Goal: Task Accomplishment & Management: Use online tool/utility

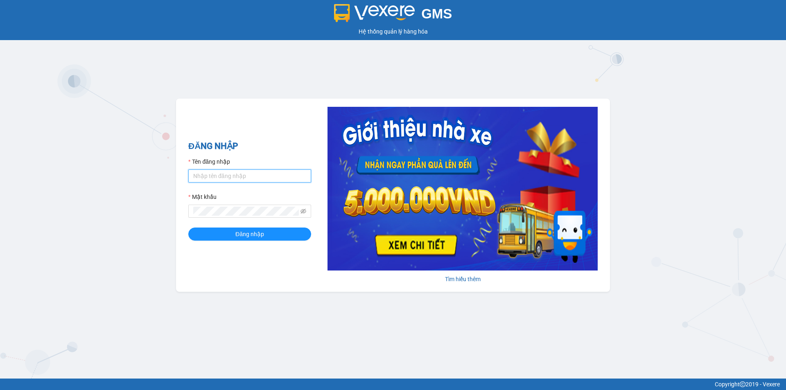
click at [247, 176] on input "Tên đăng nhập" at bounding box center [249, 175] width 123 height 13
type input "baotrung.namhailimo"
click at [188, 228] on button "Đăng nhập" at bounding box center [249, 234] width 123 height 13
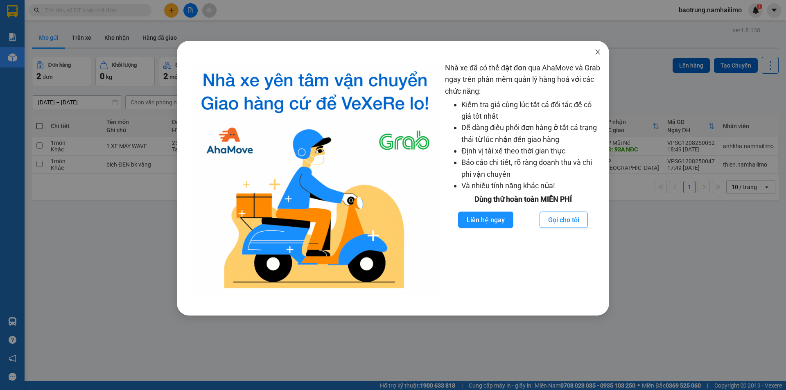
click at [599, 50] on icon "close" at bounding box center [597, 52] width 7 height 7
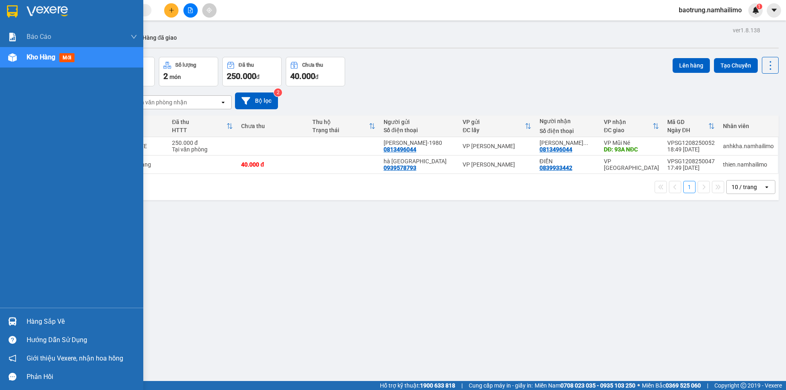
click at [43, 323] on div "Hàng sắp về" at bounding box center [82, 322] width 111 height 12
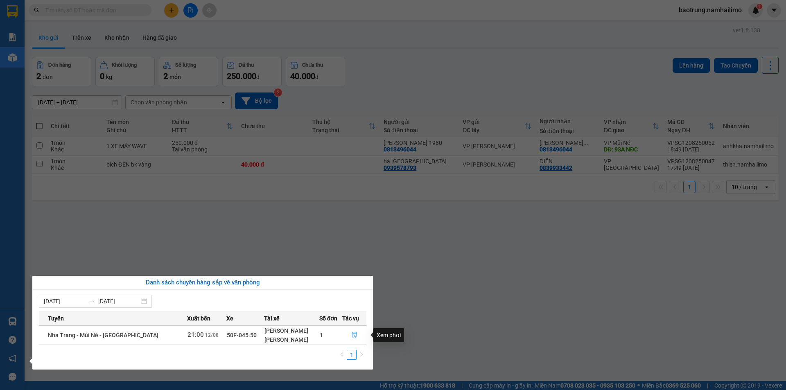
click at [354, 332] on icon "file-done" at bounding box center [355, 335] width 6 height 6
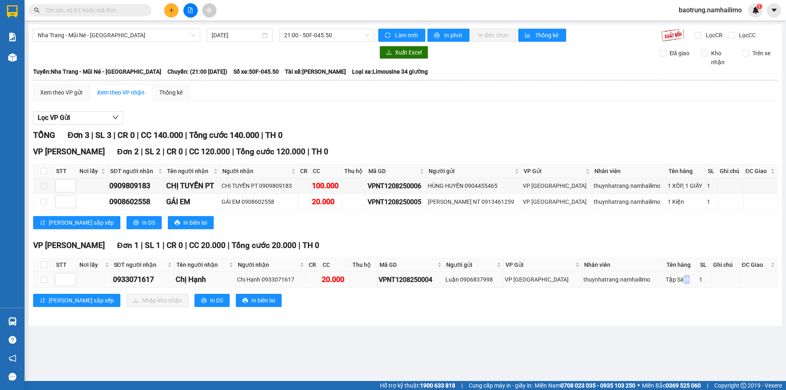
drag, startPoint x: 675, startPoint y: 278, endPoint x: 689, endPoint y: 280, distance: 14.0
click at [689, 280] on div "Tập Sách" at bounding box center [681, 279] width 31 height 9
click at [682, 280] on div "Tập Sách" at bounding box center [681, 279] width 31 height 9
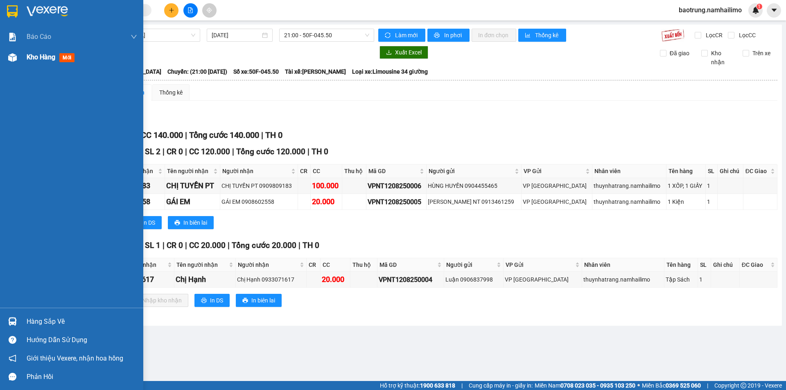
click at [36, 61] on span "Kho hàng" at bounding box center [41, 57] width 29 height 8
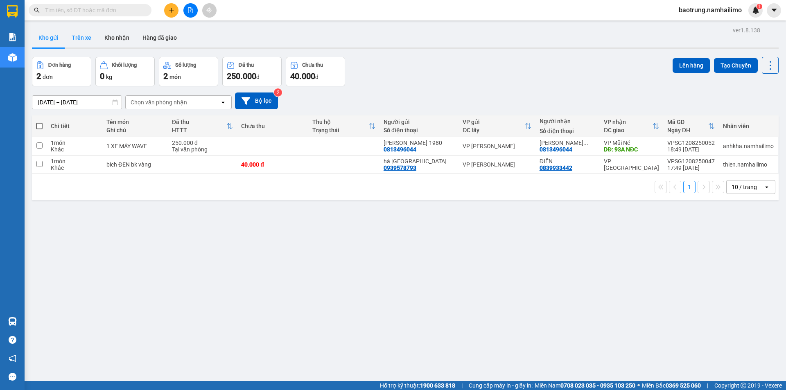
click at [93, 38] on button "Trên xe" at bounding box center [81, 38] width 33 height 20
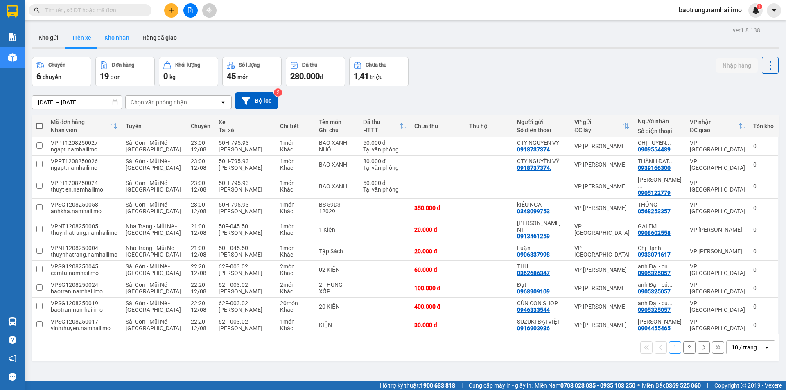
click at [118, 41] on button "Kho nhận" at bounding box center [117, 38] width 38 height 20
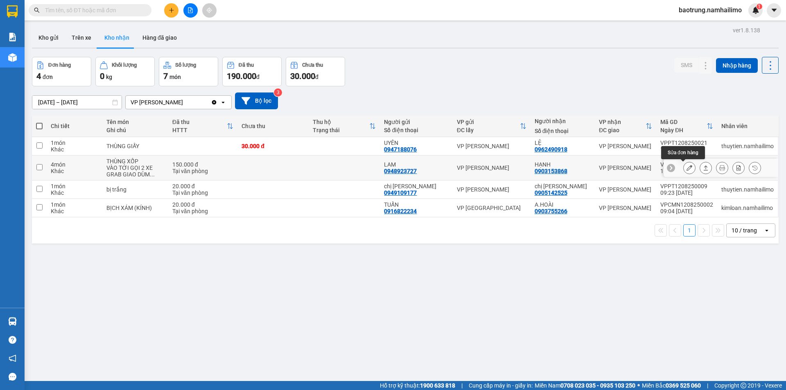
click at [684, 172] on button at bounding box center [689, 168] width 11 height 14
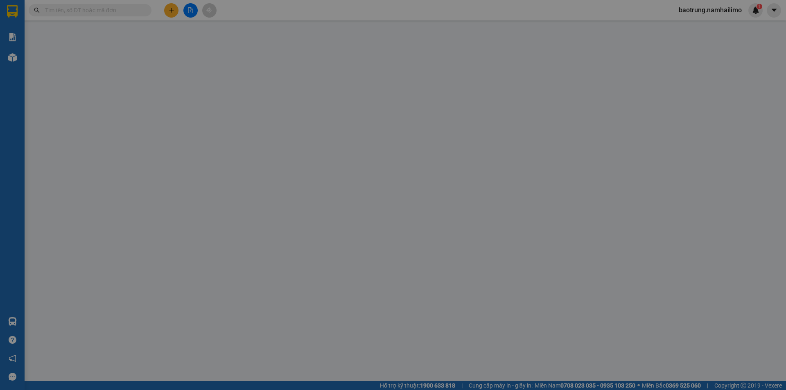
type input "0948923727"
type input "LAM"
type input "0903153868"
type input "HẠNH"
type input "150.000"
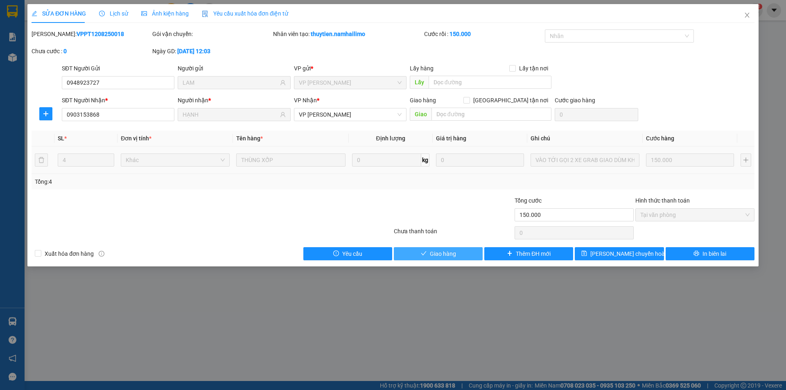
click at [439, 251] on span "Giao hàng" at bounding box center [443, 253] width 26 height 9
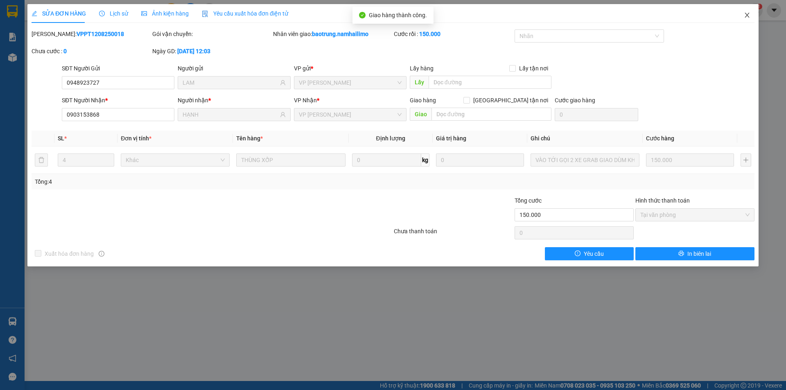
click at [748, 16] on icon "close" at bounding box center [747, 15] width 7 height 7
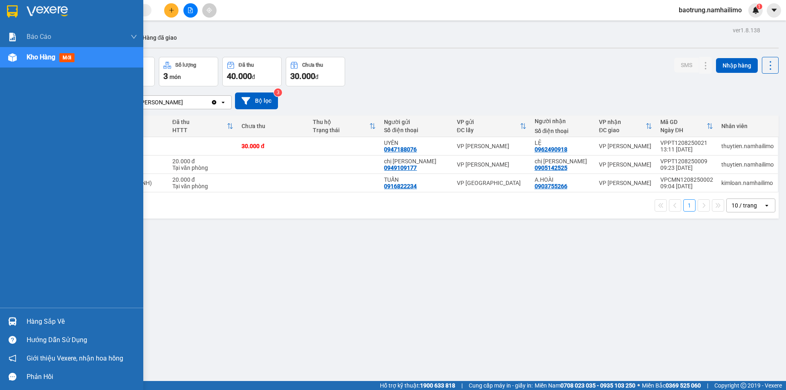
click at [30, 319] on div "Hàng sắp về" at bounding box center [82, 322] width 111 height 12
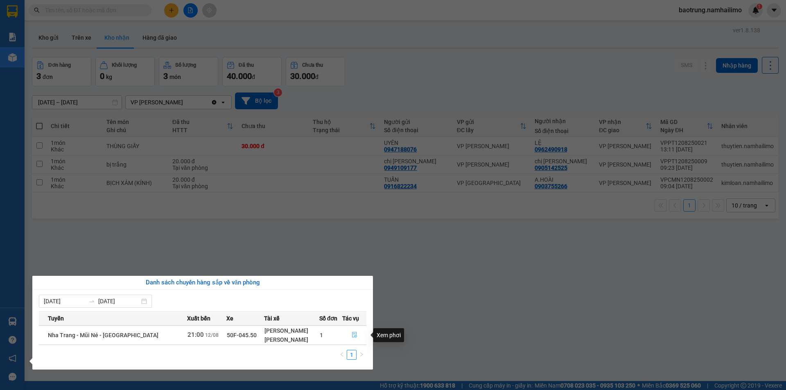
click at [356, 338] on button "button" at bounding box center [354, 335] width 23 height 13
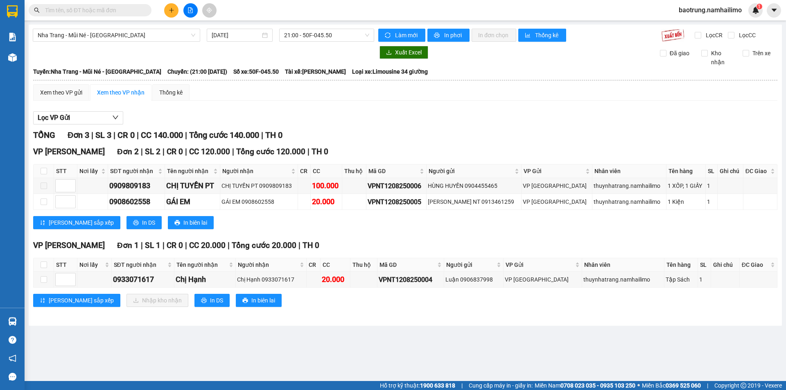
click at [330, 338] on main "[GEOGRAPHIC_DATA] - Mũi Né - [GEOGRAPHIC_DATA] [DATE] 21:00 - 50F-045.50 Làm mớ…" at bounding box center [393, 190] width 786 height 381
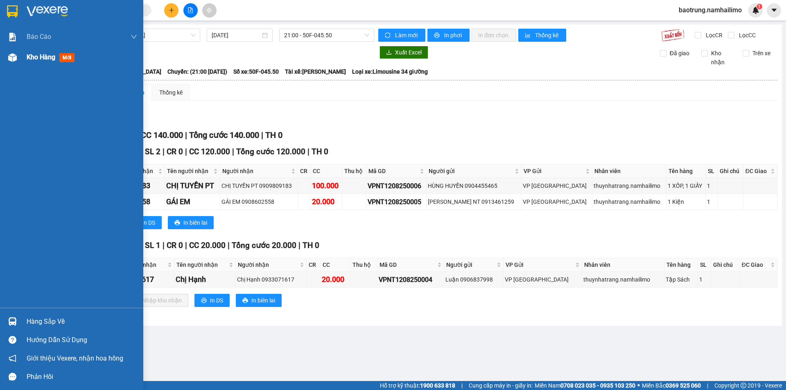
click at [33, 64] on div "Kho hàng mới" at bounding box center [82, 57] width 111 height 20
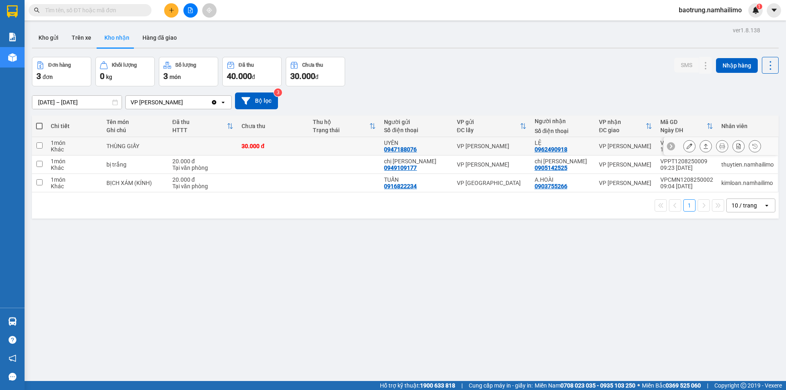
drag, startPoint x: 164, startPoint y: 137, endPoint x: 398, endPoint y: 249, distance: 259.1
click at [404, 276] on div "ver 1.8.138 Kho gửi Trên xe Kho nhận Hàng đã giao Đơn hàng 3 đơn Khối lượng 0 k…" at bounding box center [405, 220] width 753 height 390
click at [43, 41] on button "Kho gửi" at bounding box center [48, 38] width 33 height 20
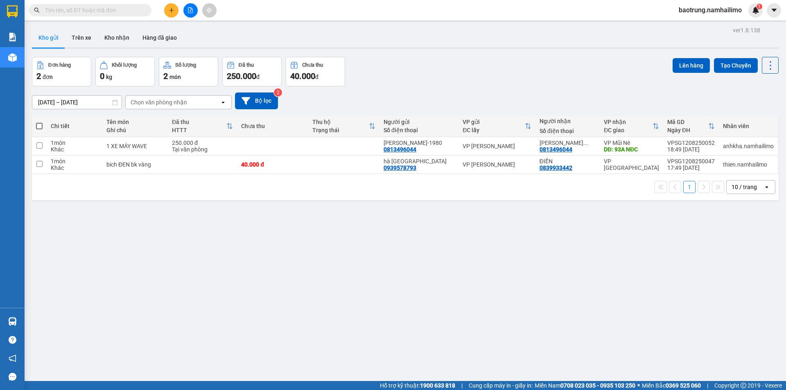
drag, startPoint x: 272, startPoint y: 226, endPoint x: 127, endPoint y: 287, distance: 157.8
click at [257, 235] on div "ver 1.8.138 Kho gửi Trên xe Kho nhận Hàng đã giao Đơn hàng 2 đơn Khối lượng 0 k…" at bounding box center [405, 220] width 753 height 390
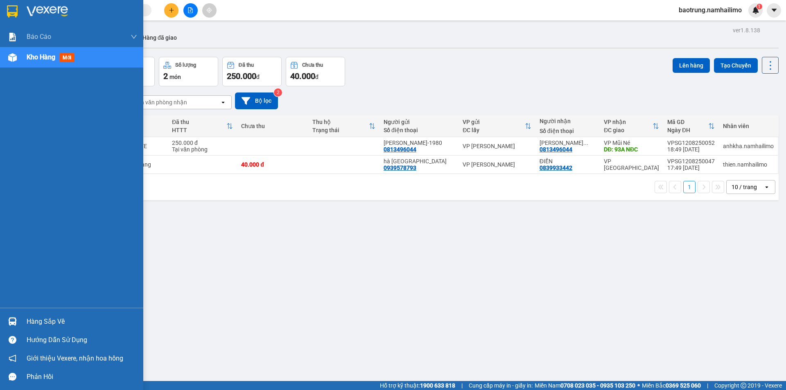
click at [44, 316] on div "Hàng sắp về" at bounding box center [82, 322] width 111 height 12
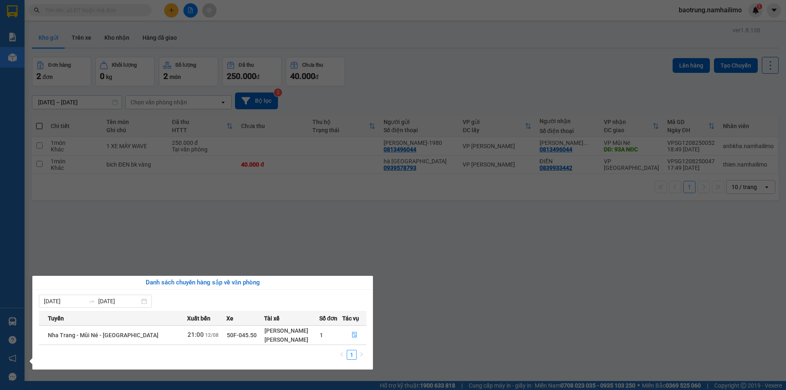
click at [344, 246] on section "Kết quả tìm kiếm ( 0 ) Bộ lọc No Data baotrung.namhailimo 1 Báo cáo Báo cáo dòn…" at bounding box center [393, 195] width 786 height 390
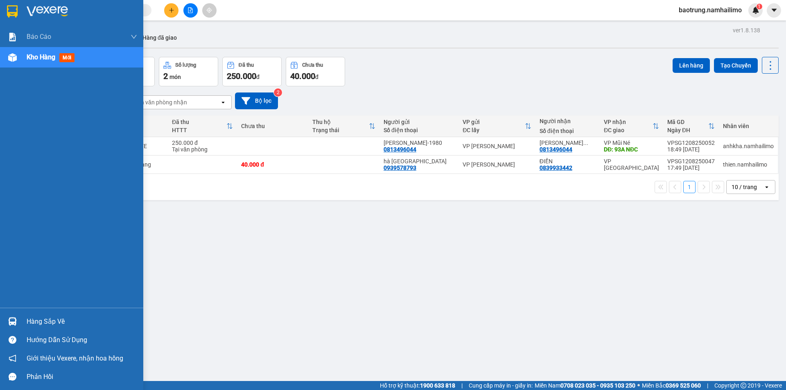
click at [48, 327] on div "Hàng sắp về" at bounding box center [82, 322] width 111 height 12
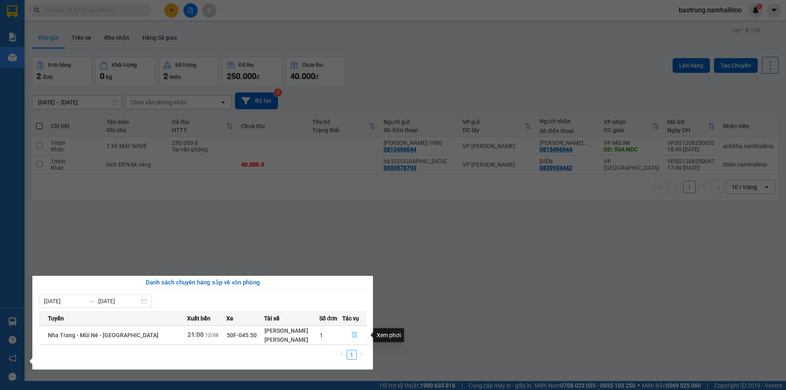
click at [350, 332] on button "button" at bounding box center [354, 335] width 23 height 13
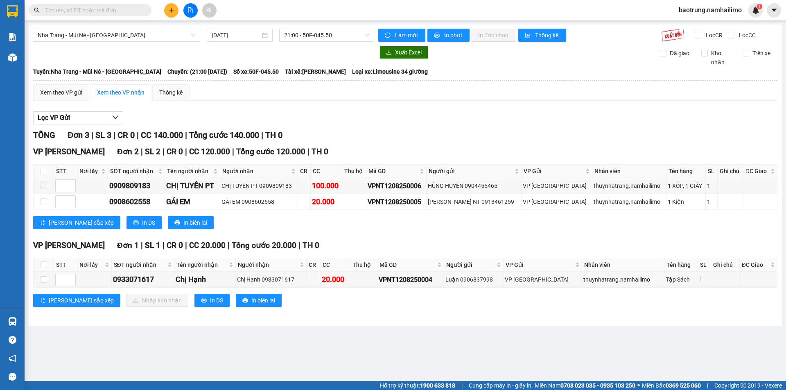
click at [307, 344] on main "[GEOGRAPHIC_DATA] - Mũi Né - [GEOGRAPHIC_DATA] [DATE] 21:00 - 50F-045.50 Làm mớ…" at bounding box center [393, 190] width 786 height 381
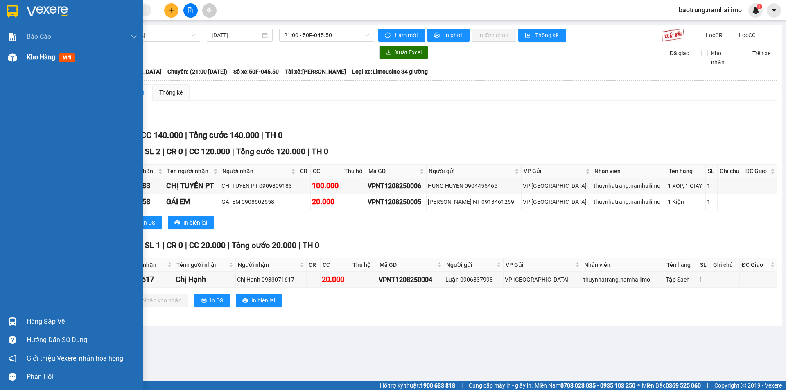
click at [26, 64] on div "Kho hàng mới" at bounding box center [71, 57] width 143 height 20
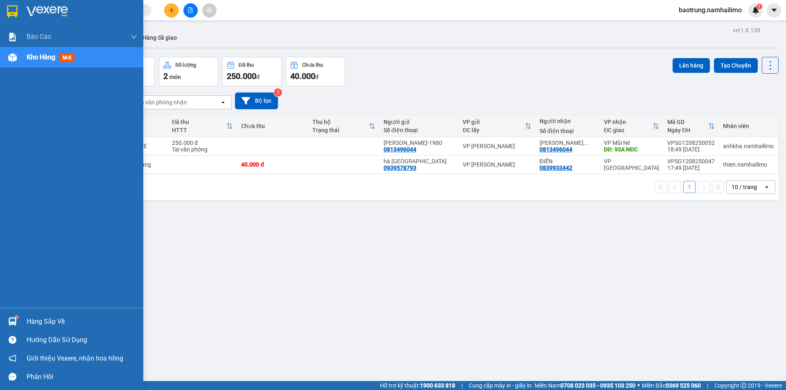
click at [43, 324] on div "Hàng sắp về" at bounding box center [82, 322] width 111 height 12
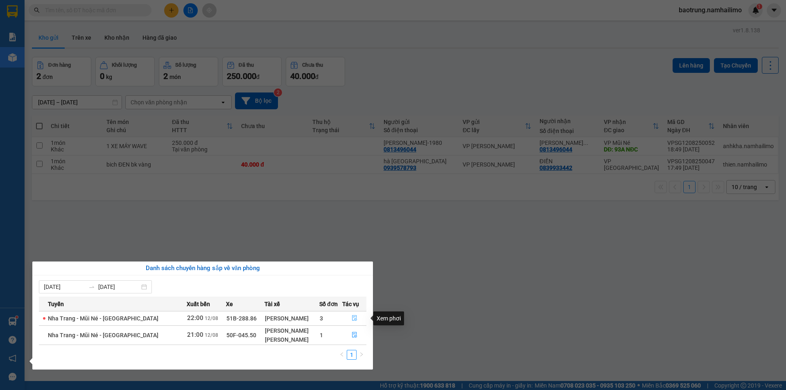
click at [354, 318] on icon "file-done" at bounding box center [355, 318] width 6 height 6
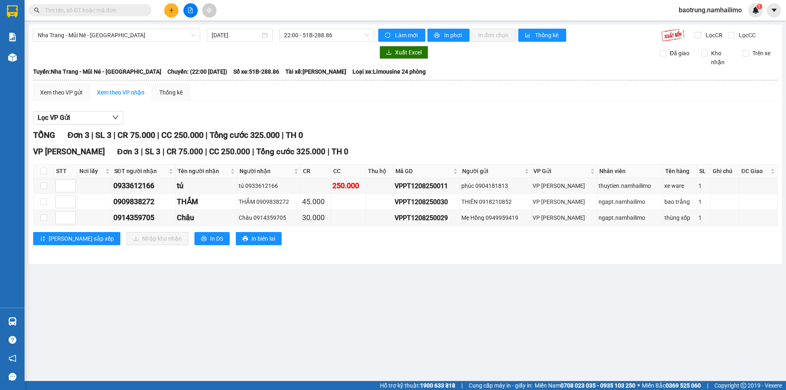
click at [51, 169] on th at bounding box center [44, 172] width 20 height 14
click at [41, 168] on label at bounding box center [44, 171] width 7 height 9
click at [43, 172] on input "checkbox" at bounding box center [44, 171] width 7 height 7
checkbox input "true"
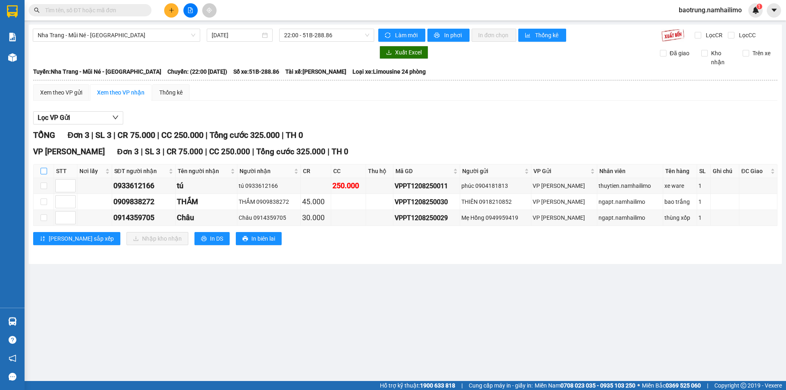
checkbox input "true"
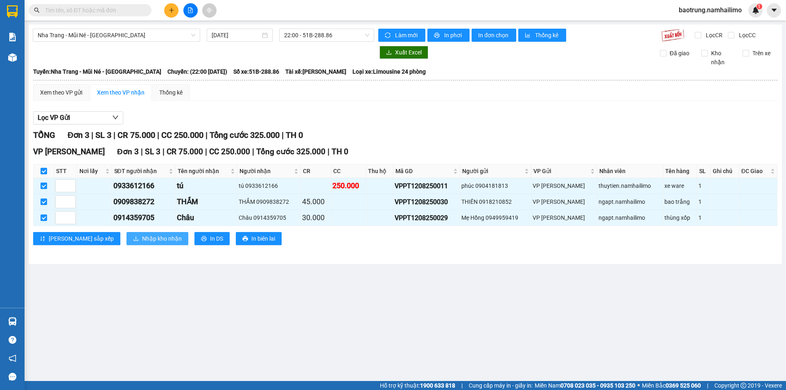
click at [127, 244] on button "Nhập kho nhận" at bounding box center [158, 238] width 62 height 13
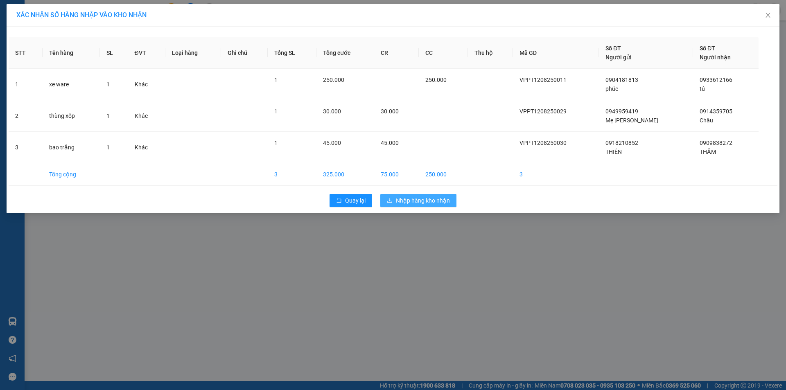
click at [453, 196] on button "Nhập hàng kho nhận" at bounding box center [418, 200] width 76 height 13
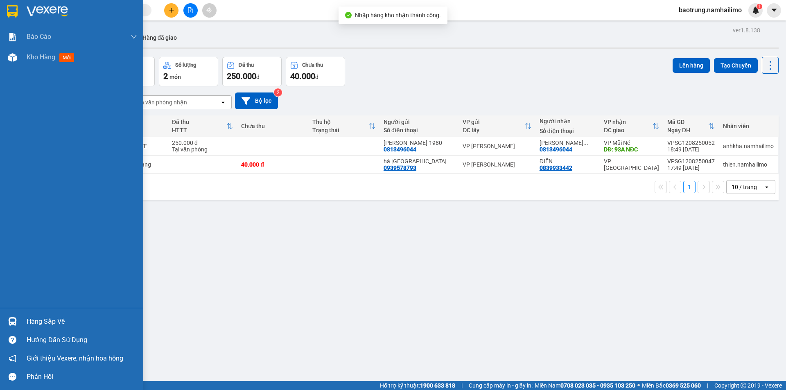
click at [52, 323] on div "Hàng sắp về" at bounding box center [82, 322] width 111 height 12
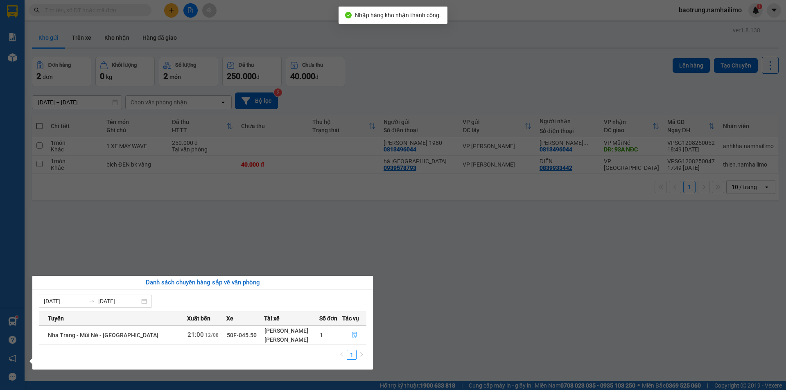
click at [352, 336] on icon "file-done" at bounding box center [355, 335] width 6 height 6
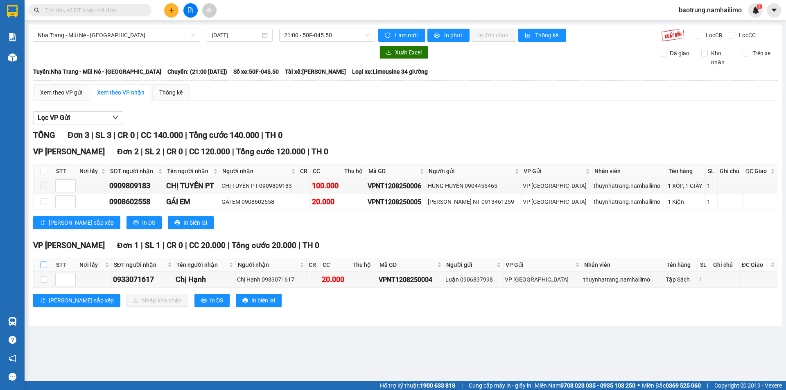
drag, startPoint x: 43, startPoint y: 266, endPoint x: 104, endPoint y: 316, distance: 79.4
click at [43, 266] on input "checkbox" at bounding box center [44, 265] width 7 height 7
checkbox input "true"
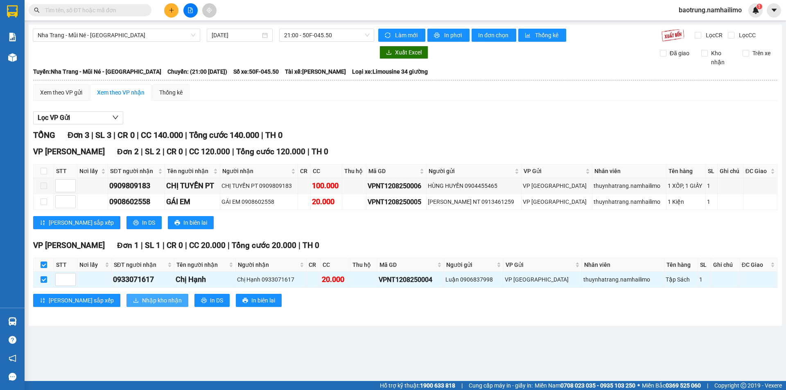
click at [142, 304] on span "Nhập kho nhận" at bounding box center [162, 300] width 40 height 9
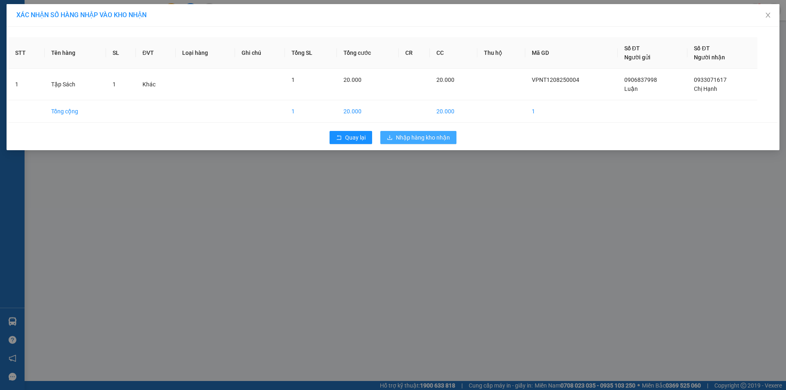
click at [437, 131] on button "Nhập hàng kho nhận" at bounding box center [418, 137] width 76 height 13
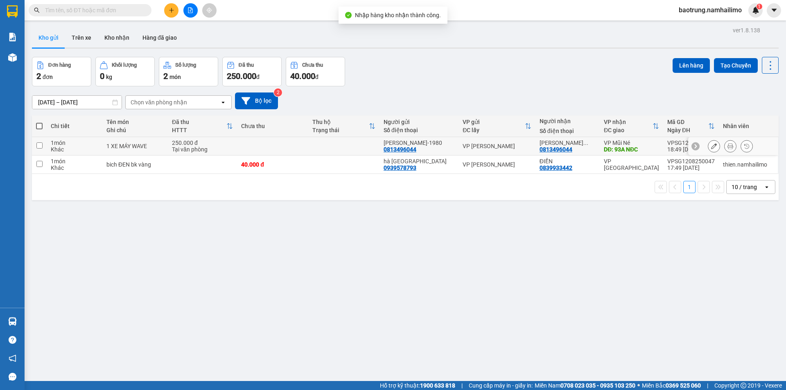
click at [128, 144] on div "1 XE MÁY WAVE" at bounding box center [134, 146] width 57 height 7
checkbox input "true"
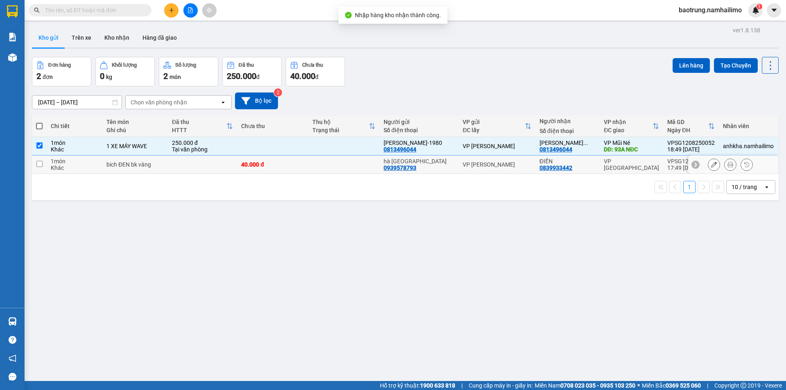
drag, startPoint x: 131, startPoint y: 161, endPoint x: 158, endPoint y: 156, distance: 26.6
click at [131, 161] on div "bich ĐEN bk vàng" at bounding box center [134, 164] width 57 height 7
checkbox input "true"
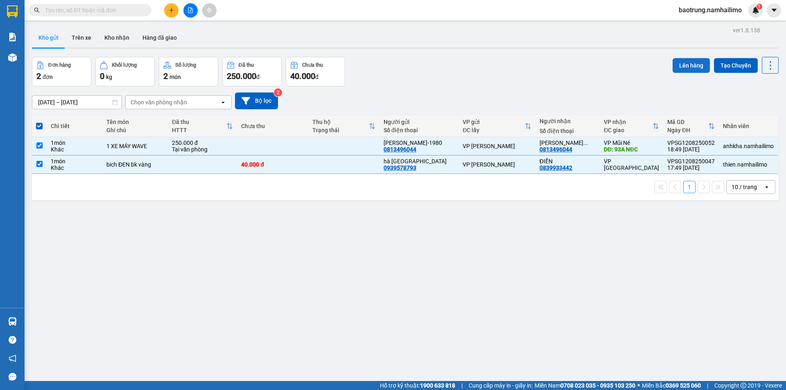
click at [688, 61] on button "Lên hàng" at bounding box center [691, 65] width 37 height 15
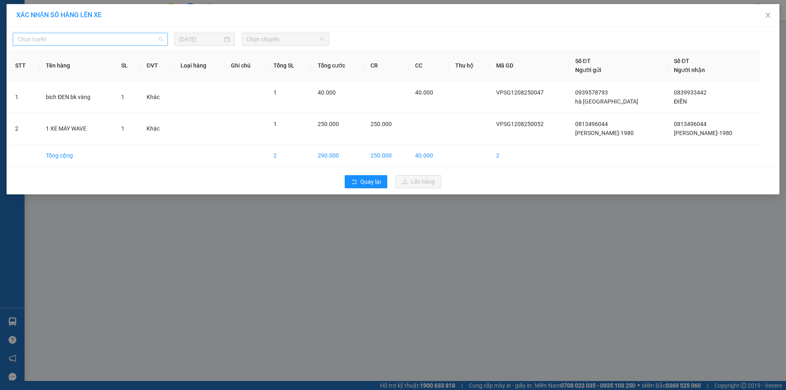
drag, startPoint x: 153, startPoint y: 41, endPoint x: 82, endPoint y: 90, distance: 86.8
click at [153, 41] on span "Chọn tuyến" at bounding box center [90, 39] width 145 height 12
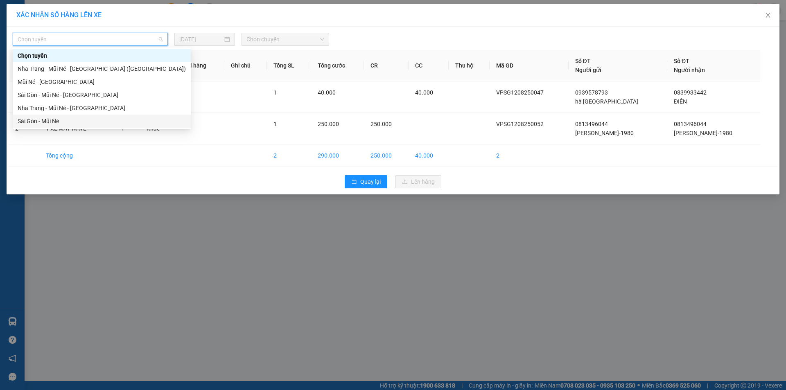
drag, startPoint x: 51, startPoint y: 121, endPoint x: 59, endPoint y: 117, distance: 8.4
click at [51, 121] on div "Sài Gòn - Mũi Né" at bounding box center [102, 121] width 168 height 9
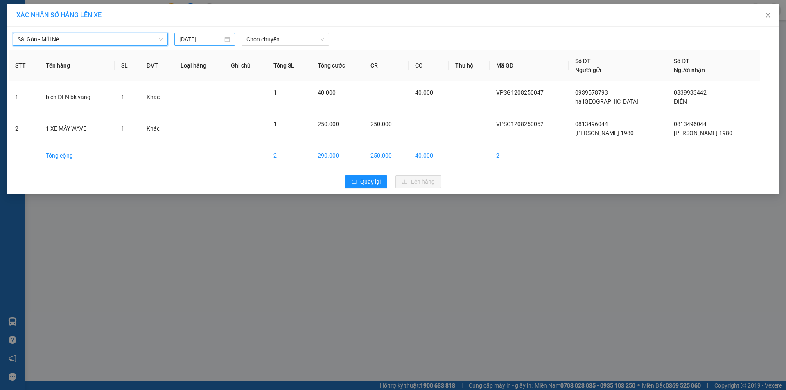
click at [212, 36] on input "[DATE]" at bounding box center [200, 39] width 43 height 9
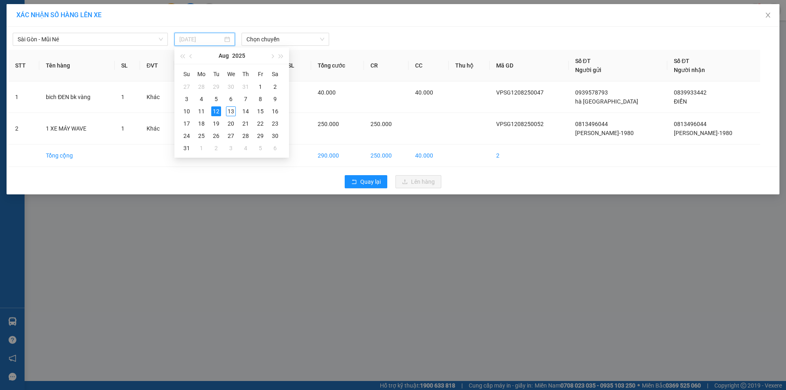
drag, startPoint x: 230, startPoint y: 109, endPoint x: 256, endPoint y: 78, distance: 40.7
click at [230, 109] on div "13" at bounding box center [231, 111] width 10 height 10
type input "[DATE]"
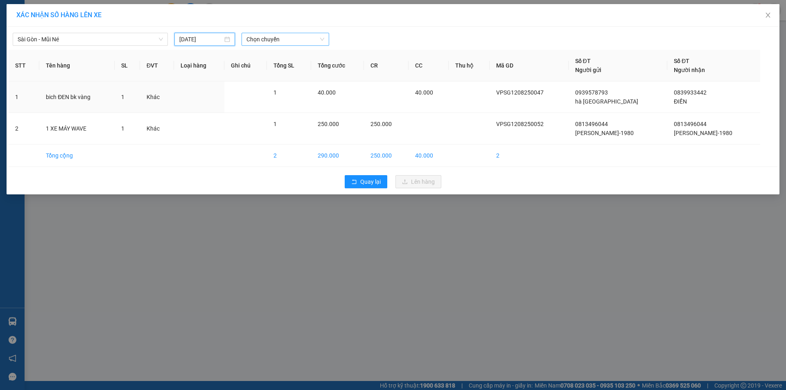
click at [280, 39] on span "Chọn chuyến" at bounding box center [285, 39] width 78 height 12
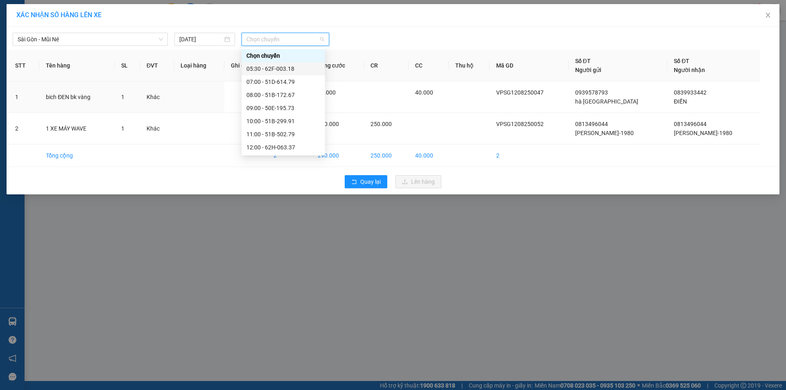
click at [286, 65] on div "05:30 - 62F-003.18" at bounding box center [283, 68] width 74 height 9
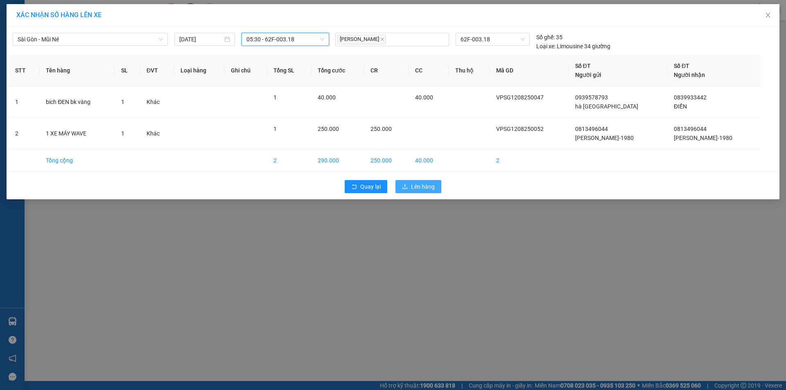
click at [404, 183] on button "Lên hàng" at bounding box center [418, 186] width 46 height 13
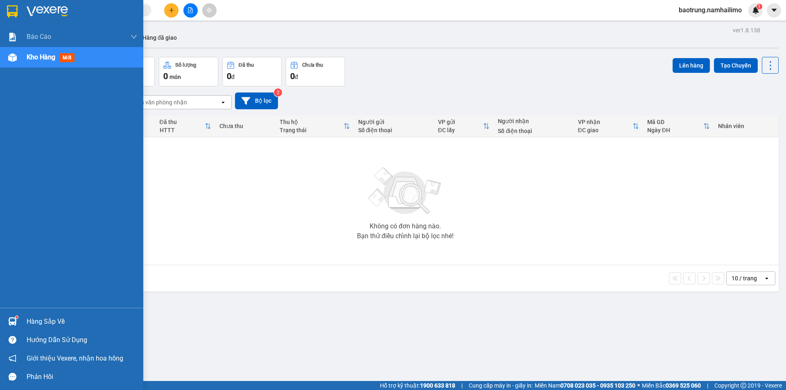
drag, startPoint x: 48, startPoint y: 323, endPoint x: 60, endPoint y: 323, distance: 11.9
click at [49, 323] on div "Hàng sắp về" at bounding box center [82, 322] width 111 height 12
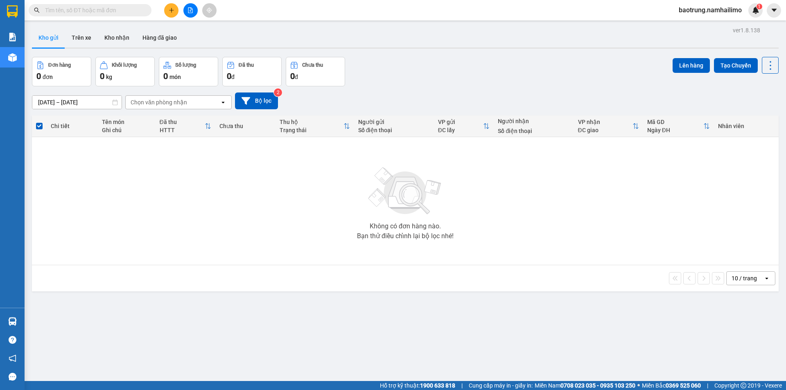
drag, startPoint x: 446, startPoint y: 279, endPoint x: 237, endPoint y: 347, distance: 219.7
click at [440, 278] on section "Kết quả tìm kiếm ( 0 ) Bộ lọc No Data baotrung.namhailimo 1 Báo cáo Báo cáo dòn…" at bounding box center [393, 195] width 786 height 390
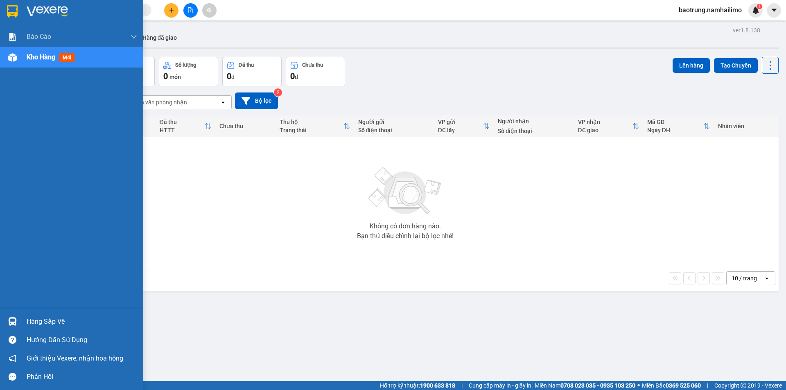
click at [42, 326] on div "Hàng sắp về" at bounding box center [82, 322] width 111 height 12
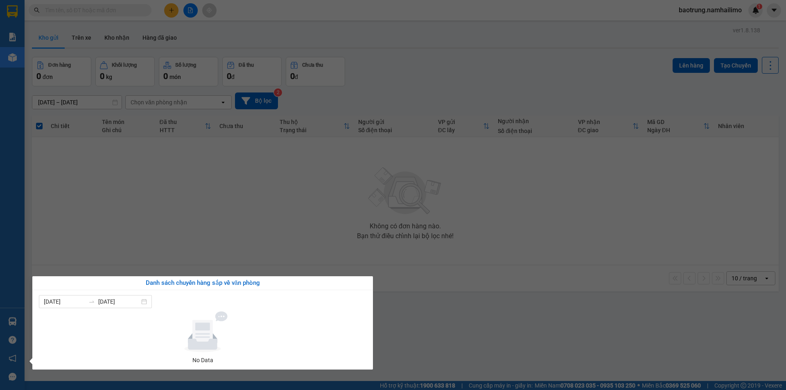
click at [331, 216] on section "Kết quả tìm kiếm ( 0 ) Bộ lọc No Data baotrung.namhailimo 1 Báo cáo Báo cáo dòn…" at bounding box center [393, 195] width 786 height 390
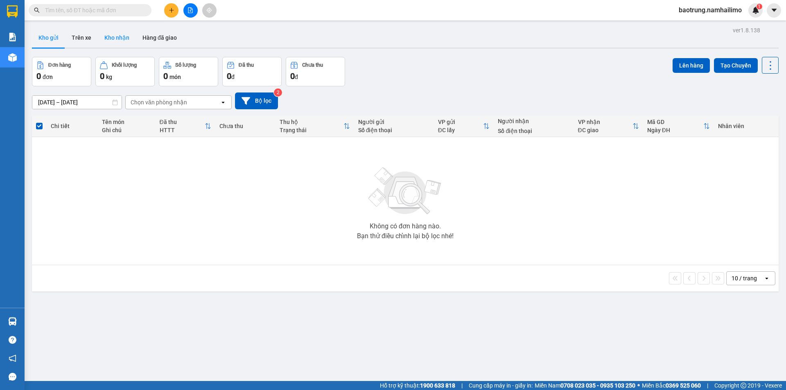
click at [113, 40] on button "Kho nhận" at bounding box center [117, 38] width 38 height 20
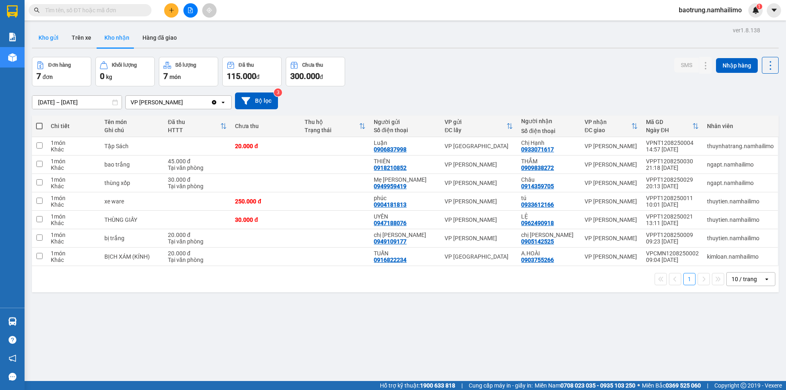
click at [61, 36] on button "Kho gửi" at bounding box center [48, 38] width 33 height 20
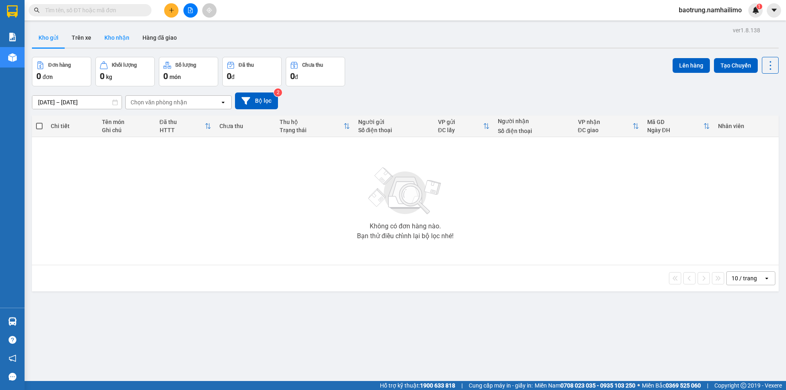
click at [117, 42] on button "Kho nhận" at bounding box center [117, 38] width 38 height 20
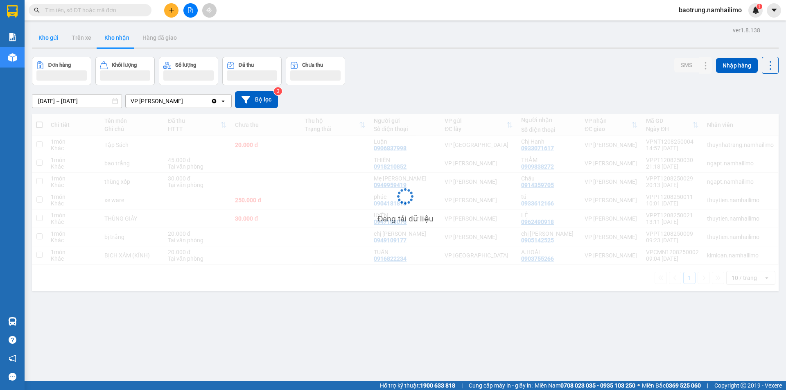
click at [46, 40] on button "Kho gửi" at bounding box center [48, 38] width 33 height 20
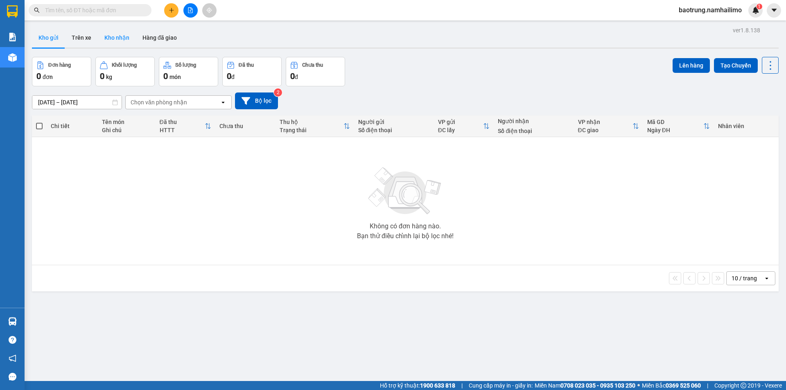
click at [127, 44] on button "Kho nhận" at bounding box center [117, 38] width 38 height 20
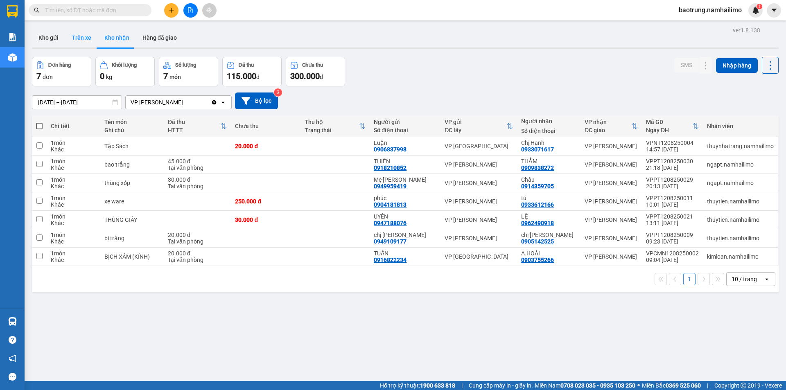
click at [86, 38] on button "Trên xe" at bounding box center [81, 38] width 33 height 20
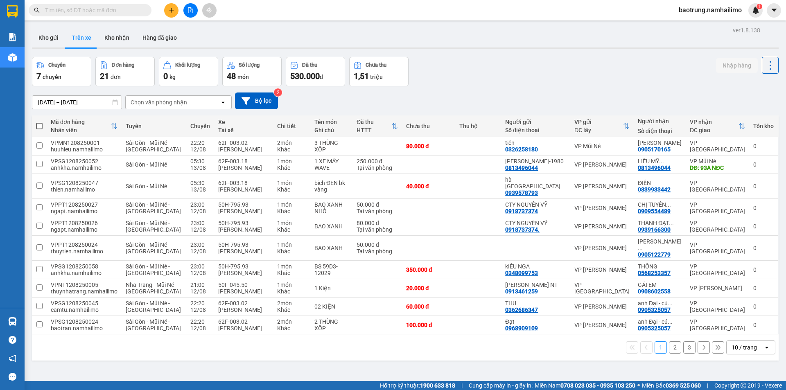
click at [670, 354] on button "2" at bounding box center [675, 347] width 12 height 12
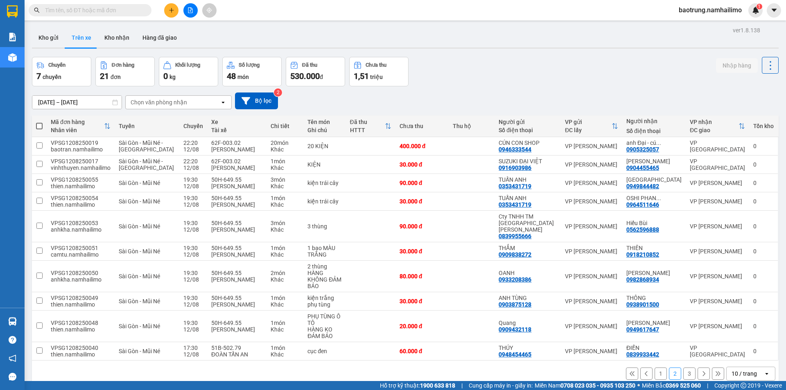
click at [657, 372] on button "1" at bounding box center [661, 374] width 12 height 12
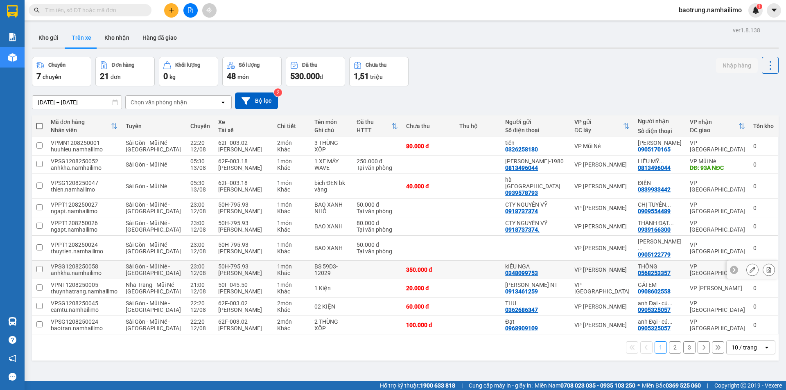
click at [386, 267] on td at bounding box center [377, 270] width 50 height 18
checkbox input "true"
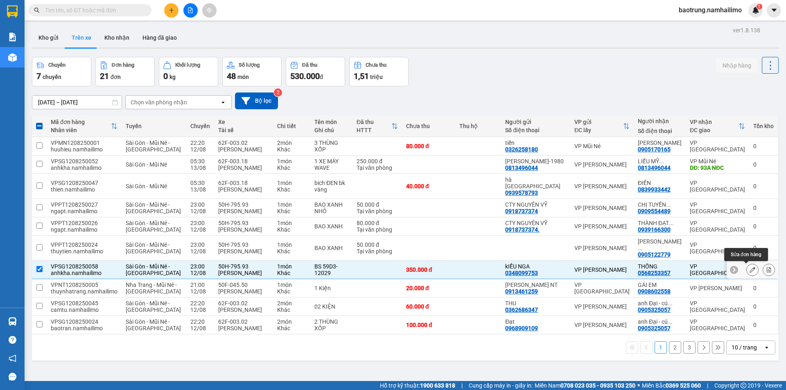
click at [750, 271] on icon at bounding box center [753, 270] width 6 height 6
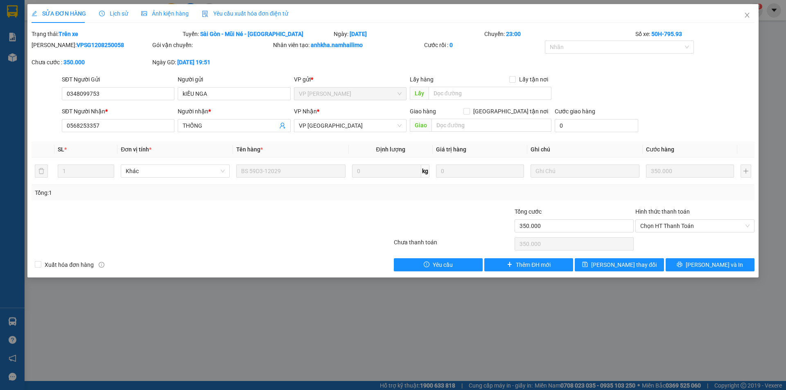
click at [113, 9] on div "Lịch sử" at bounding box center [113, 13] width 29 height 9
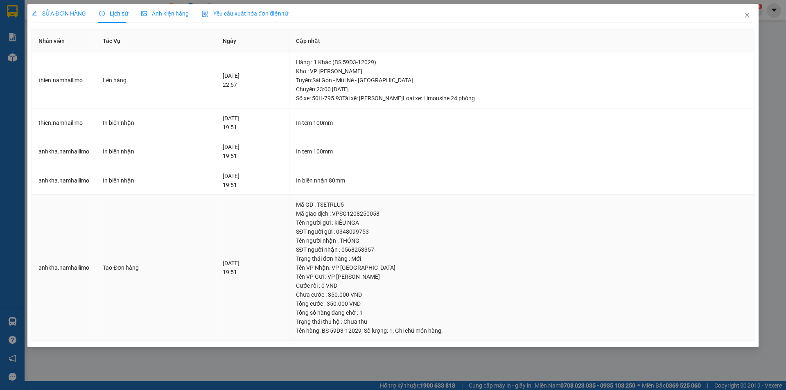
drag, startPoint x: 236, startPoint y: 276, endPoint x: 226, endPoint y: 273, distance: 10.1
click at [226, 273] on div "[DATE] 19:51" at bounding box center [253, 268] width 60 height 18
click at [749, 13] on icon "close" at bounding box center [747, 15] width 7 height 7
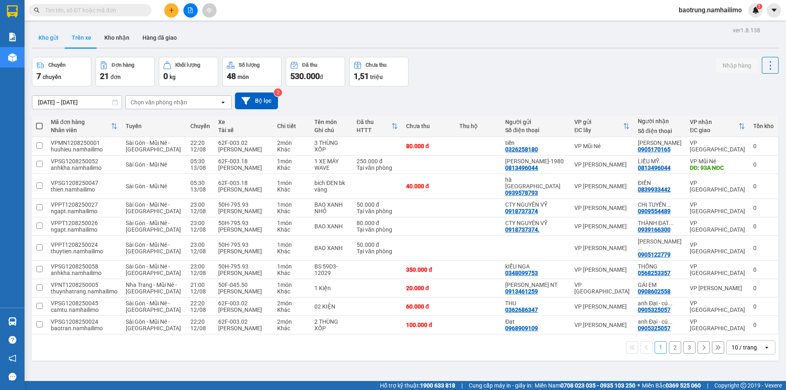
click at [45, 41] on button "Kho gửi" at bounding box center [48, 38] width 33 height 20
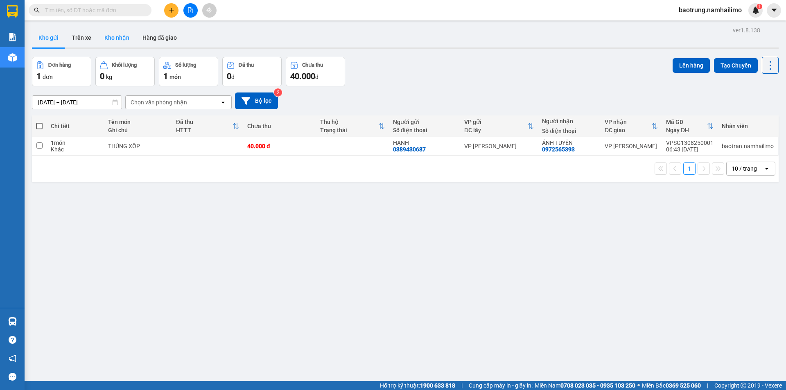
click at [116, 42] on button "Kho nhận" at bounding box center [117, 38] width 38 height 20
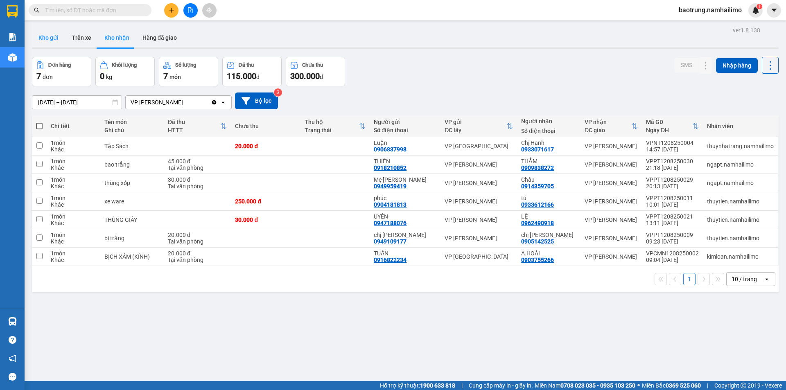
click at [40, 45] on button "Kho gửi" at bounding box center [48, 38] width 33 height 20
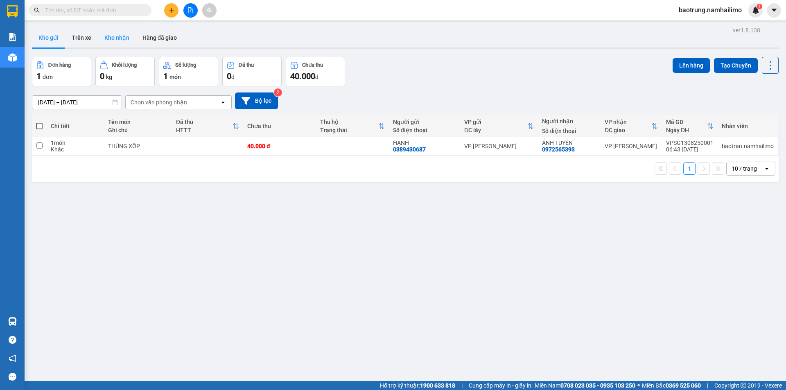
click at [113, 36] on button "Kho nhận" at bounding box center [117, 38] width 38 height 20
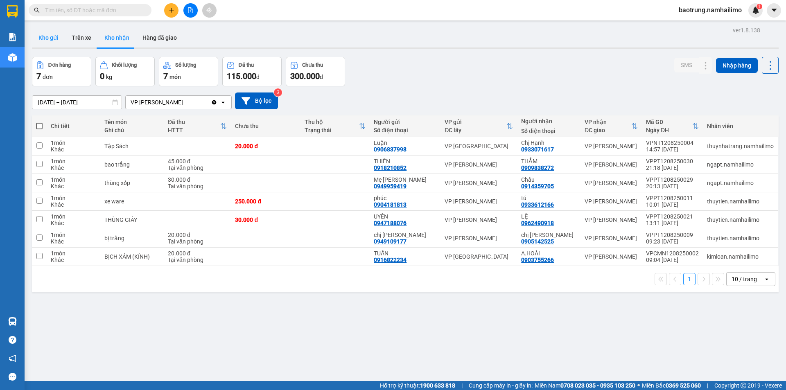
click at [63, 32] on button "Kho gửi" at bounding box center [48, 38] width 33 height 20
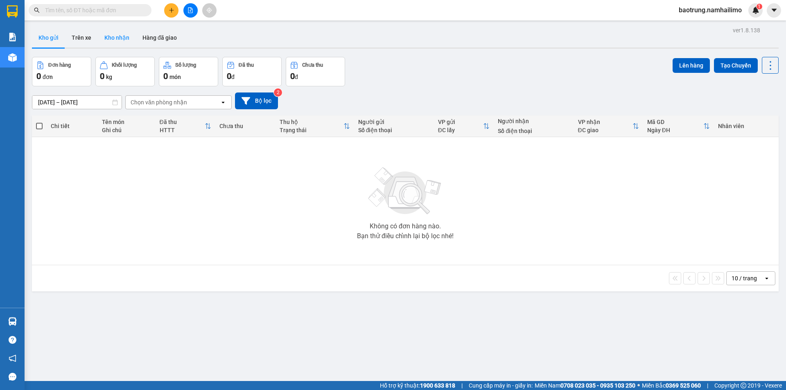
click at [112, 31] on button "Kho nhận" at bounding box center [117, 38] width 38 height 20
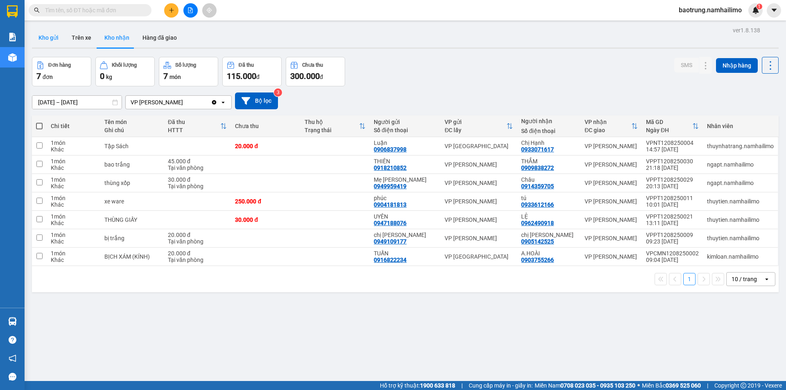
click at [54, 42] on button "Kho gửi" at bounding box center [48, 38] width 33 height 20
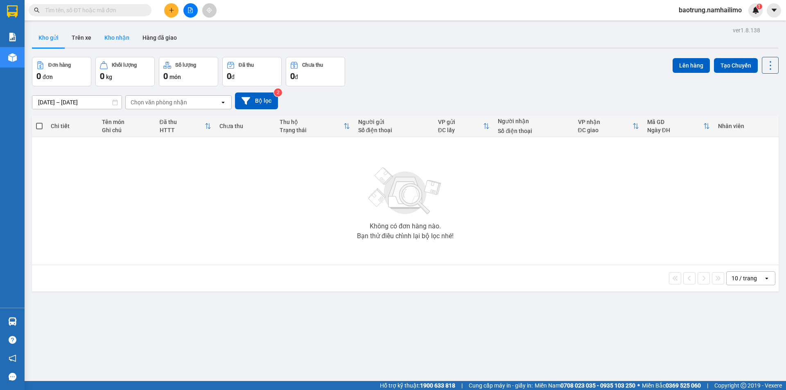
click at [118, 38] on button "Kho nhận" at bounding box center [117, 38] width 38 height 20
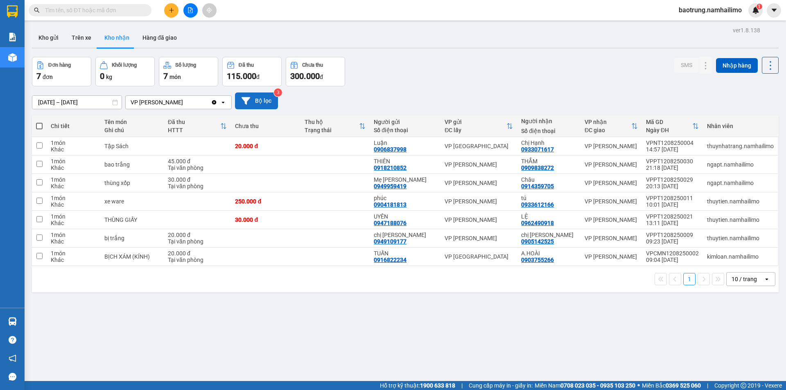
drag, startPoint x: 50, startPoint y: 41, endPoint x: 236, endPoint y: 103, distance: 196.5
click at [52, 42] on button "Kho gửi" at bounding box center [48, 38] width 33 height 20
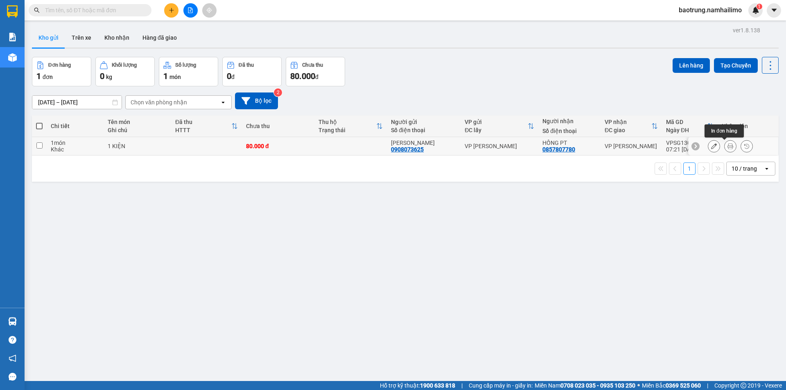
click at [725, 146] on button at bounding box center [730, 146] width 11 height 14
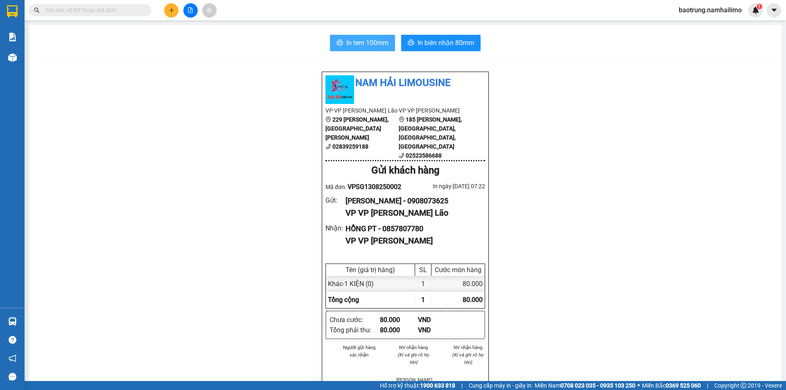
click at [380, 48] on button "In tem 100mm" at bounding box center [362, 43] width 65 height 16
click at [174, 10] on icon "plus" at bounding box center [171, 10] width 5 height 0
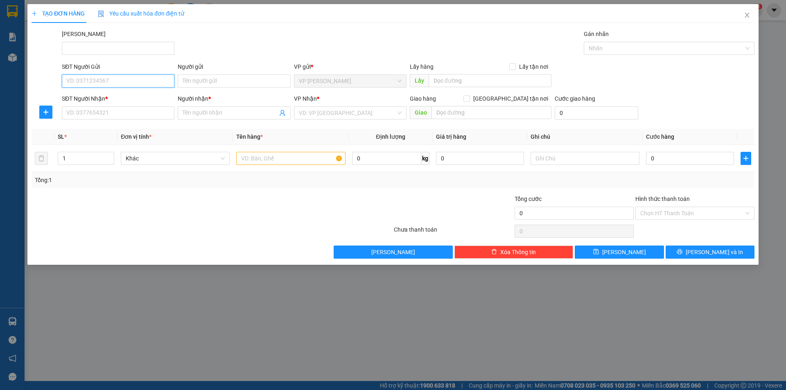
click at [131, 79] on input "SĐT Người Gửi" at bounding box center [118, 81] width 113 height 13
type input "0906969886"
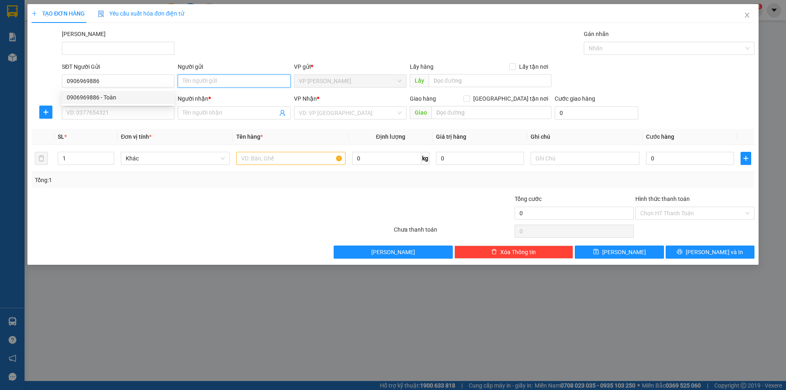
click at [262, 84] on input "Người gửi" at bounding box center [234, 81] width 113 height 13
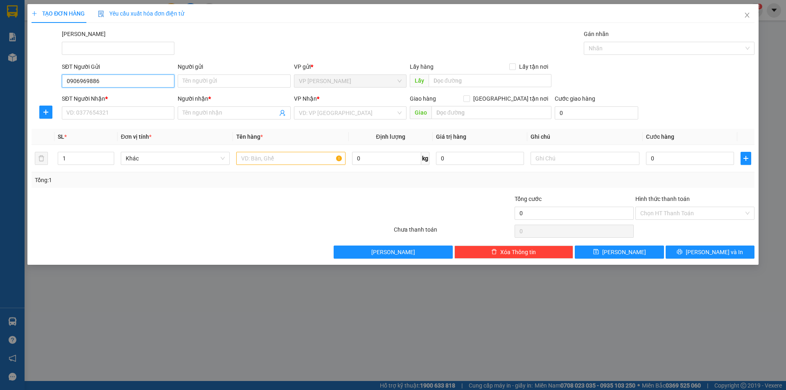
click at [132, 76] on input "0906969886" at bounding box center [118, 81] width 113 height 13
click at [106, 95] on div "0906969886 - Toàn" at bounding box center [118, 97] width 103 height 9
type input "Toàn"
type input "0941150505"
type input "Phan"
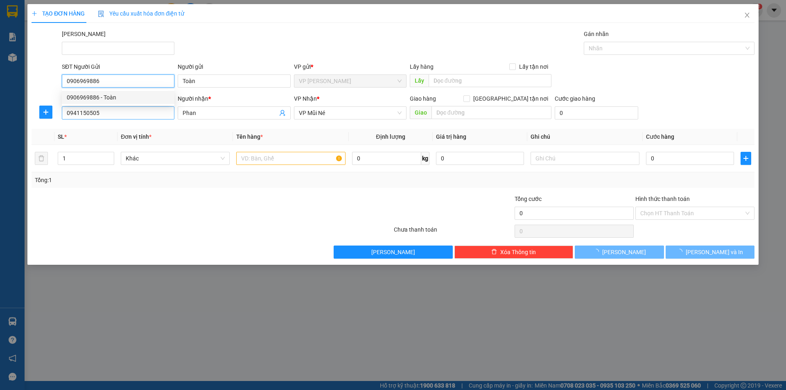
type input "20.000"
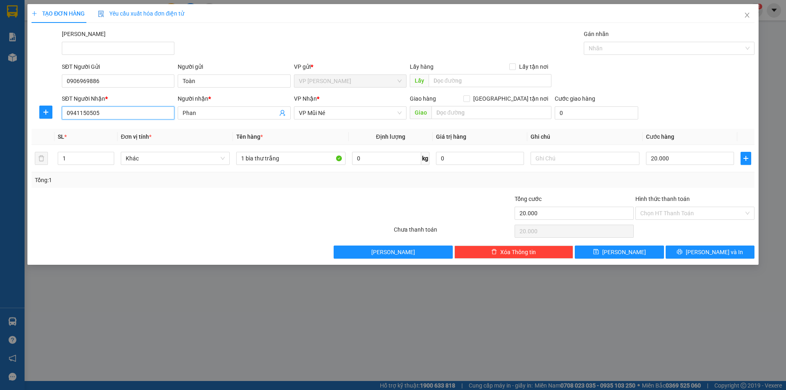
click at [132, 109] on input "0941150505" at bounding box center [118, 112] width 113 height 13
type input "0941836979"
click at [212, 113] on input "Phan" at bounding box center [230, 112] width 95 height 9
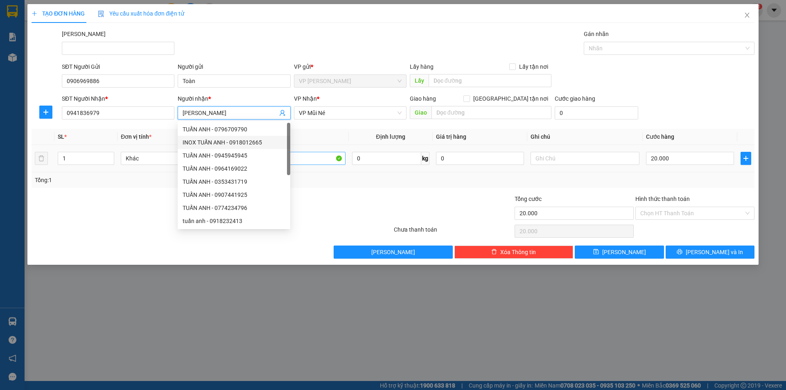
type input "[PERSON_NAME]"
click at [321, 164] on input "1 bìa thư trắng" at bounding box center [290, 158] width 109 height 13
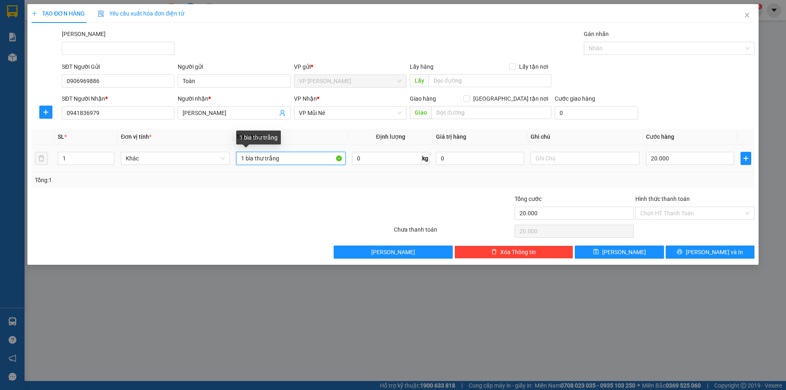
click at [314, 159] on input "1 bìa thư trắng" at bounding box center [290, 158] width 109 height 13
type input "tấm nệm trắng"
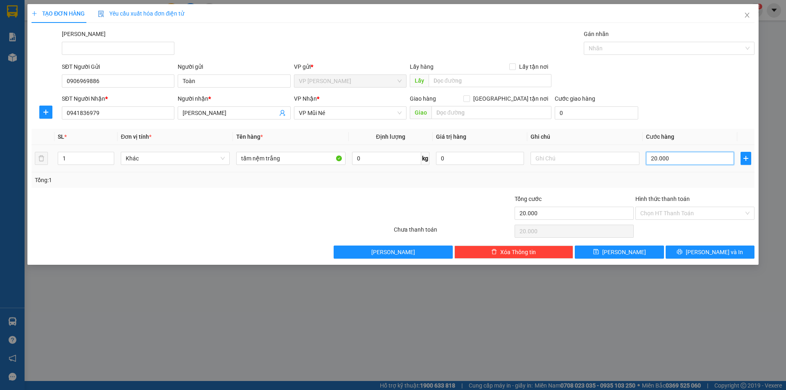
click at [708, 155] on input "20.000" at bounding box center [690, 158] width 88 height 13
type input "4"
type input "40"
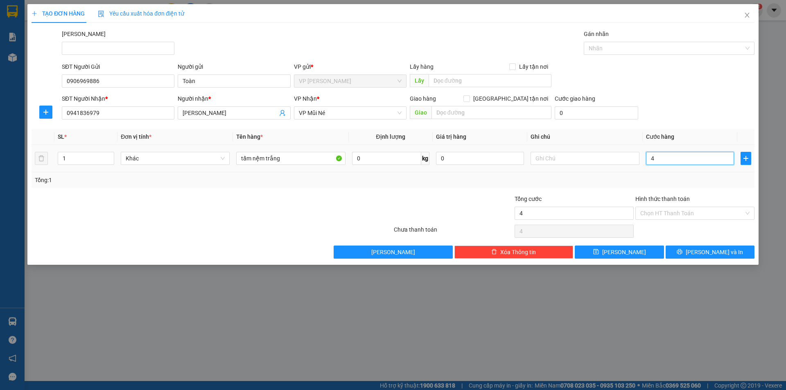
type input "40"
type input "40.000"
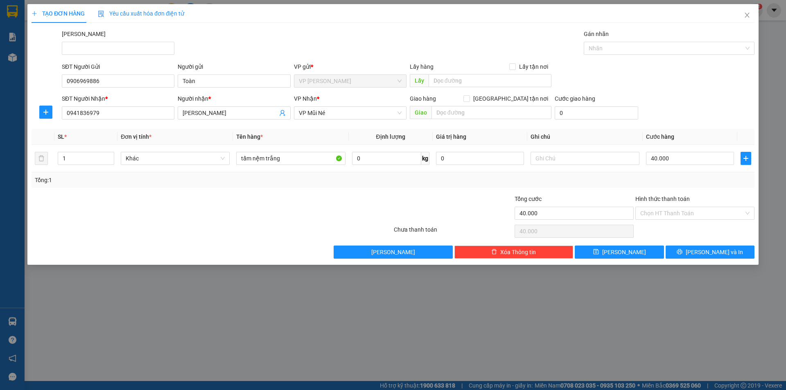
click at [714, 90] on div "SĐT Người Gửi 0906969886 Người gửi Toàn VP gửi * VP [PERSON_NAME] Lão Lấy hàng …" at bounding box center [408, 76] width 696 height 29
click at [676, 210] on input "Hình thức thanh toán" at bounding box center [692, 213] width 104 height 12
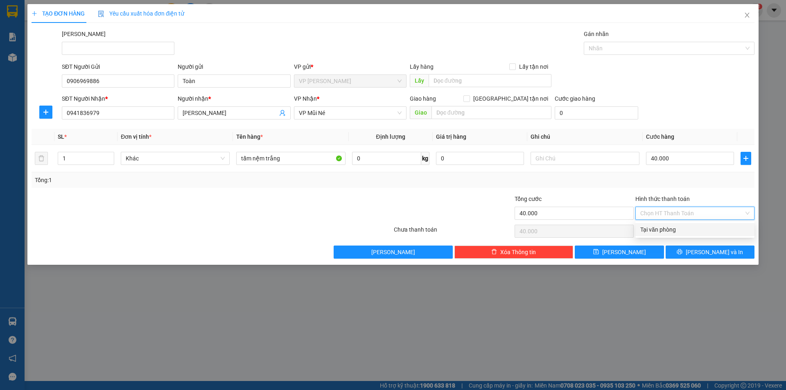
click at [669, 228] on div "Tại văn phòng" at bounding box center [694, 229] width 109 height 9
type input "0"
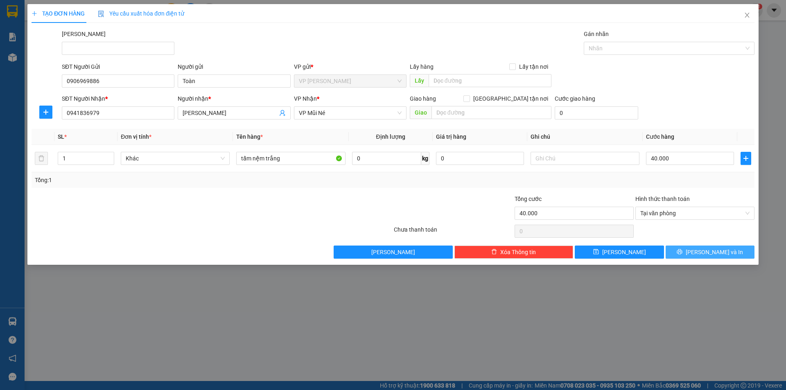
click at [701, 255] on button "[PERSON_NAME] và In" at bounding box center [710, 252] width 89 height 13
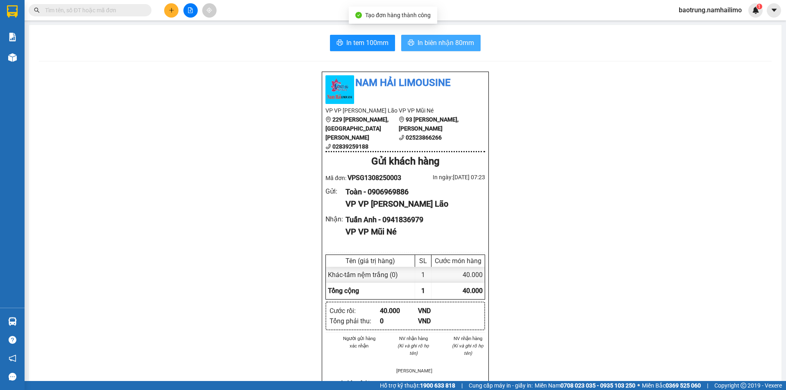
click at [460, 38] on span "In biên nhận 80mm" at bounding box center [446, 43] width 56 height 10
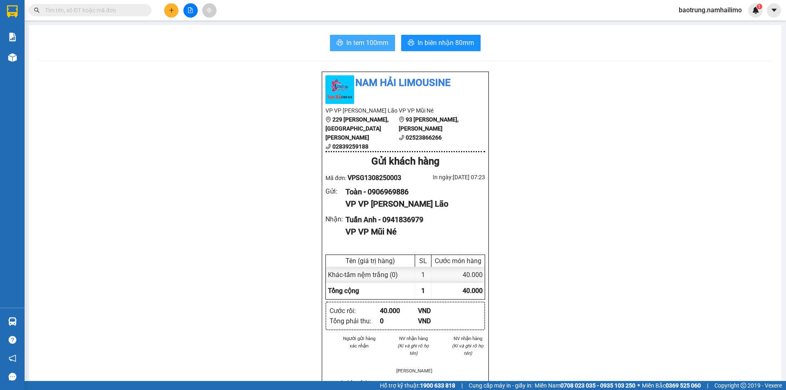
click at [360, 38] on span "In tem 100mm" at bounding box center [367, 43] width 42 height 10
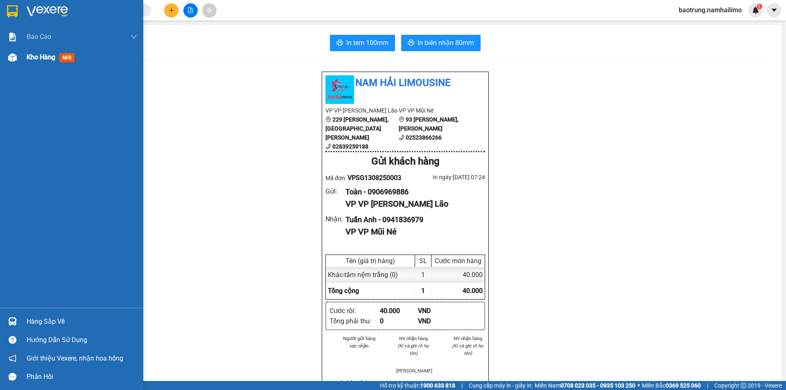
click at [52, 63] on div "Kho hàng mới" at bounding box center [82, 57] width 111 height 20
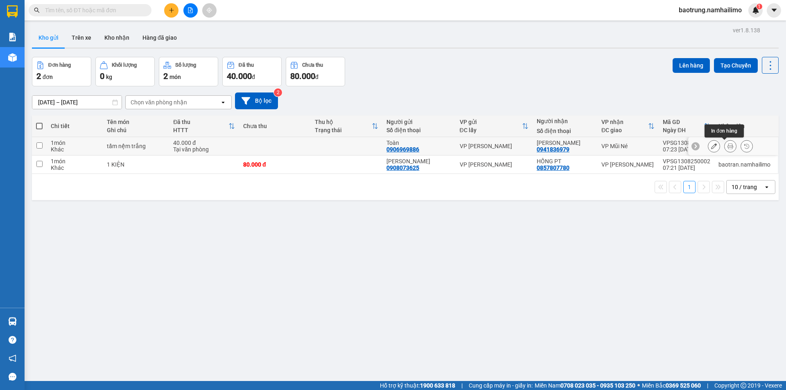
click at [725, 148] on button at bounding box center [730, 146] width 11 height 14
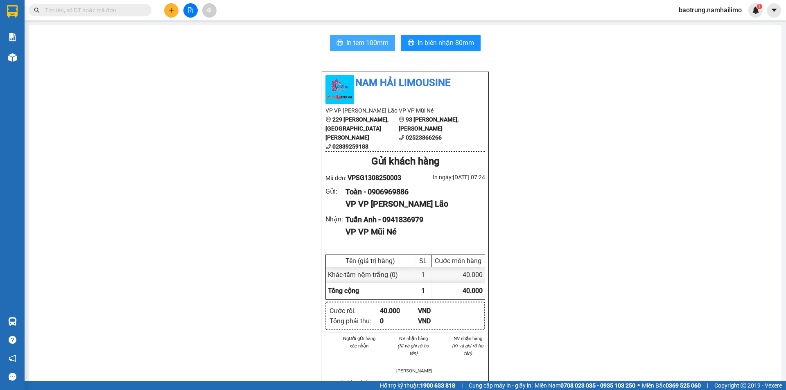
click at [361, 41] on span "In tem 100mm" at bounding box center [367, 43] width 42 height 10
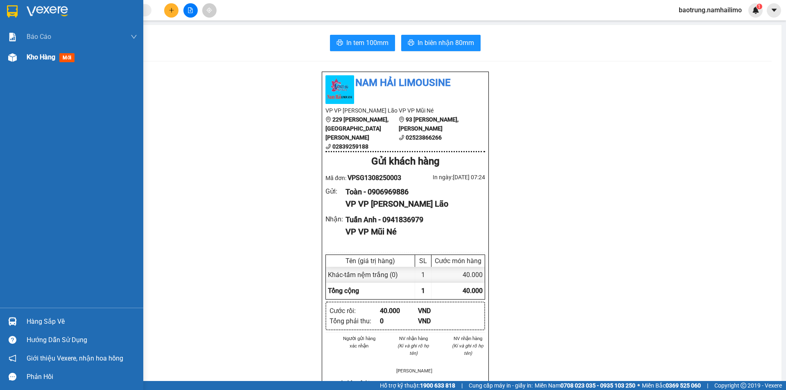
click at [50, 61] on div "Kho hàng mới" at bounding box center [52, 57] width 51 height 10
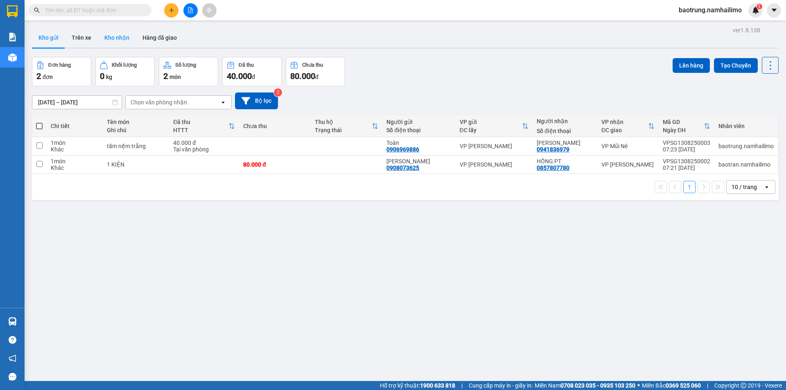
click at [122, 41] on button "Kho nhận" at bounding box center [117, 38] width 38 height 20
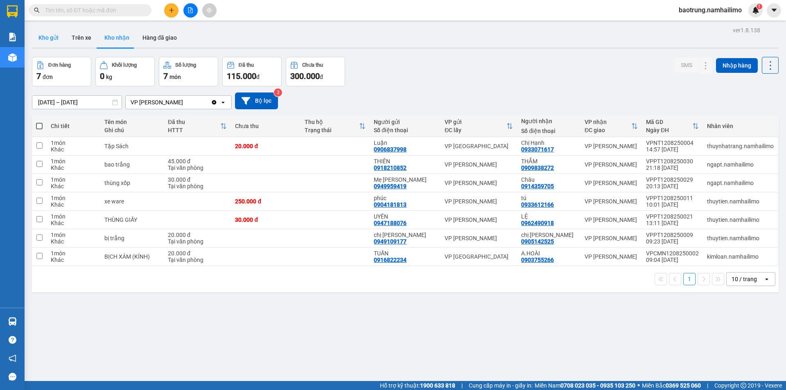
click at [57, 41] on button "Kho gửi" at bounding box center [48, 38] width 33 height 20
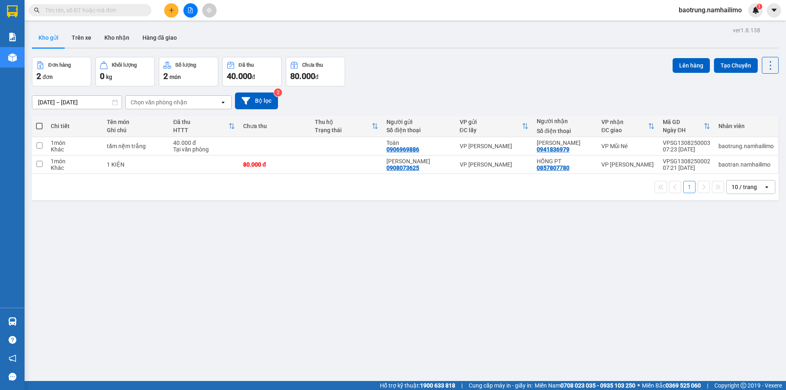
drag, startPoint x: 121, startPoint y: 34, endPoint x: 306, endPoint y: 112, distance: 200.9
click at [121, 34] on button "Kho nhận" at bounding box center [117, 38] width 38 height 20
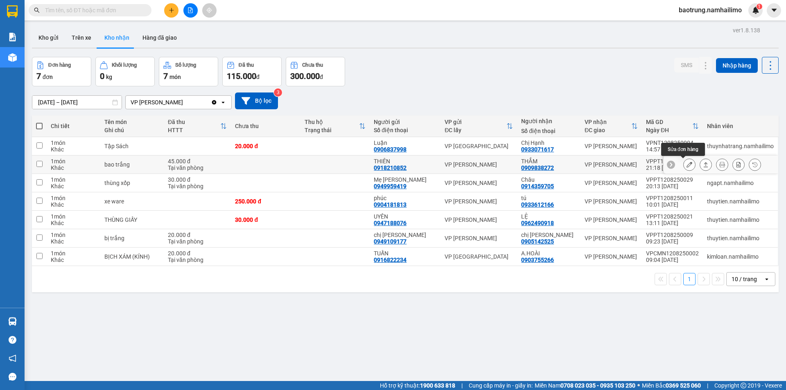
click at [687, 165] on icon at bounding box center [690, 165] width 6 height 6
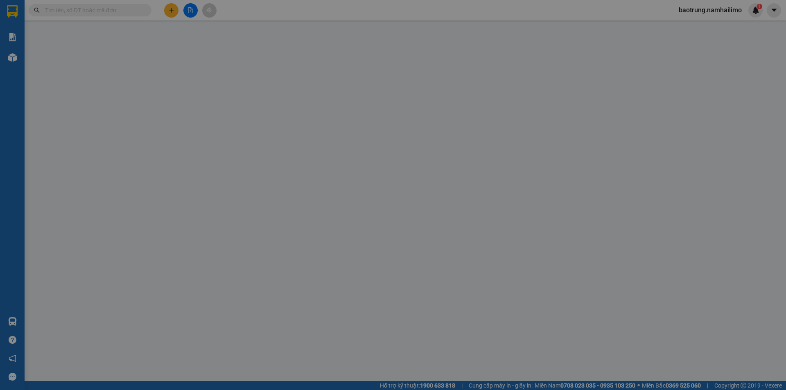
type input "0918210852"
type input "THIÊN"
type input "0909838272"
type input "THẮM"
type input "45.000"
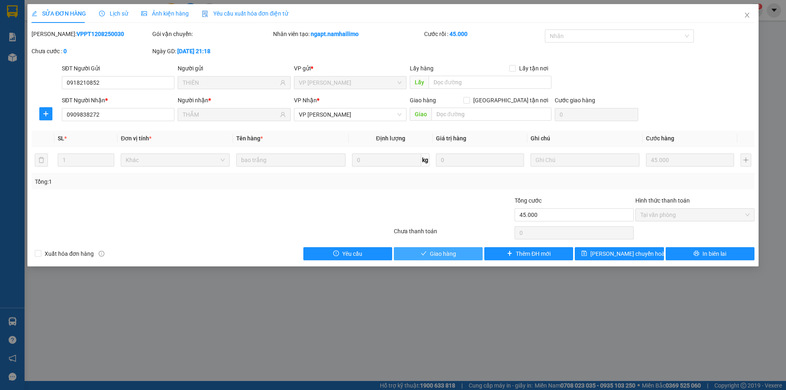
click at [450, 249] on button "Giao hàng" at bounding box center [438, 253] width 89 height 13
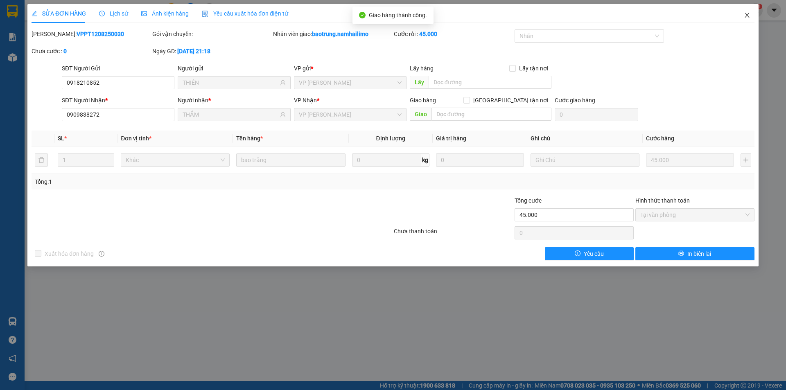
click at [748, 15] on icon "close" at bounding box center [747, 15] width 7 height 7
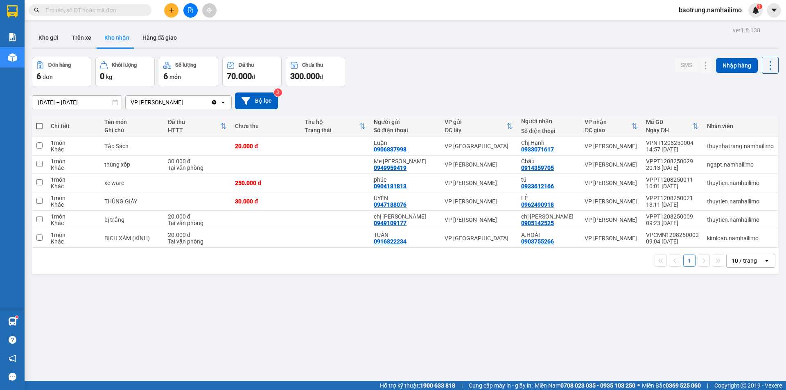
drag, startPoint x: 50, startPoint y: 41, endPoint x: 200, endPoint y: 51, distance: 150.2
click at [57, 42] on button "Kho gửi" at bounding box center [48, 38] width 33 height 20
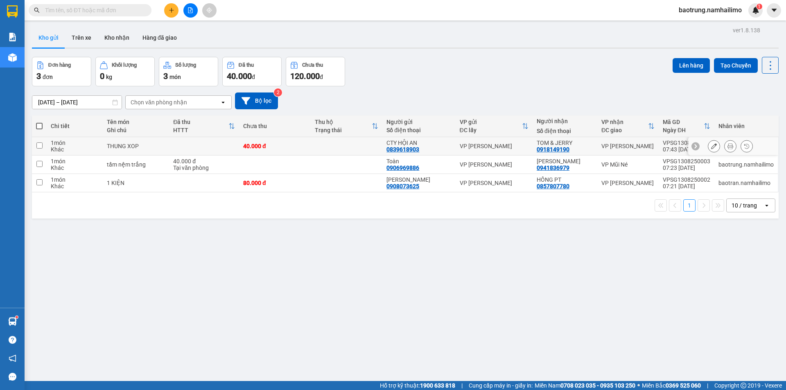
click at [727, 146] on icon at bounding box center [730, 146] width 6 height 6
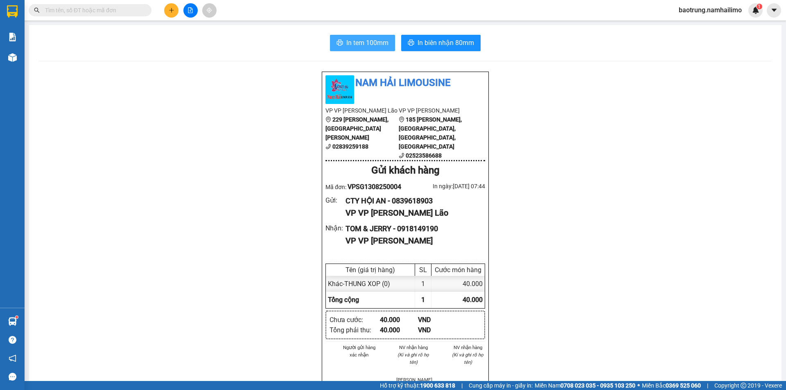
click at [375, 40] on span "In tem 100mm" at bounding box center [367, 43] width 42 height 10
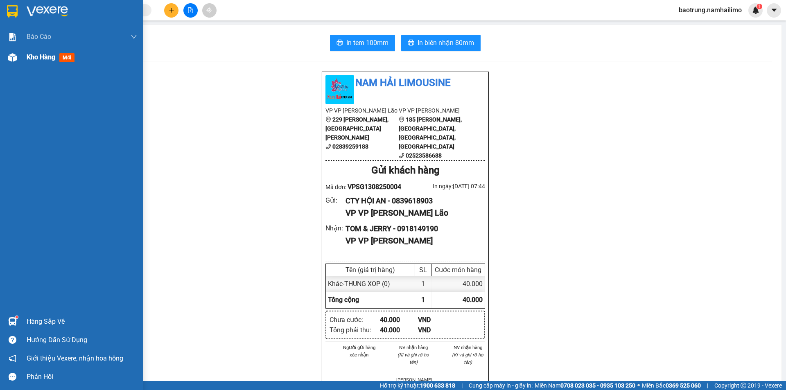
click at [42, 49] on div "Kho hàng mới" at bounding box center [82, 57] width 111 height 20
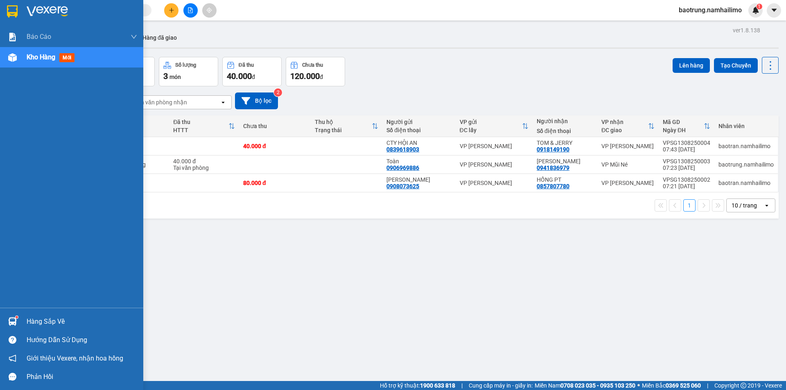
drag, startPoint x: 53, startPoint y: 320, endPoint x: 62, endPoint y: 318, distance: 9.7
click at [53, 321] on div "Hàng sắp về" at bounding box center [82, 322] width 111 height 12
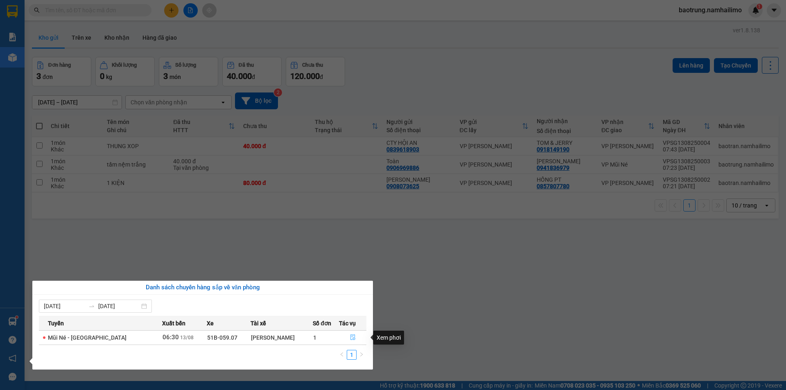
click at [352, 337] on icon "file-done" at bounding box center [352, 338] width 5 height 6
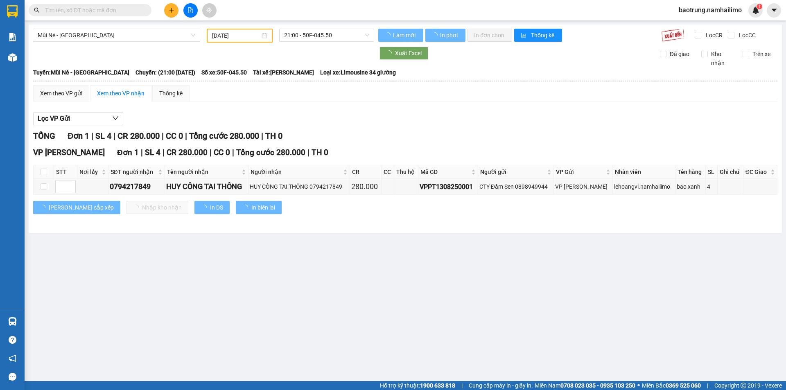
type input "[DATE]"
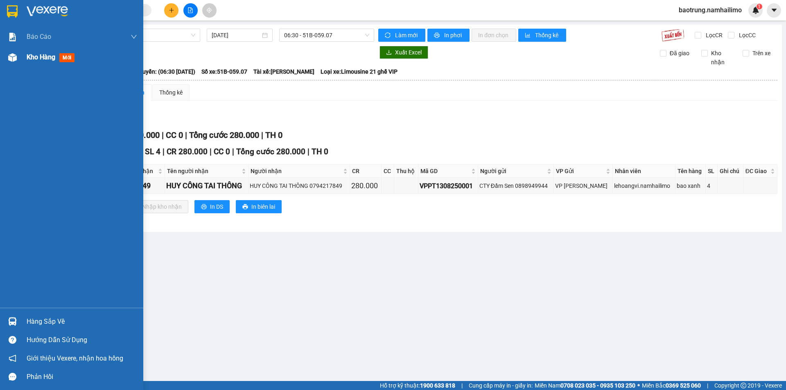
click at [26, 64] on div "Kho hàng mới" at bounding box center [71, 57] width 143 height 20
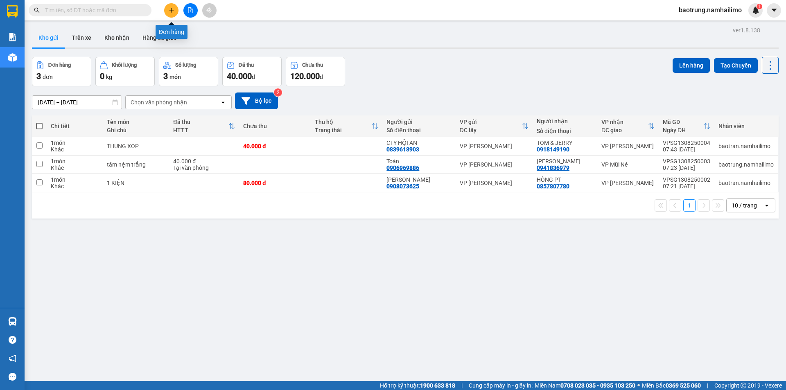
click at [169, 9] on icon "plus" at bounding box center [172, 10] width 6 height 6
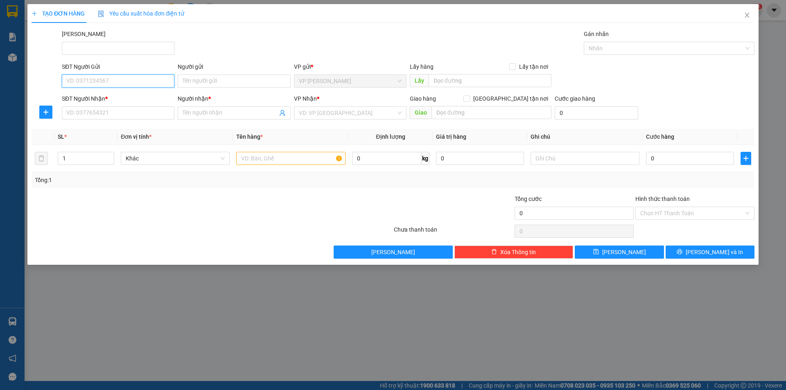
click at [149, 83] on input "SĐT Người Gửi" at bounding box center [118, 81] width 113 height 13
type input "0398419341"
click at [103, 110] on input "SĐT Người Nhận *" at bounding box center [118, 112] width 113 height 13
paste input "0398419341"
type input "0398419341"
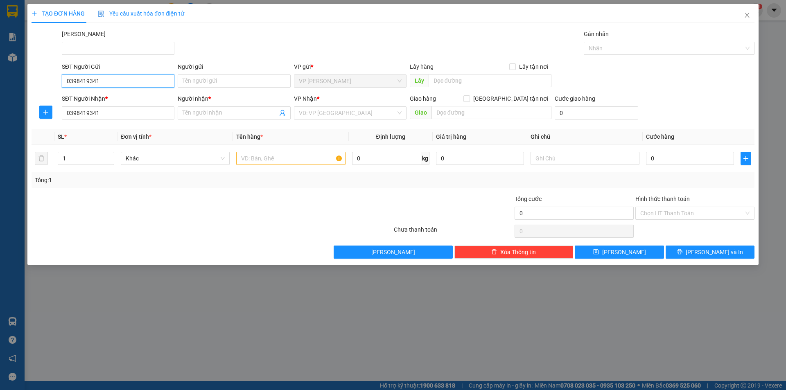
click at [111, 84] on input "0398419341" at bounding box center [118, 81] width 113 height 13
click at [111, 83] on input "0398419341" at bounding box center [118, 81] width 113 height 13
click at [214, 113] on input "Người nhận *" at bounding box center [230, 112] width 95 height 9
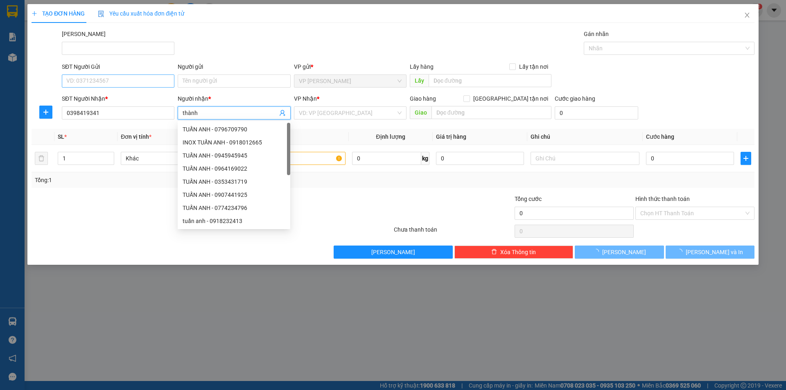
type input "thành"
click at [128, 80] on input "SĐT Người Gửi" at bounding box center [118, 81] width 113 height 13
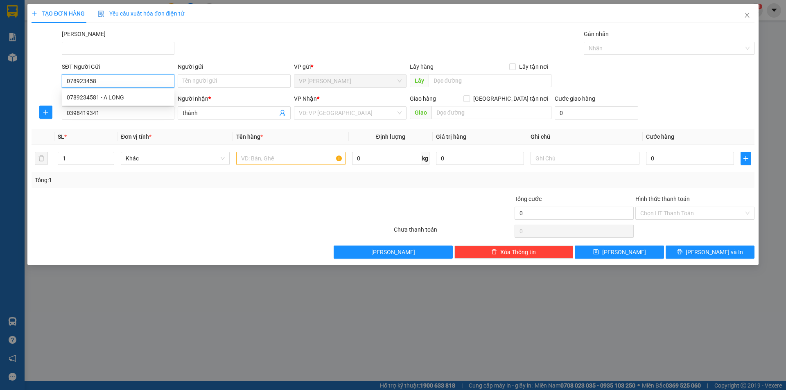
type input "0789234581"
click at [124, 95] on div "0789234581 - A LONG" at bounding box center [118, 97] width 103 height 9
type input "A LONG"
type input "40.000"
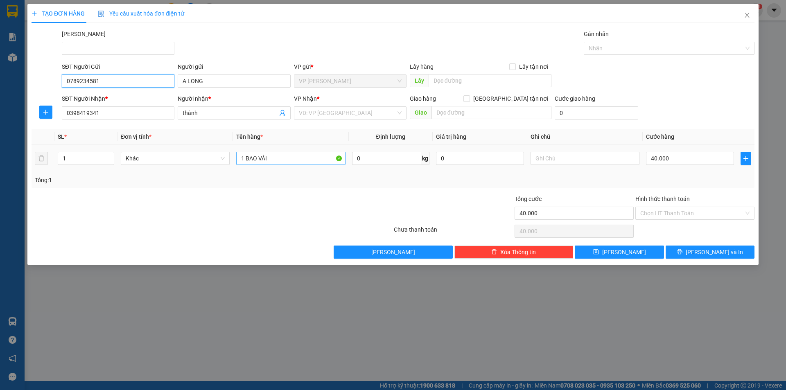
type input "0789234581"
click at [307, 157] on input "1 BAO VẢI" at bounding box center [290, 158] width 109 height 13
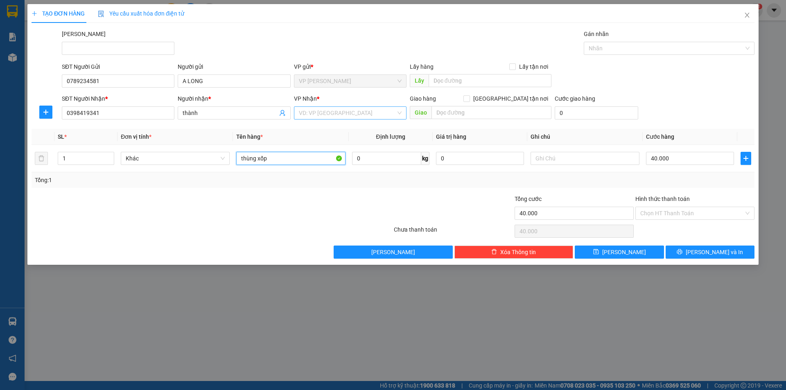
type input "thùng xốp"
click at [383, 115] on input "search" at bounding box center [347, 113] width 97 height 12
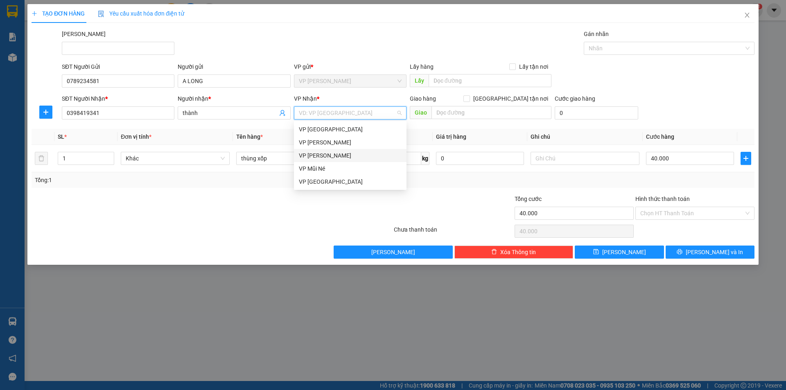
click at [345, 154] on div "VP [PERSON_NAME]" at bounding box center [350, 155] width 103 height 9
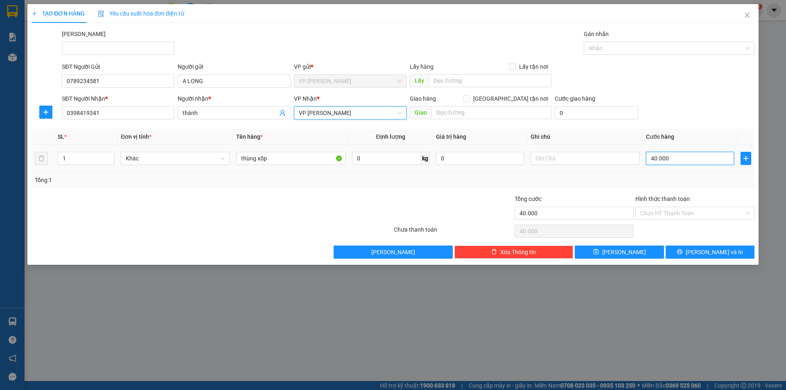
click at [700, 163] on input "40.000" at bounding box center [690, 158] width 88 height 13
type input "3"
type input "30"
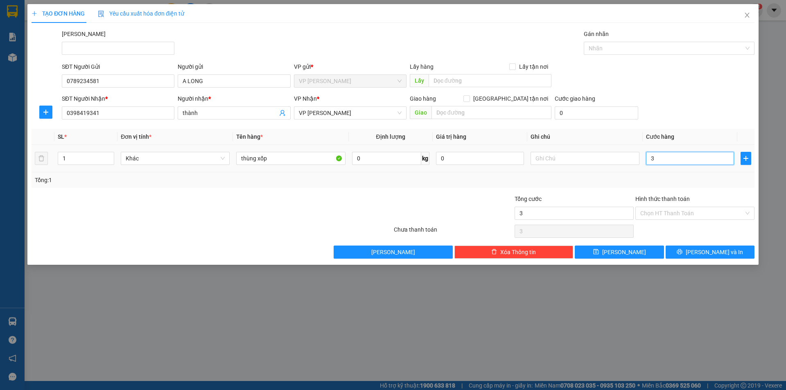
type input "30"
type input "30.000"
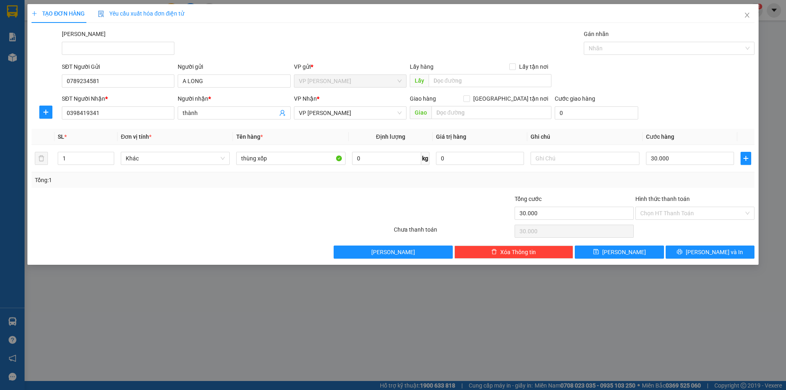
drag, startPoint x: 690, startPoint y: 63, endPoint x: 711, endPoint y: 190, distance: 127.9
click at [694, 70] on div "SĐT Người Gửi 0789234581 Người gửi A LONG VP gửi * VP [PERSON_NAME] Lão Lấy hàn…" at bounding box center [408, 76] width 696 height 29
click at [704, 253] on span "[PERSON_NAME] và In" at bounding box center [714, 252] width 57 height 9
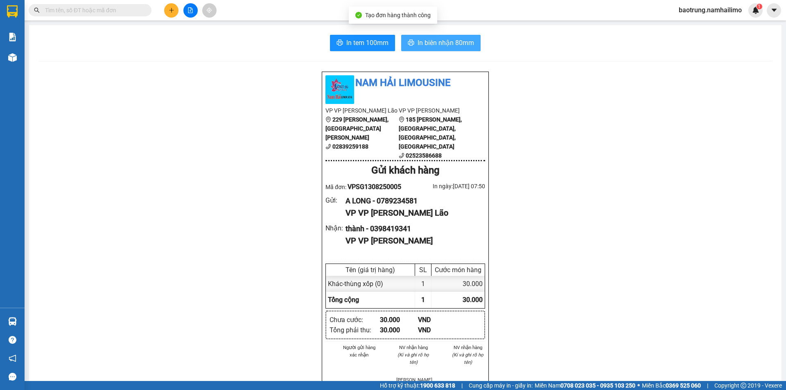
click at [452, 43] on span "In biên nhận 80mm" at bounding box center [446, 43] width 56 height 10
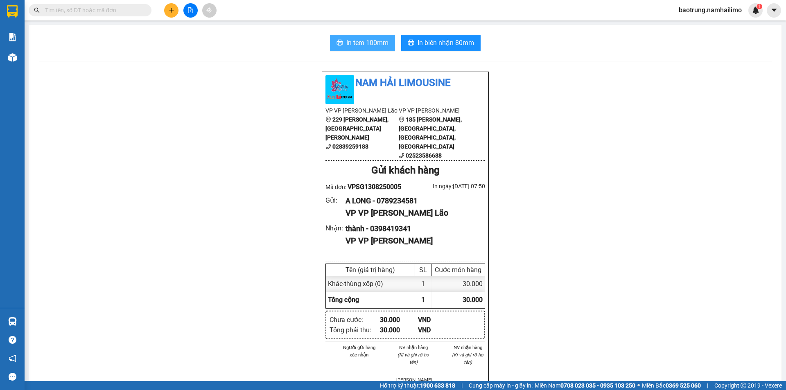
click at [375, 37] on button "In tem 100mm" at bounding box center [362, 43] width 65 height 16
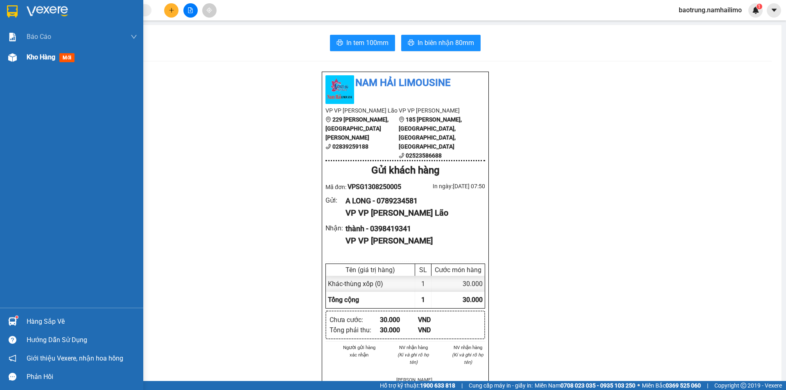
click at [40, 62] on div "Kho hàng mới" at bounding box center [52, 57] width 51 height 10
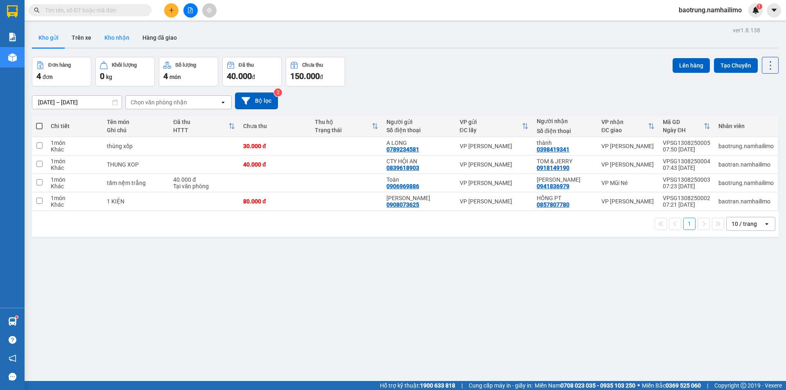
click at [119, 36] on button "Kho nhận" at bounding box center [117, 38] width 38 height 20
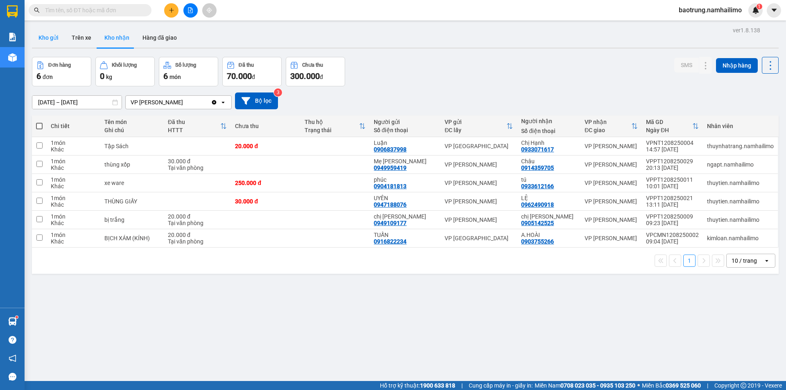
click at [41, 40] on button "Kho gửi" at bounding box center [48, 38] width 33 height 20
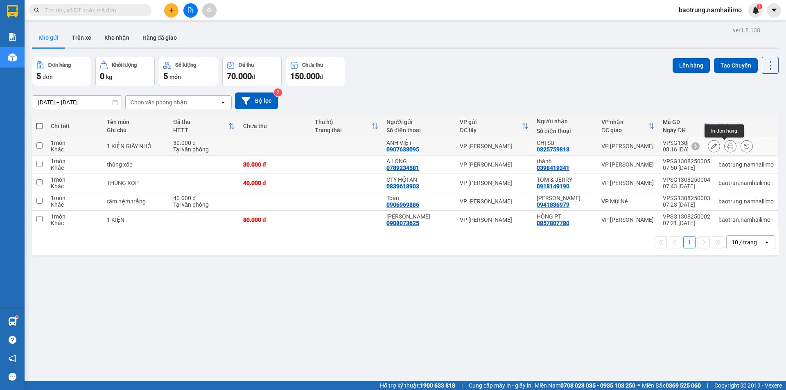
click at [727, 148] on icon at bounding box center [730, 146] width 6 height 6
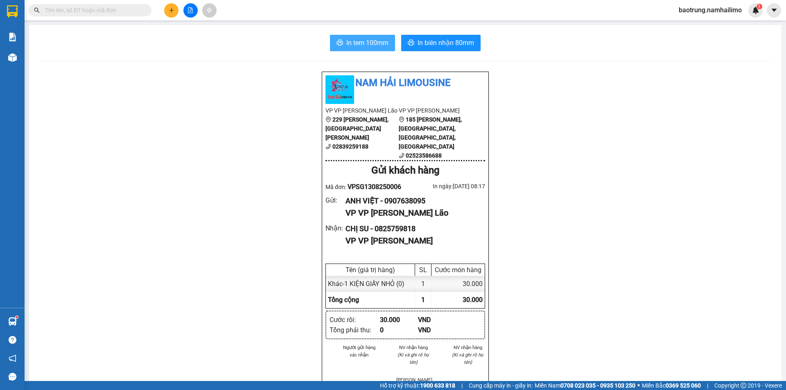
click at [365, 45] on span "In tem 100mm" at bounding box center [367, 43] width 42 height 10
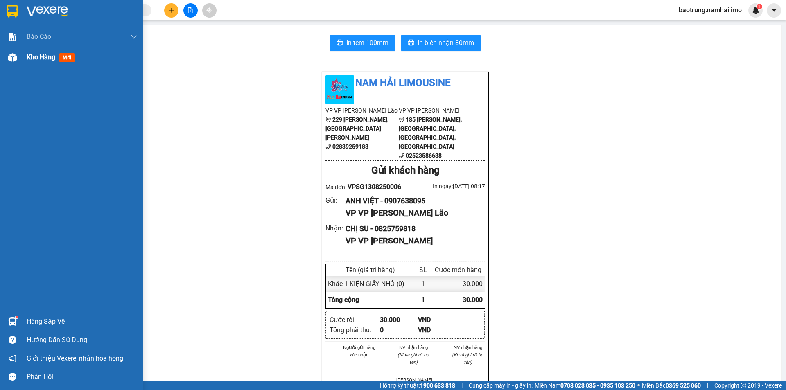
click at [42, 62] on div "Kho hàng mới" at bounding box center [52, 57] width 51 height 10
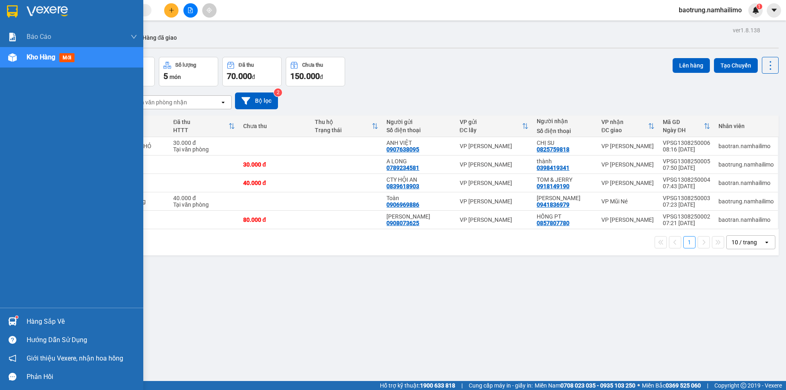
drag, startPoint x: 42, startPoint y: 320, endPoint x: 77, endPoint y: 327, distance: 36.2
click at [42, 321] on div "Hàng sắp về" at bounding box center [82, 322] width 111 height 12
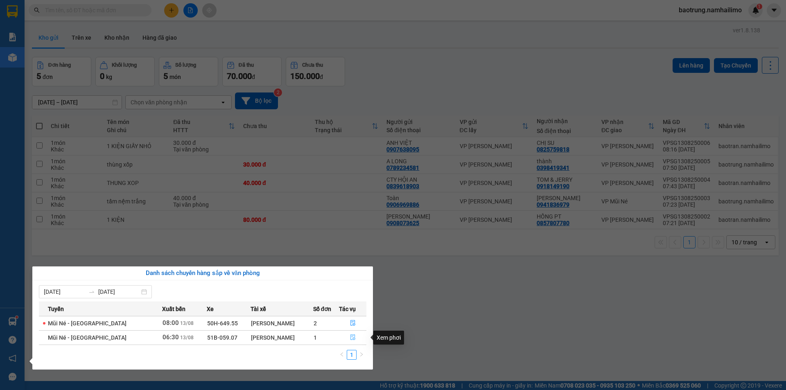
click at [350, 342] on button "button" at bounding box center [352, 337] width 27 height 13
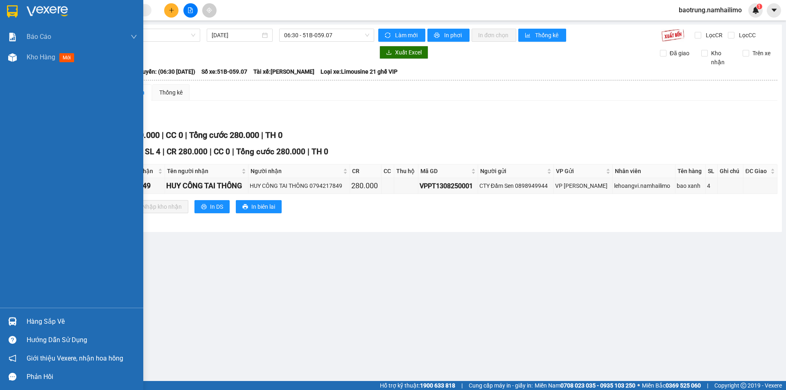
click at [54, 325] on div "Hàng sắp về" at bounding box center [82, 322] width 111 height 12
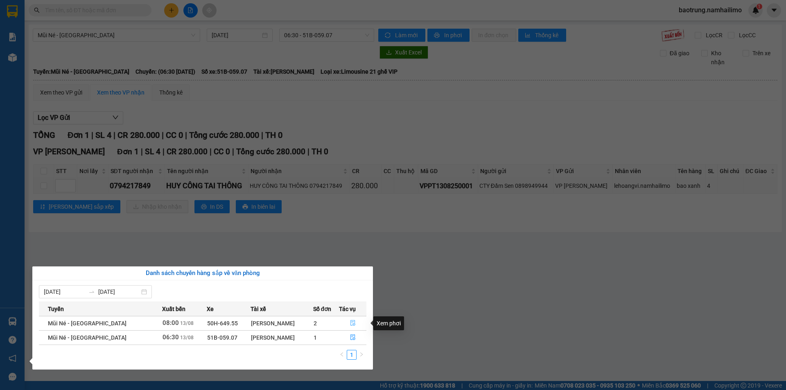
click at [353, 325] on icon "file-done" at bounding box center [353, 323] width 6 height 6
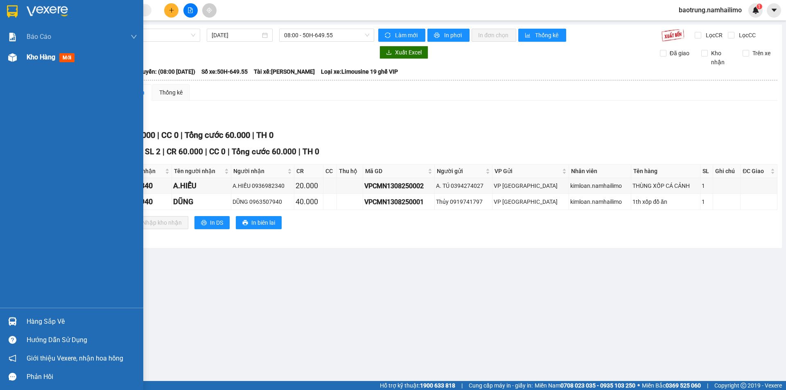
click at [38, 56] on span "Kho hàng" at bounding box center [41, 57] width 29 height 8
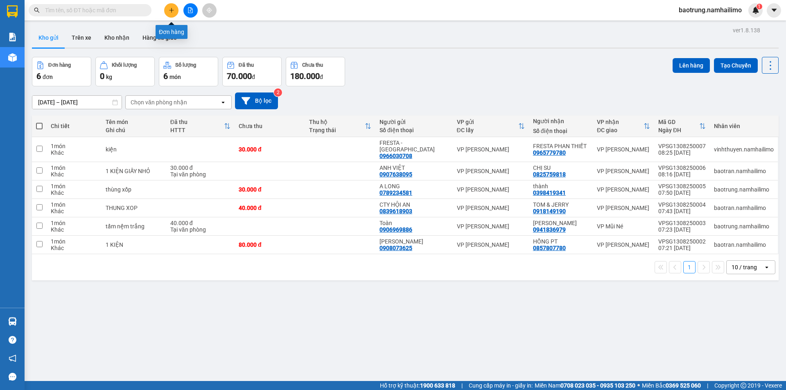
click at [170, 11] on icon "plus" at bounding box center [172, 10] width 6 height 6
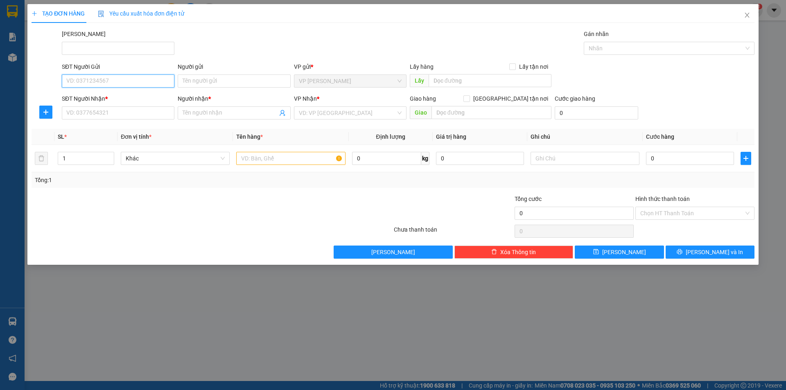
click at [122, 80] on input "SĐT Người Gửi" at bounding box center [118, 81] width 113 height 13
type input "0907819963"
click at [227, 81] on input "Người gửi" at bounding box center [234, 81] width 113 height 13
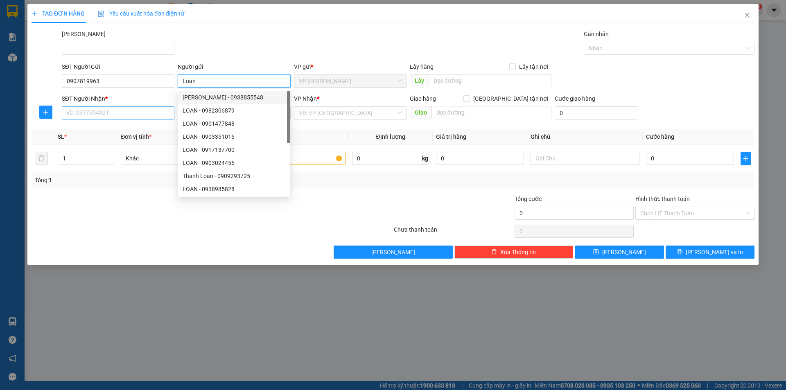
type input "Loan"
click at [138, 115] on input "SĐT Người Nhận *" at bounding box center [118, 112] width 113 height 13
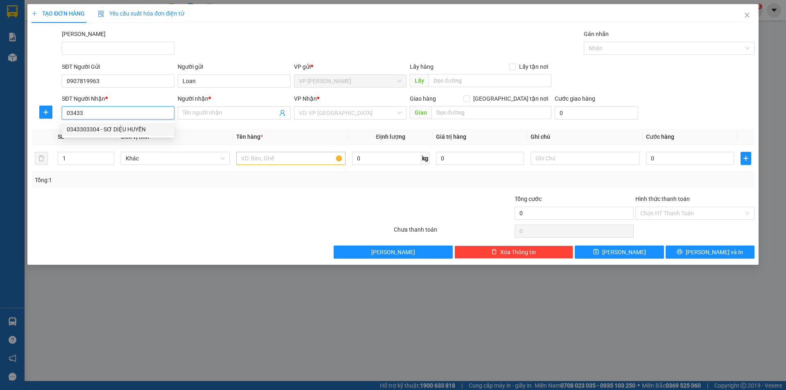
click at [133, 128] on div "0343303304 - SƠ DIỆU HUYỀN" at bounding box center [118, 129] width 103 height 9
type input "0343303304"
type input "SƠ DIỆU HUYỀN"
type input "1 a thái nguyên"
type input "50.000"
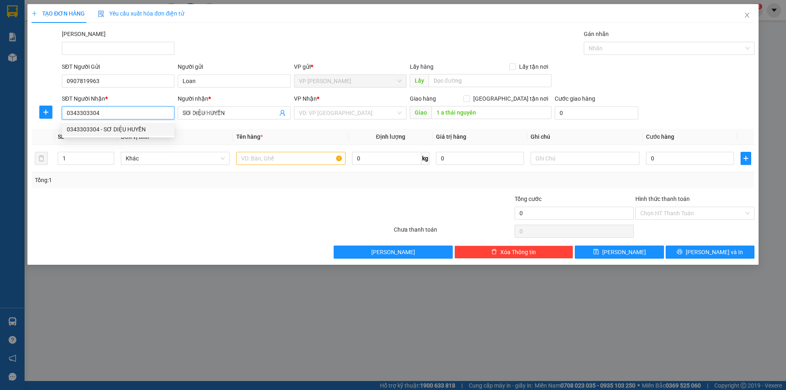
type input "50.000"
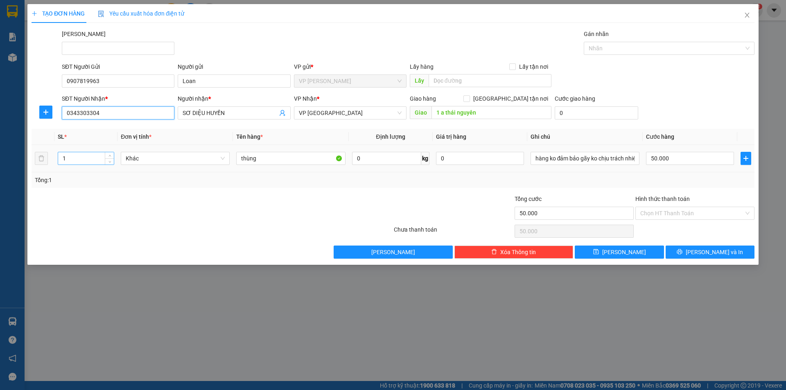
type input "0343303304"
click at [78, 155] on input "1" at bounding box center [86, 158] width 56 height 12
type input "2"
click at [659, 75] on div "SĐT Người Gửi 0907819963 Người gửi Loan VP gửi * VP [PERSON_NAME] Lão Lấy hàng …" at bounding box center [408, 76] width 696 height 29
click at [694, 160] on input "50.000" at bounding box center [690, 158] width 88 height 13
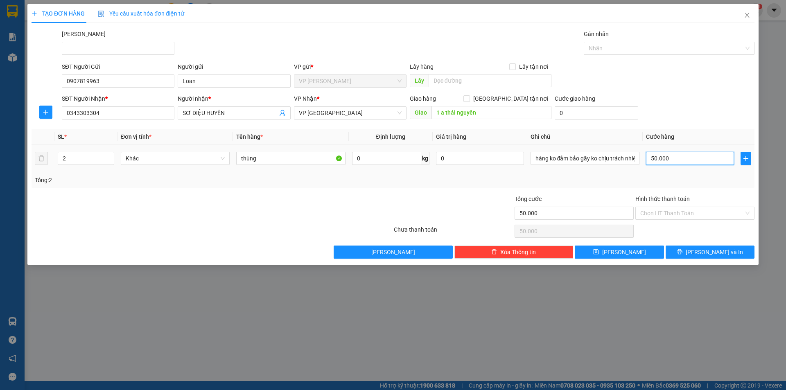
type input "8"
type input "80"
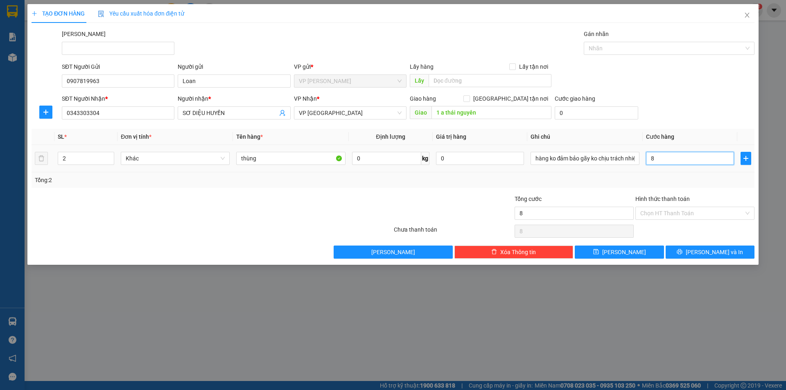
type input "80"
click at [666, 163] on input "80" at bounding box center [690, 158] width 88 height 13
click at [665, 162] on input "80" at bounding box center [690, 158] width 88 height 13
type input "8"
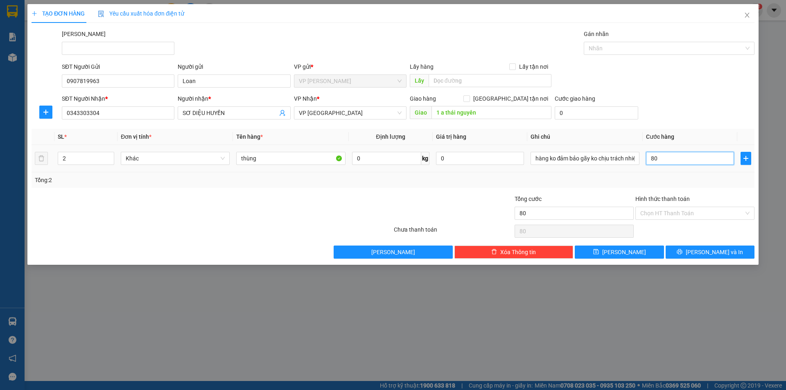
type input "8"
type input "0"
type input "1"
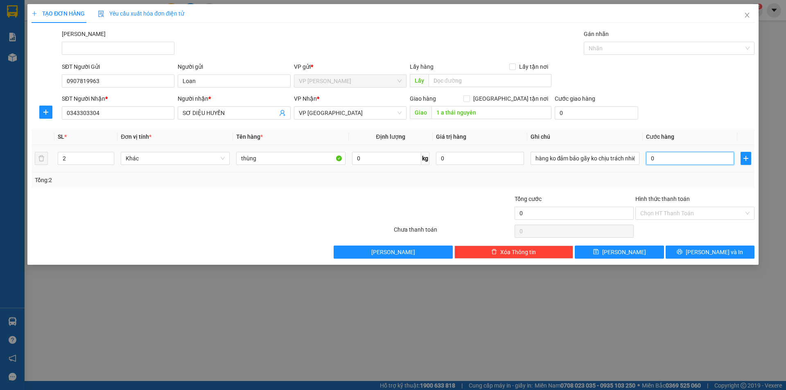
type input "1"
type input "01"
type input "10"
type input "010"
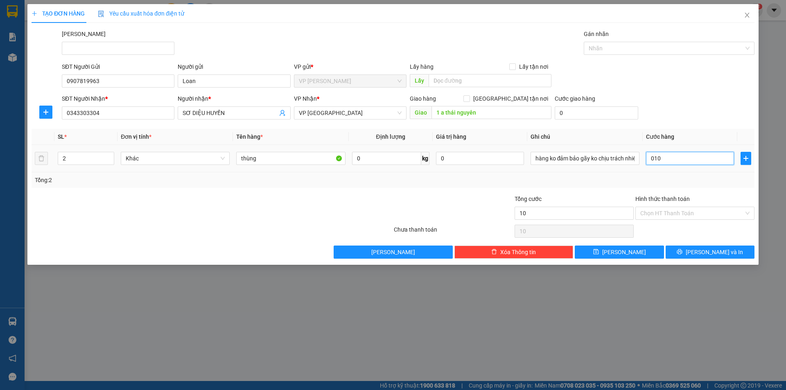
type input "100"
type input "0.100"
type input "100.000"
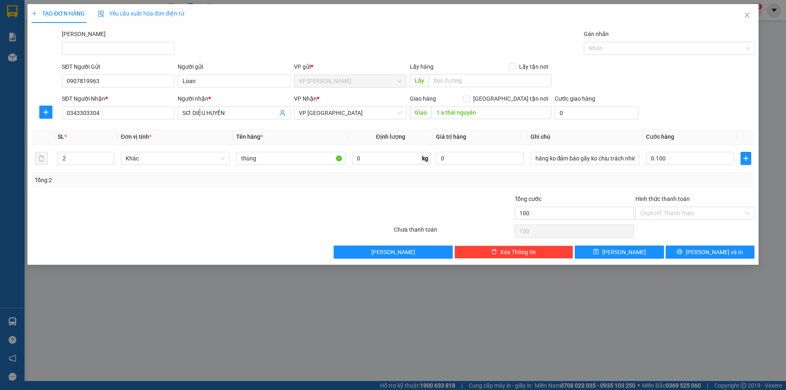
type input "100.000"
click at [671, 110] on div "SĐT Người Nhận * 0343303304 Người nhận * SƠ DIỆU HUYỀN VP Nhận * VP Nha Trang G…" at bounding box center [408, 108] width 696 height 29
drag, startPoint x: 239, startPoint y: 157, endPoint x: 272, endPoint y: 208, distance: 60.9
click at [239, 156] on input "thùng" at bounding box center [290, 158] width 109 height 13
type input "2 thùng"
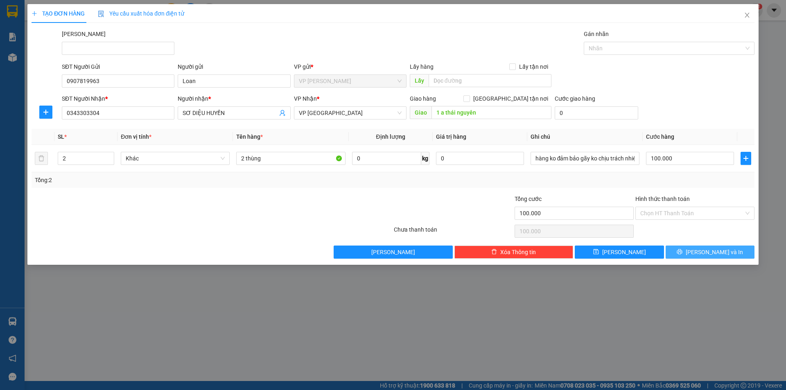
click at [726, 255] on button "[PERSON_NAME] và In" at bounding box center [710, 252] width 89 height 13
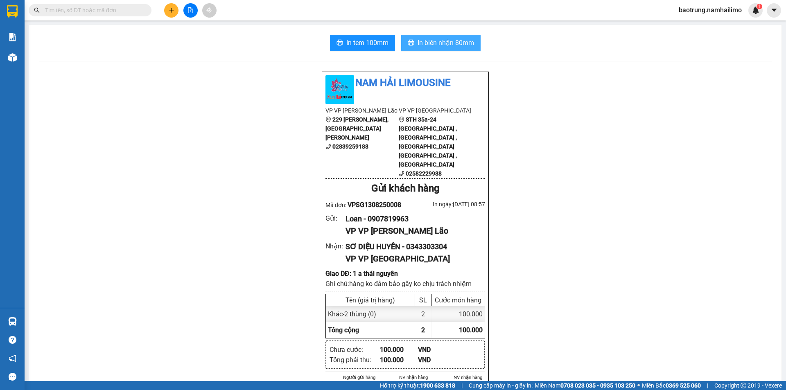
click at [437, 45] on span "In biên nhận 80mm" at bounding box center [446, 43] width 56 height 10
click at [364, 37] on button "In tem 100mm" at bounding box center [362, 43] width 65 height 16
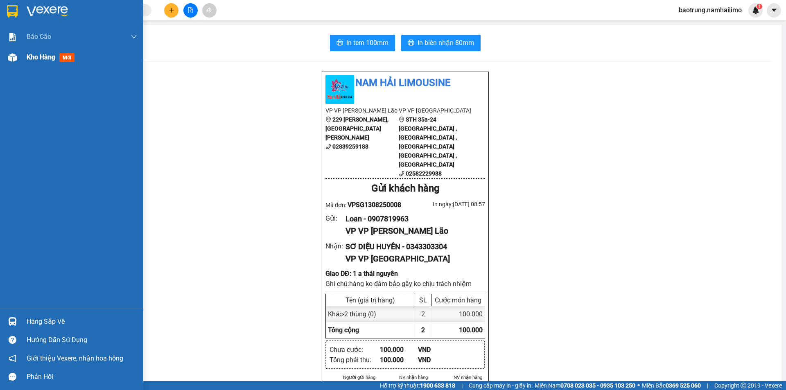
click at [63, 53] on span "mới" at bounding box center [66, 57] width 15 height 9
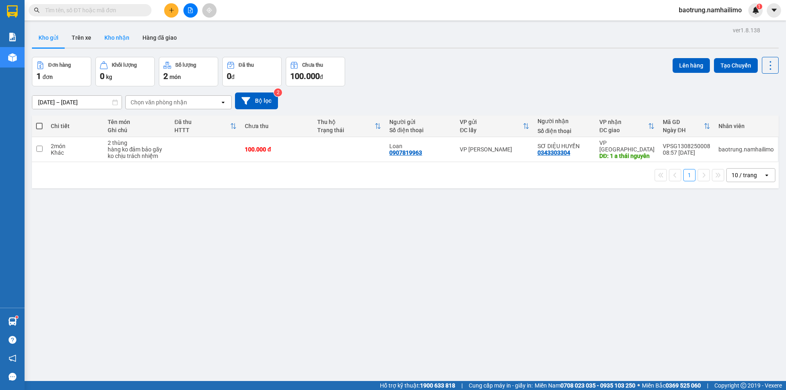
click at [126, 43] on button "Kho nhận" at bounding box center [117, 38] width 38 height 20
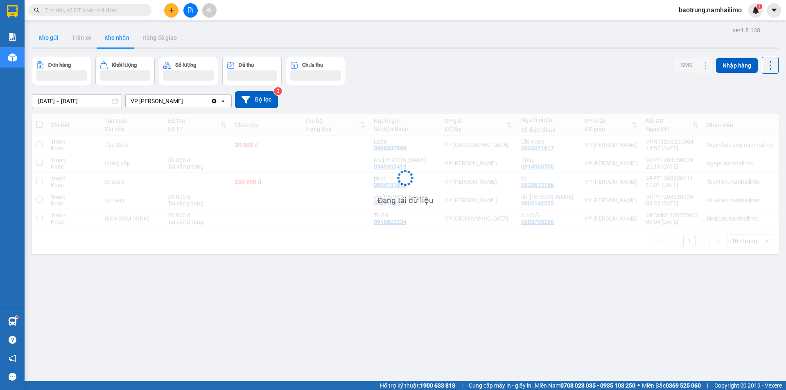
click at [49, 39] on button "Kho gửi" at bounding box center [48, 38] width 33 height 20
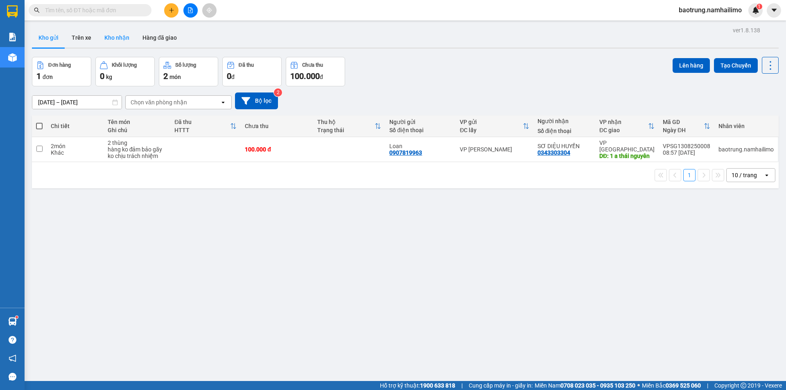
click at [116, 36] on button "Kho nhận" at bounding box center [117, 38] width 38 height 20
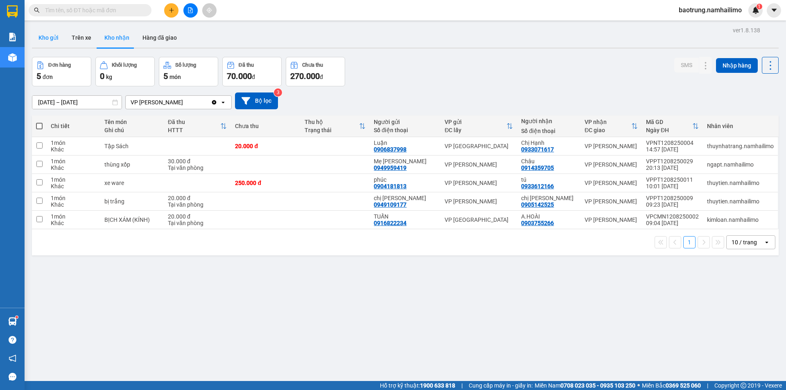
click at [50, 32] on button "Kho gửi" at bounding box center [48, 38] width 33 height 20
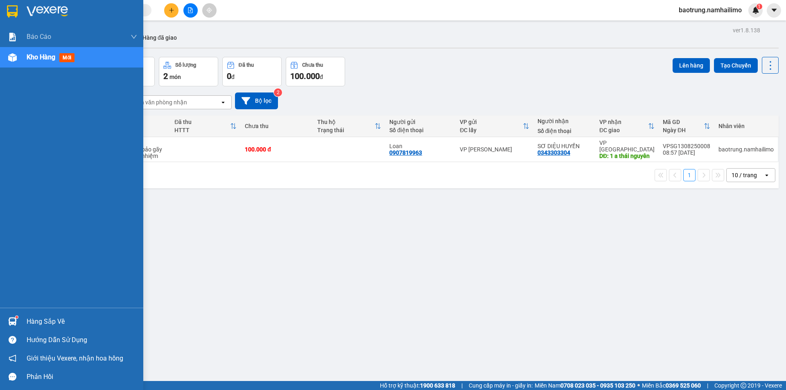
click at [32, 323] on div "Hàng sắp về" at bounding box center [82, 322] width 111 height 12
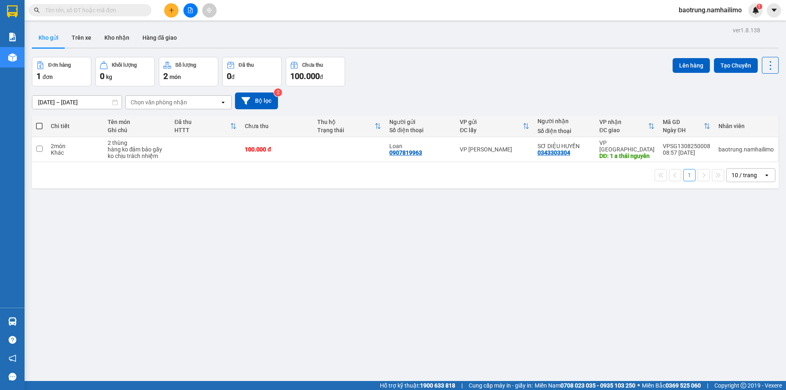
click at [429, 308] on section "Kết quả tìm kiếm ( 0 ) Bộ lọc No Data baotrung.namhailimo 1 Báo cáo Báo cáo dòn…" at bounding box center [393, 195] width 786 height 390
click at [103, 38] on button "Kho nhận" at bounding box center [117, 38] width 38 height 20
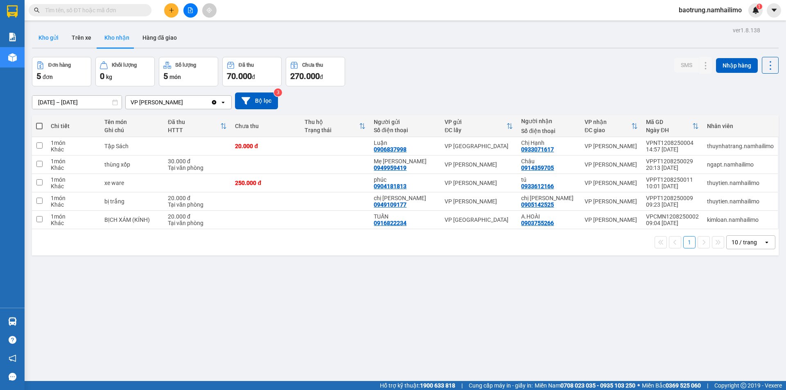
click at [44, 38] on button "Kho gửi" at bounding box center [48, 38] width 33 height 20
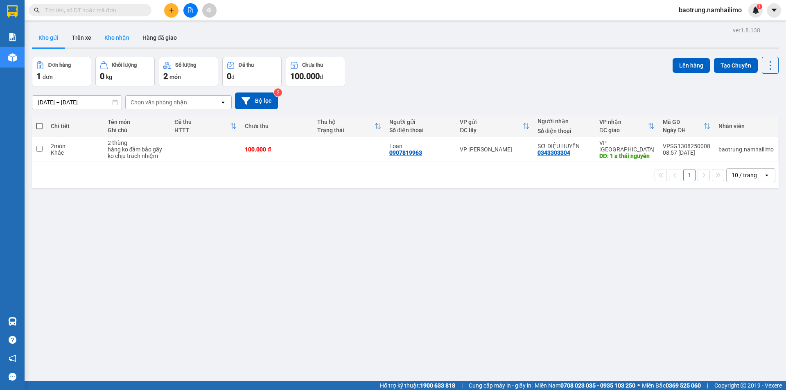
click at [112, 42] on button "Kho nhận" at bounding box center [117, 38] width 38 height 20
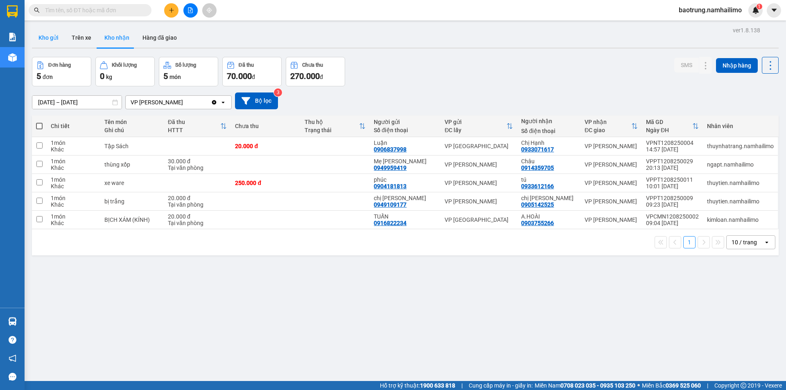
click at [58, 37] on button "Kho gửi" at bounding box center [48, 38] width 33 height 20
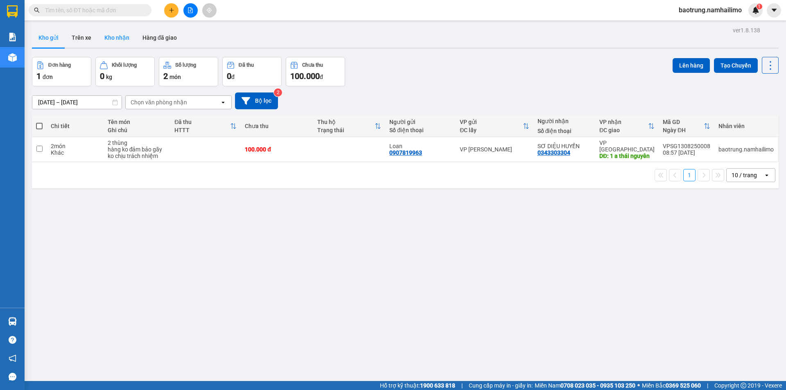
click at [117, 45] on button "Kho nhận" at bounding box center [117, 38] width 38 height 20
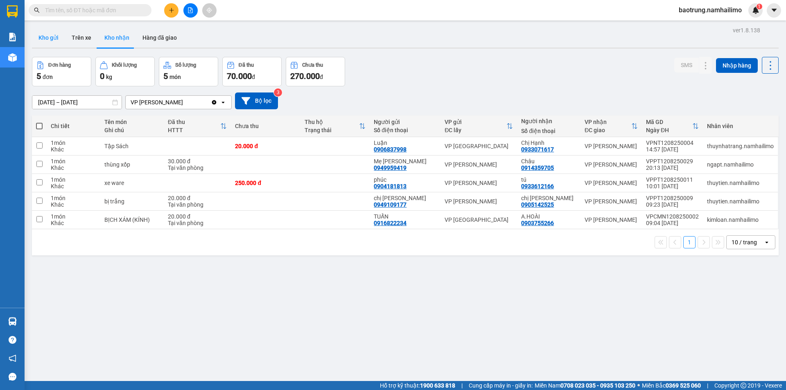
click at [34, 41] on button "Kho gửi" at bounding box center [48, 38] width 33 height 20
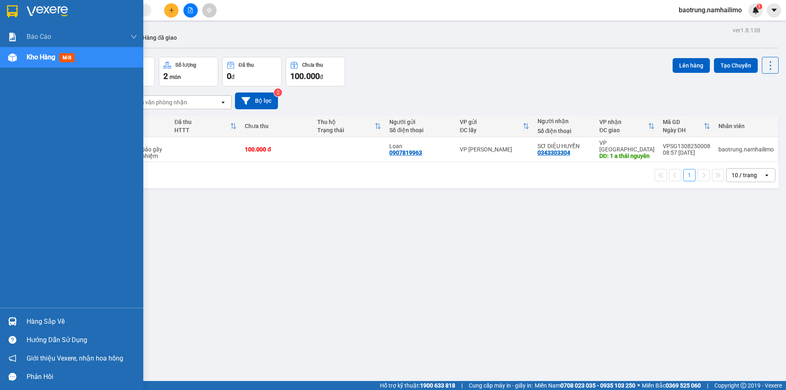
click at [43, 316] on div "Hàng sắp về" at bounding box center [82, 322] width 111 height 12
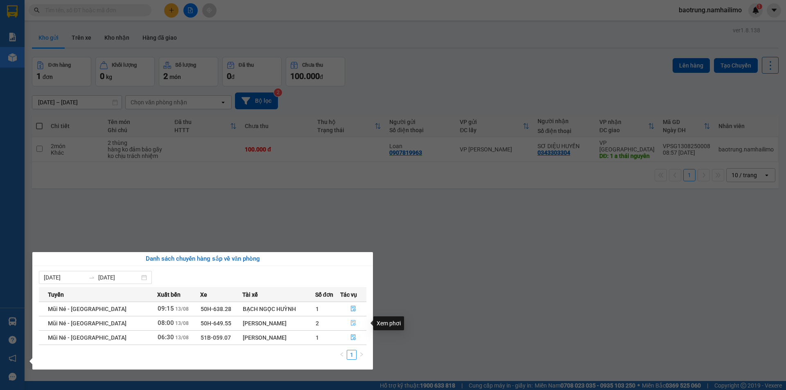
click at [350, 326] on span "file-done" at bounding box center [353, 323] width 6 height 7
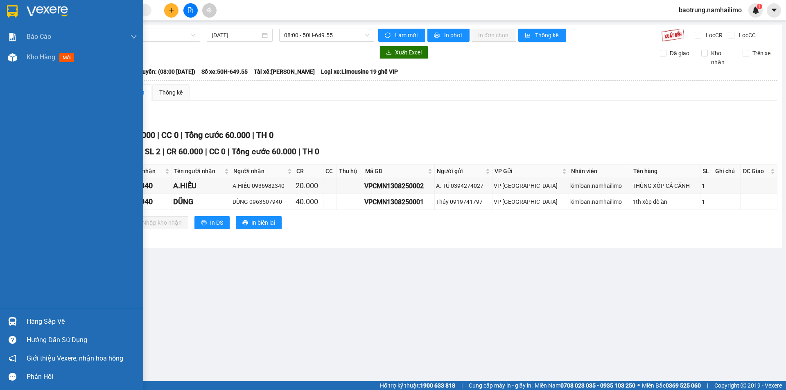
click at [70, 320] on div "Hàng sắp về" at bounding box center [82, 322] width 111 height 12
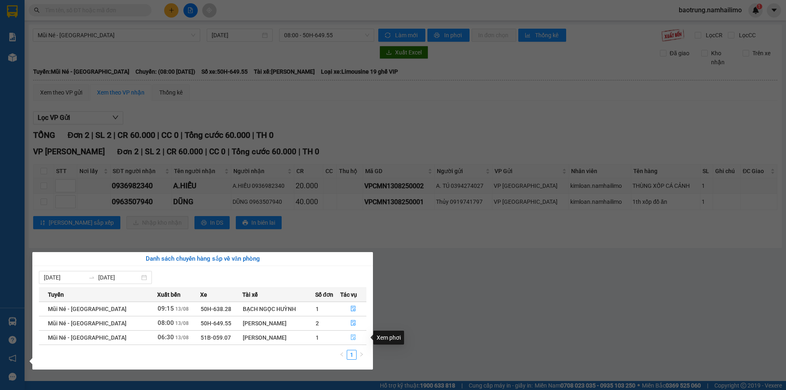
click at [351, 336] on icon "file-done" at bounding box center [353, 337] width 6 height 6
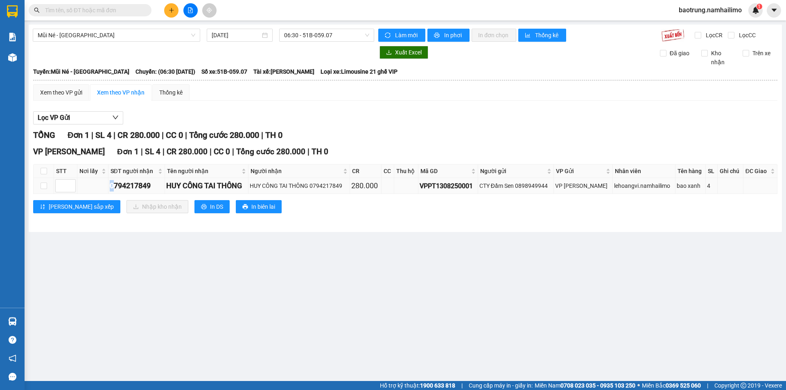
click at [115, 185] on div "0794217849" at bounding box center [137, 185] width 54 height 11
drag, startPoint x: 131, startPoint y: 271, endPoint x: 130, endPoint y: 263, distance: 8.3
click at [130, 270] on main "Mũi Né - [GEOGRAPHIC_DATA] [DATE] 06:30 - 51B-059.07 Làm mới In phơi In đơn chọ…" at bounding box center [393, 190] width 786 height 381
drag, startPoint x: 111, startPoint y: 186, endPoint x: 103, endPoint y: 190, distance: 8.4
click at [103, 190] on tr "0794217849 HUY CÔNG TAI THÔNG HUY CÔNG TAI THÔNG 0794217849 280.000 VPPT1308250…" at bounding box center [406, 186] width 744 height 16
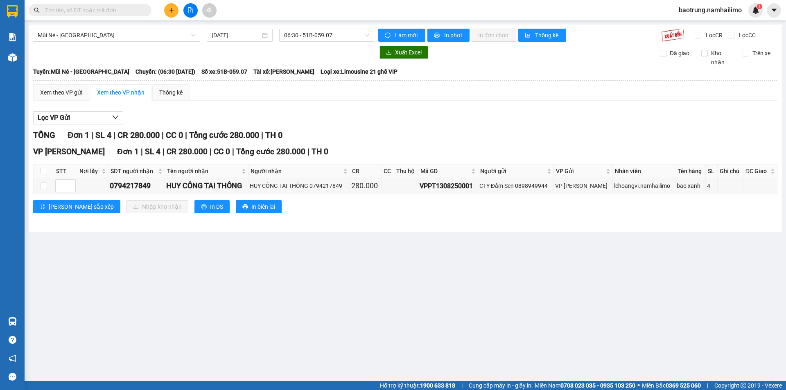
click at [129, 297] on main "Mũi Né - [GEOGRAPHIC_DATA] [DATE] 06:30 - 51B-059.07 Làm mới In phơi In đơn chọ…" at bounding box center [393, 190] width 786 height 381
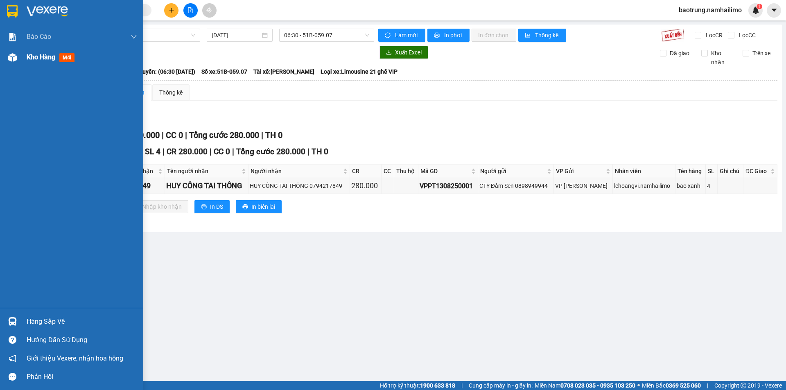
click at [30, 61] on div "Kho hàng mới" at bounding box center [52, 57] width 51 height 10
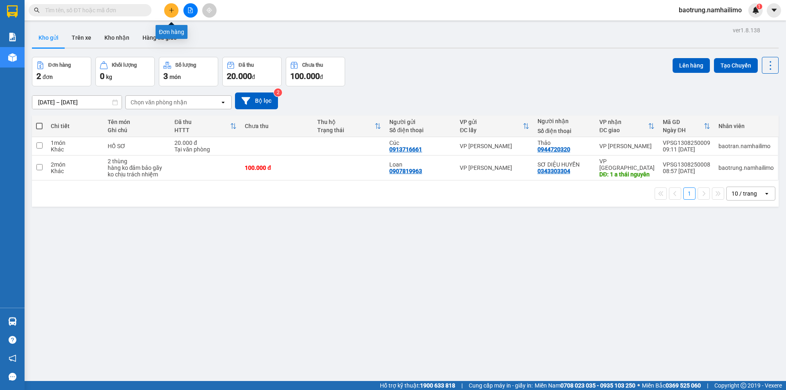
click at [172, 11] on icon "plus" at bounding box center [172, 10] width 6 height 6
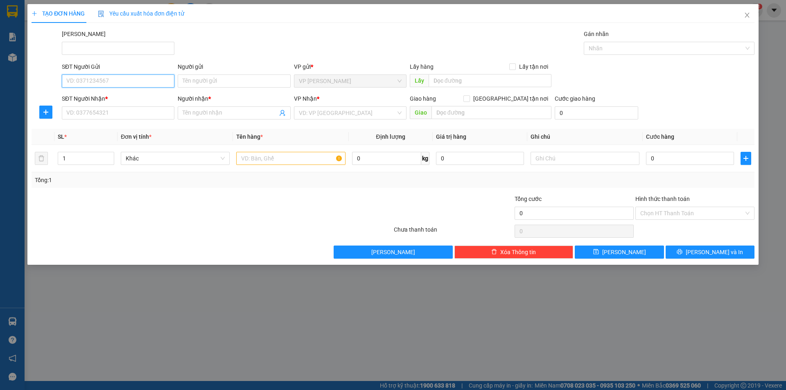
click at [106, 81] on input "SĐT Người Gửi" at bounding box center [118, 81] width 113 height 13
type input "0902641292"
click at [99, 116] on input "SĐT Người Nhận *" at bounding box center [118, 112] width 113 height 13
type input "0522453179"
click at [204, 115] on input "Người nhận *" at bounding box center [230, 112] width 95 height 9
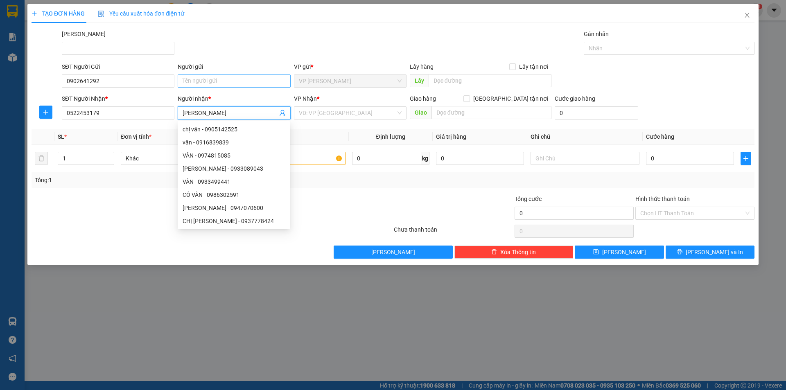
type input "[PERSON_NAME]"
click at [205, 82] on input "Người gửi" at bounding box center [234, 81] width 113 height 13
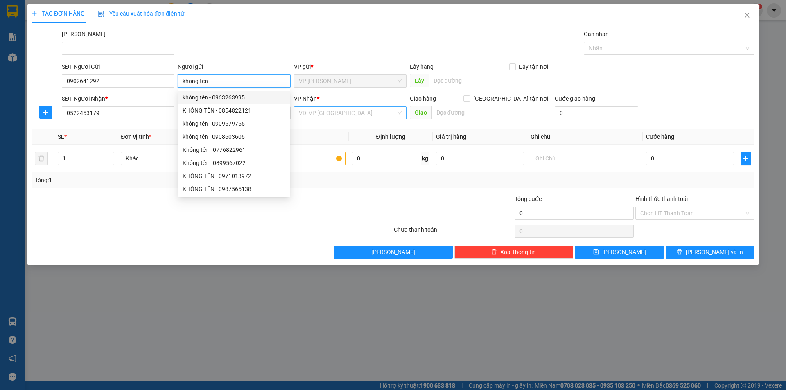
type input "không tên"
drag, startPoint x: 368, startPoint y: 111, endPoint x: 345, endPoint y: 137, distance: 34.2
click at [367, 111] on input "search" at bounding box center [347, 113] width 97 height 12
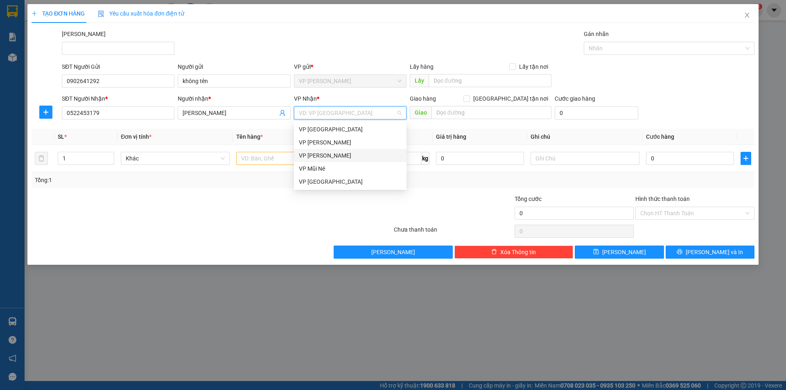
click at [332, 152] on div "VP [PERSON_NAME]" at bounding box center [350, 155] width 103 height 9
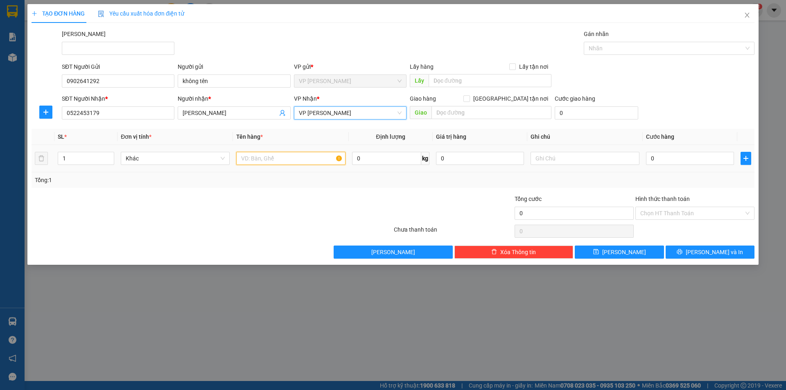
click at [295, 152] on input "text" at bounding box center [290, 158] width 109 height 13
type input "v"
type input "cái ví"
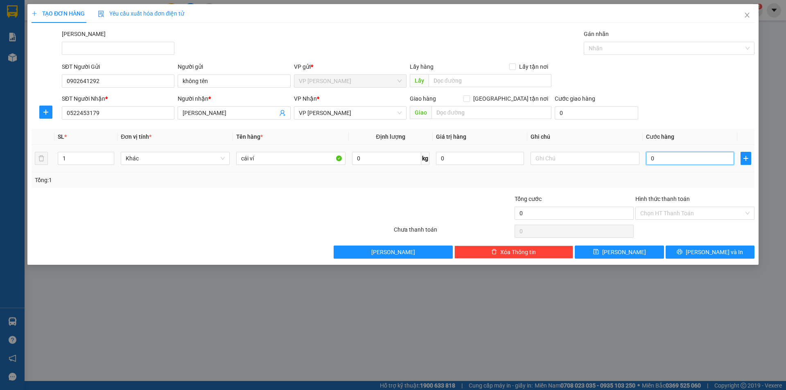
click at [665, 158] on input "0" at bounding box center [690, 158] width 88 height 13
type input "2"
type input "20"
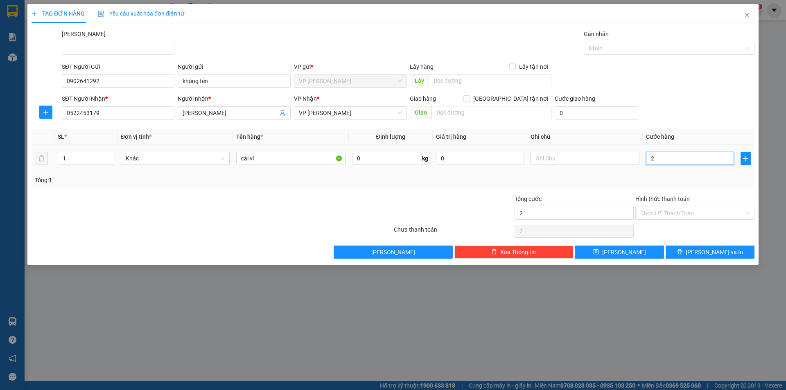
type input "20"
type input "20.000"
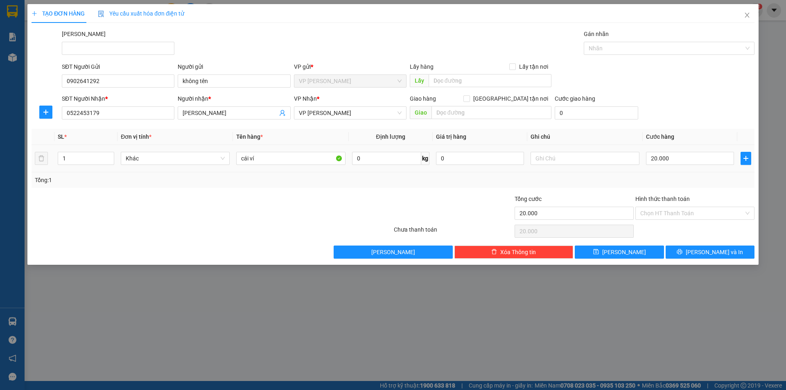
click at [687, 123] on div "Transit Pickup Surcharge Ids Transit Deliver Surcharge Ids Transit Deliver Surc…" at bounding box center [393, 143] width 723 height 229
click at [737, 253] on button "[PERSON_NAME] và In" at bounding box center [710, 252] width 89 height 13
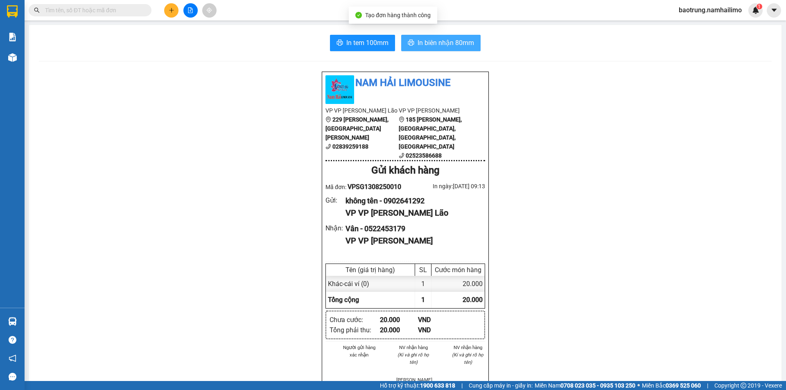
click at [448, 35] on button "In biên nhận 80mm" at bounding box center [440, 43] width 79 height 16
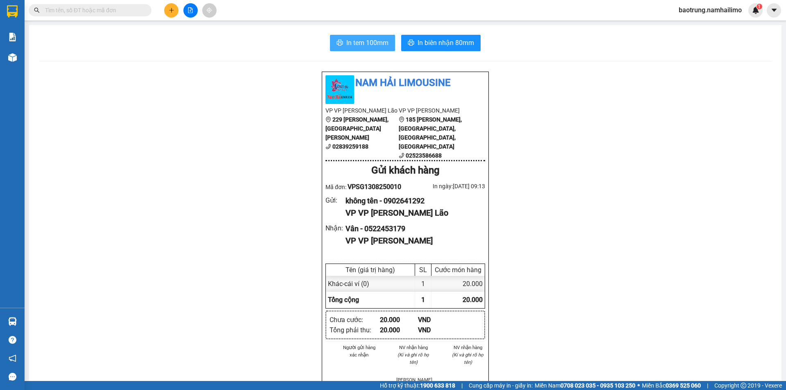
click at [352, 38] on span "In tem 100mm" at bounding box center [367, 43] width 42 height 10
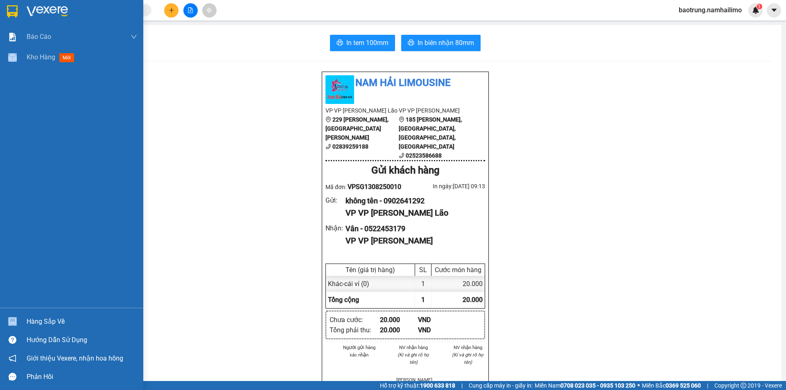
click at [27, 63] on div "Kho hàng mới" at bounding box center [71, 57] width 143 height 20
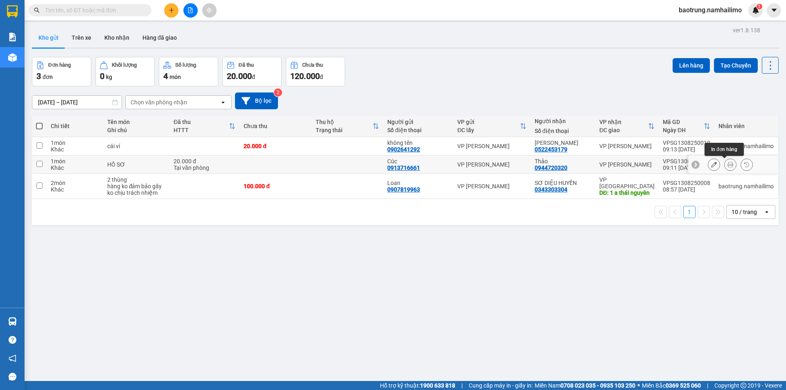
click at [727, 166] on icon at bounding box center [730, 165] width 6 height 6
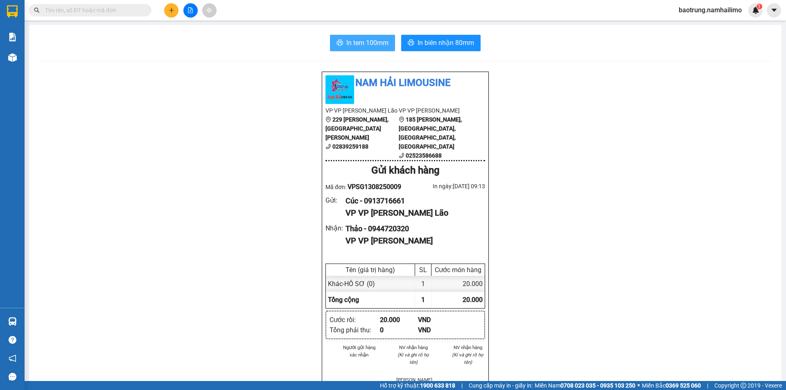
click at [349, 41] on span "In tem 100mm" at bounding box center [367, 43] width 42 height 10
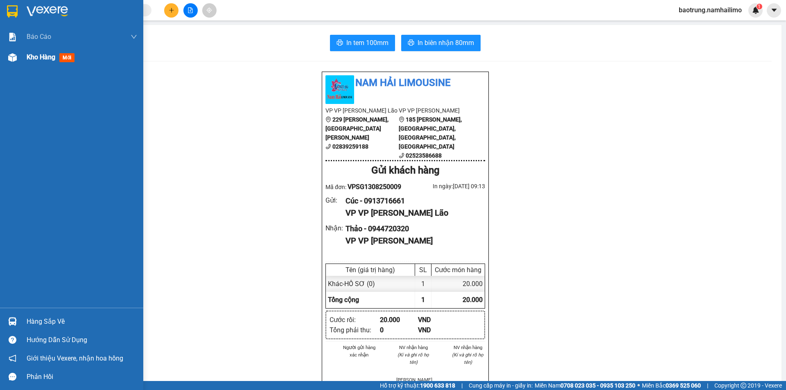
click at [57, 64] on div "Kho hàng mới" at bounding box center [82, 57] width 111 height 20
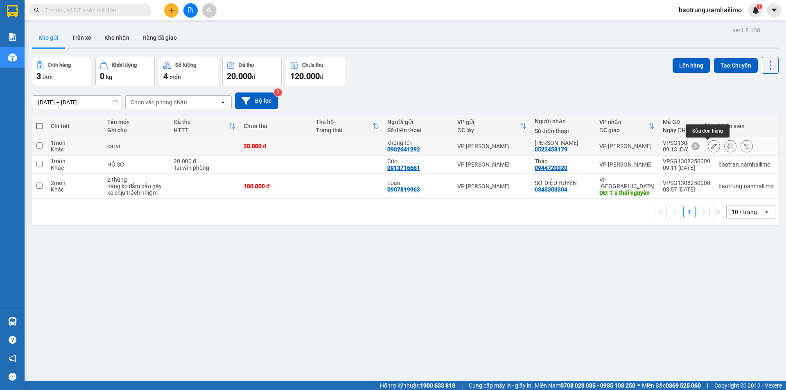
click at [711, 147] on icon at bounding box center [714, 146] width 6 height 6
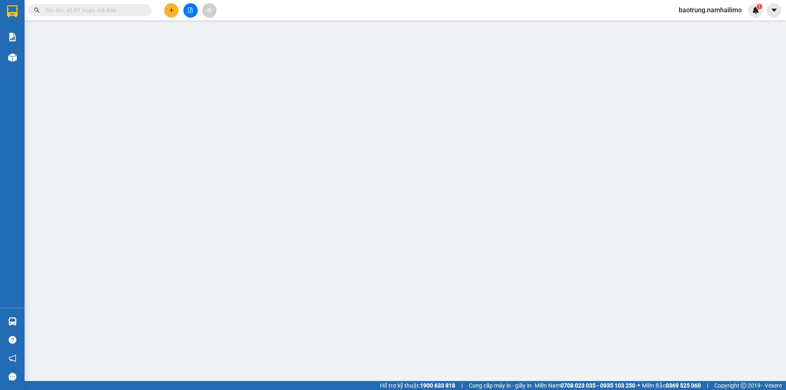
type input "0902641292"
type input "0522453179"
type input "20.000"
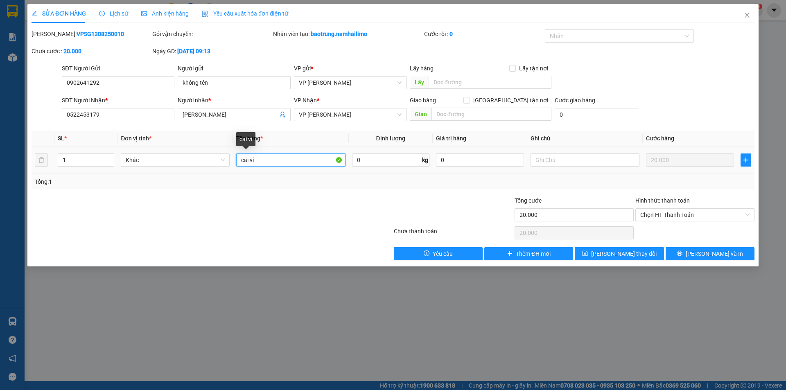
click at [273, 160] on input "cái ví" at bounding box center [290, 160] width 109 height 13
click at [676, 218] on span "Chọn HT Thanh Toán" at bounding box center [694, 215] width 109 height 12
type input "hộp giấy nhỏ"
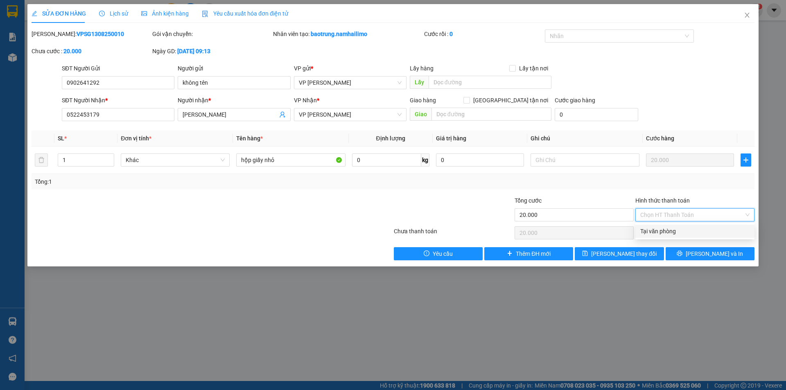
click at [669, 231] on div "Tại văn phòng" at bounding box center [694, 231] width 109 height 9
type input "0"
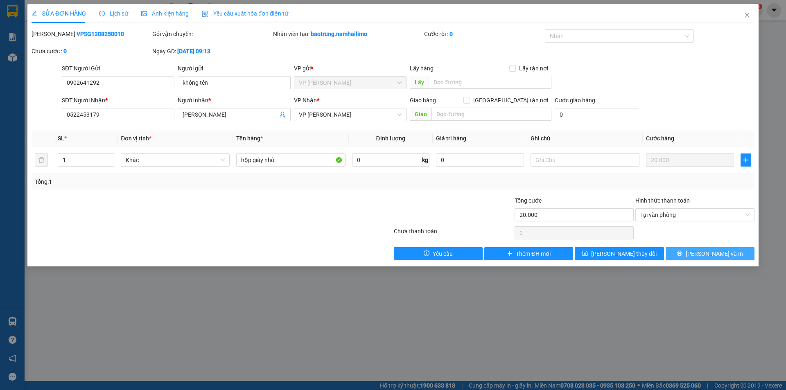
click at [709, 253] on span "[PERSON_NAME] và In" at bounding box center [714, 253] width 57 height 9
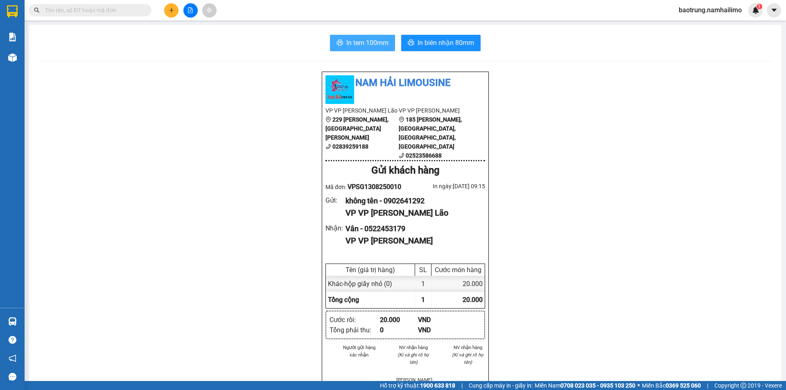
click at [359, 40] on span "In tem 100mm" at bounding box center [367, 43] width 42 height 10
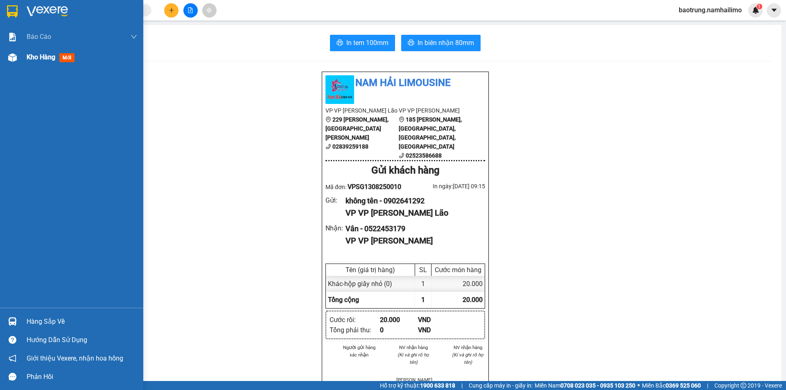
click at [40, 65] on div "Kho hàng mới" at bounding box center [82, 57] width 111 height 20
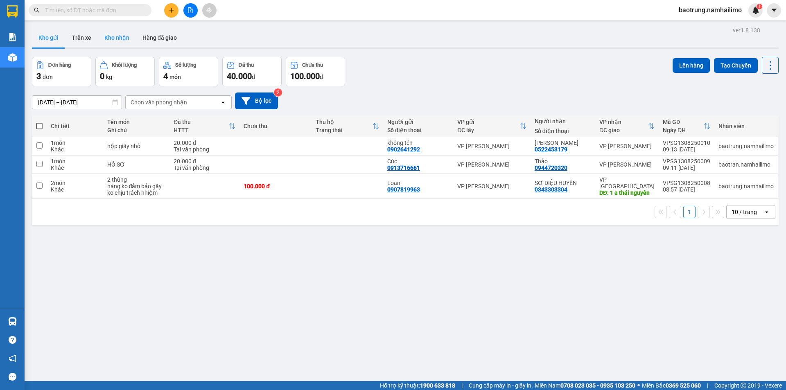
click at [113, 39] on button "Kho nhận" at bounding box center [117, 38] width 38 height 20
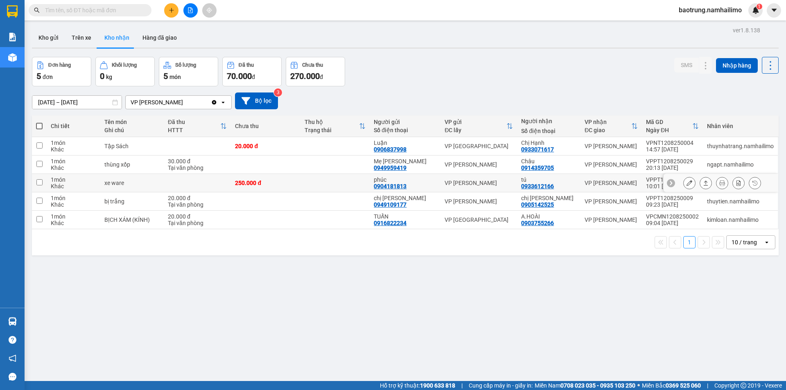
click at [687, 183] on icon at bounding box center [690, 183] width 6 height 6
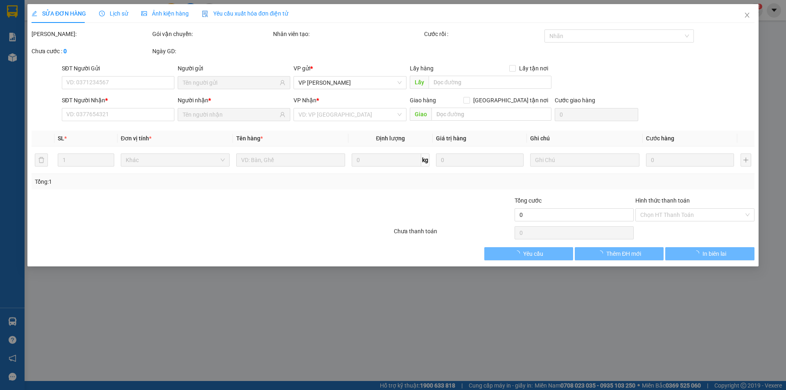
type input "0904181813"
type input "phúc"
type input "0933612166"
type input "tú"
type input "250.000"
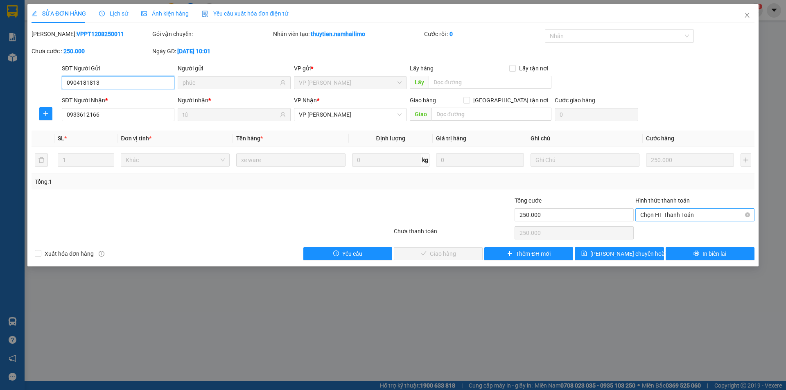
click at [678, 215] on span "Chọn HT Thanh Toán" at bounding box center [694, 215] width 109 height 12
click at [657, 232] on div "Tại văn phòng" at bounding box center [694, 231] width 109 height 9
type input "0"
click at [463, 255] on button "Giao hàng" at bounding box center [438, 253] width 89 height 13
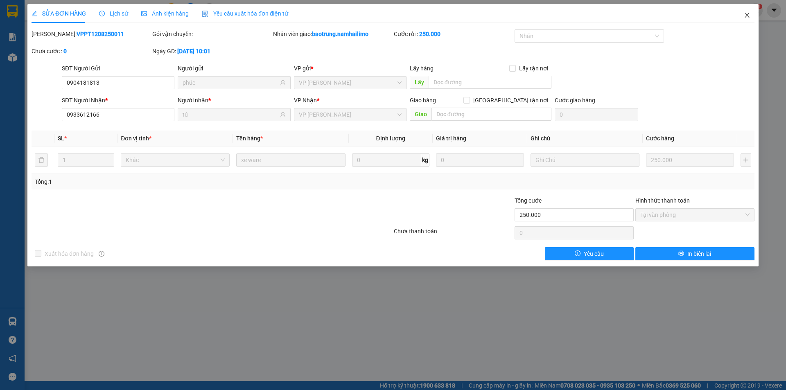
click at [750, 17] on icon "close" at bounding box center [747, 15] width 7 height 7
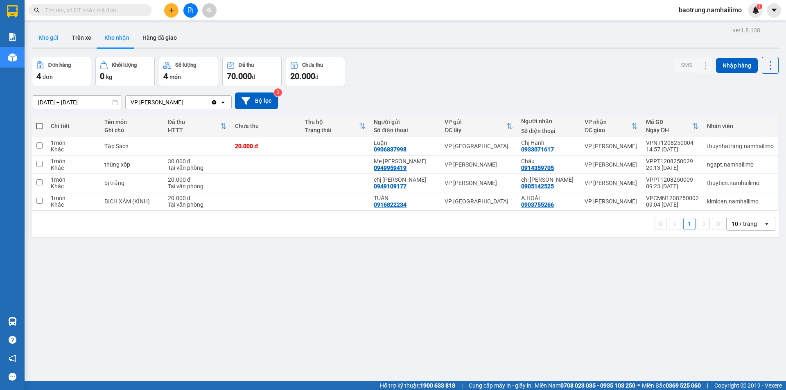
click at [61, 36] on button "Kho gửi" at bounding box center [48, 38] width 33 height 20
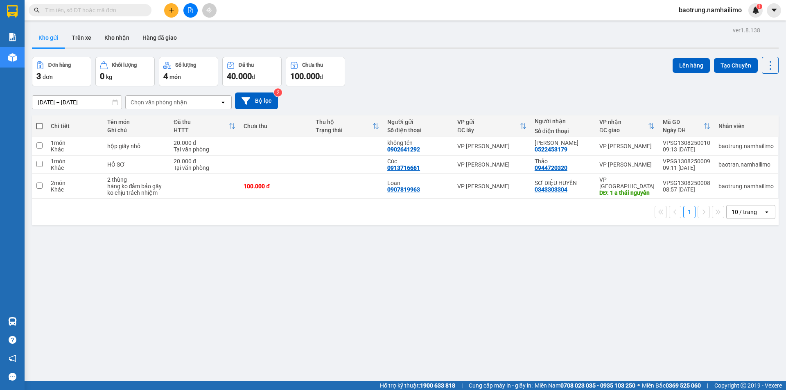
click at [123, 48] on div at bounding box center [405, 47] width 747 height 1
click at [116, 38] on button "Kho nhận" at bounding box center [117, 38] width 38 height 20
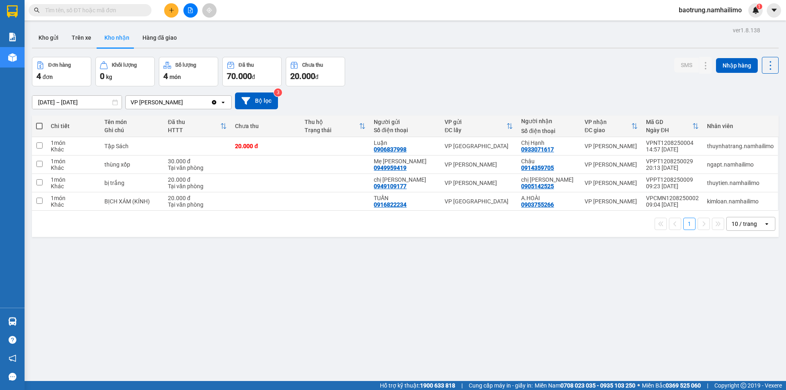
click at [42, 43] on button "Kho gửi" at bounding box center [48, 38] width 33 height 20
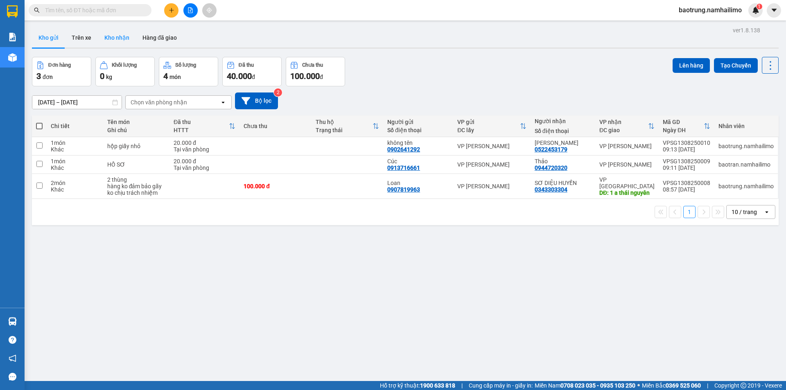
click at [111, 34] on button "Kho nhận" at bounding box center [117, 38] width 38 height 20
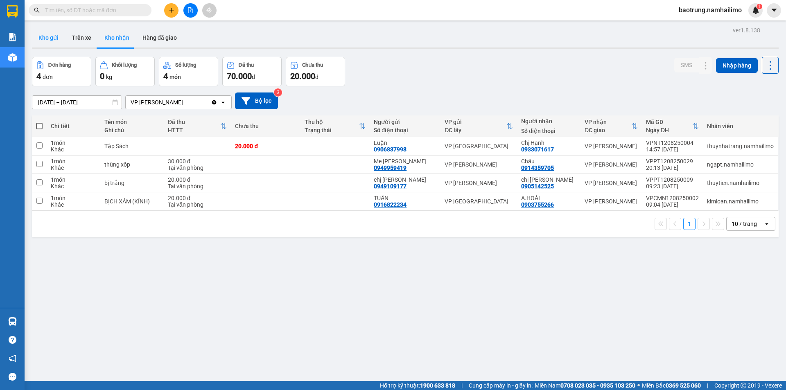
click at [47, 43] on button "Kho gửi" at bounding box center [48, 38] width 33 height 20
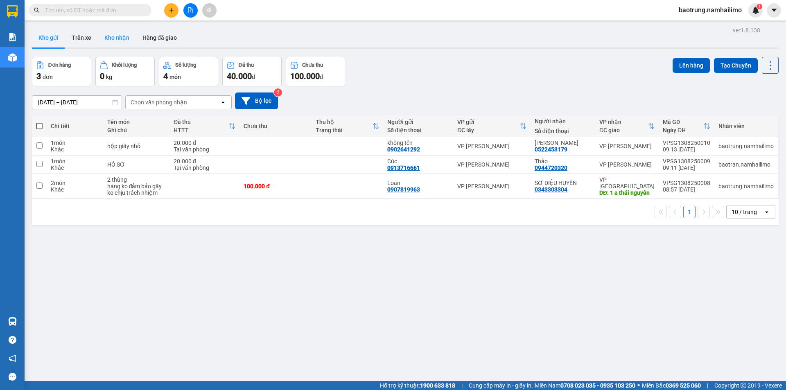
click at [123, 37] on button "Kho nhận" at bounding box center [117, 38] width 38 height 20
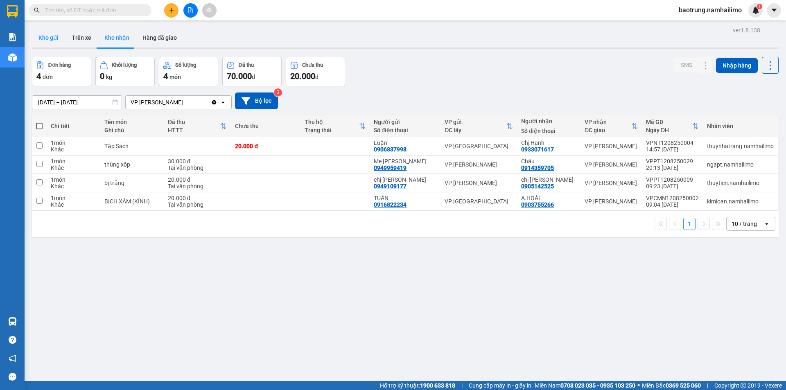
click at [58, 34] on button "Kho gửi" at bounding box center [48, 38] width 33 height 20
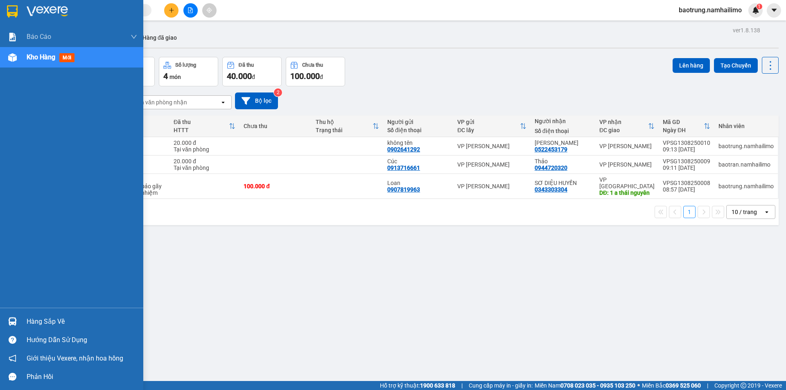
click at [35, 323] on div "Hàng sắp về" at bounding box center [82, 322] width 111 height 12
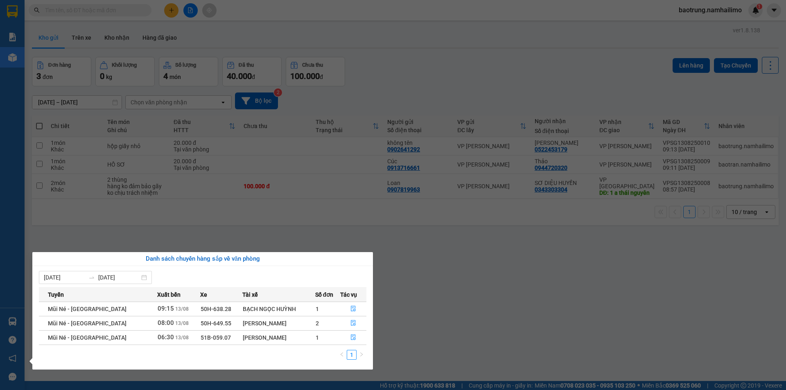
click at [441, 294] on section "Kết quả tìm kiếm ( 0 ) Bộ lọc No Data baotrung.namhailimo 1 Báo cáo Báo cáo dòn…" at bounding box center [393, 195] width 786 height 390
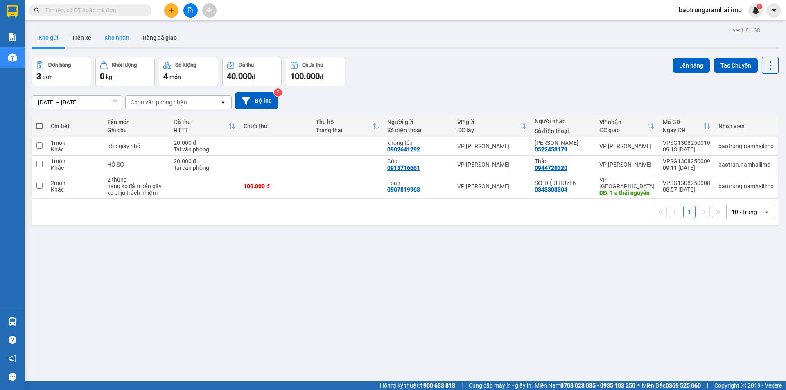
click at [123, 35] on button "Kho nhận" at bounding box center [117, 38] width 38 height 20
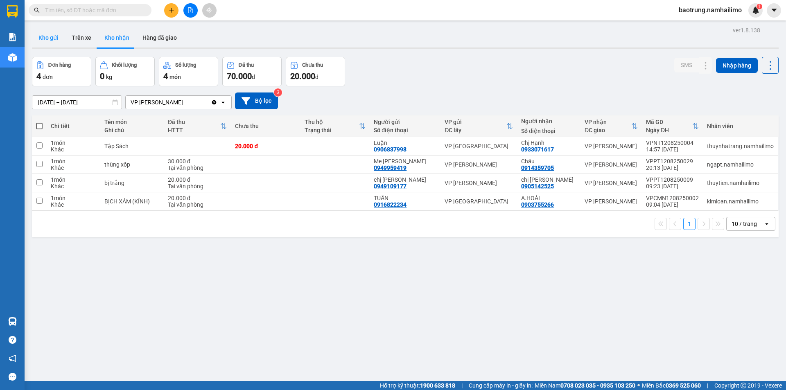
click at [52, 37] on button "Kho gửi" at bounding box center [48, 38] width 33 height 20
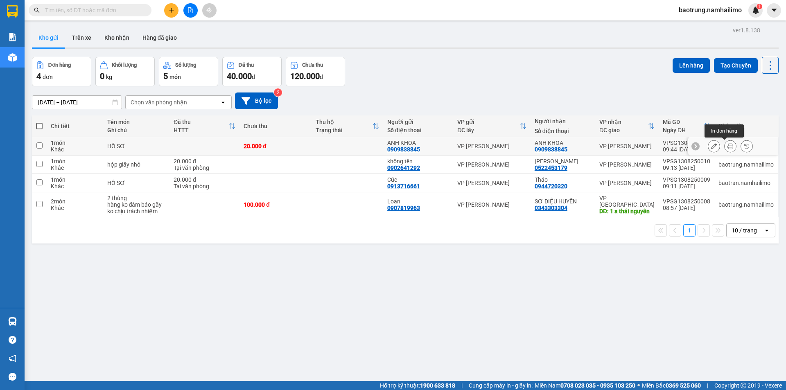
click at [727, 147] on icon at bounding box center [730, 146] width 6 height 6
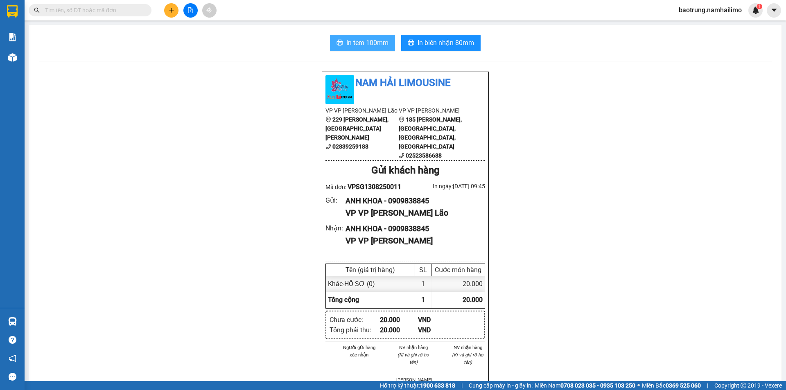
click at [373, 43] on span "In tem 100mm" at bounding box center [367, 43] width 42 height 10
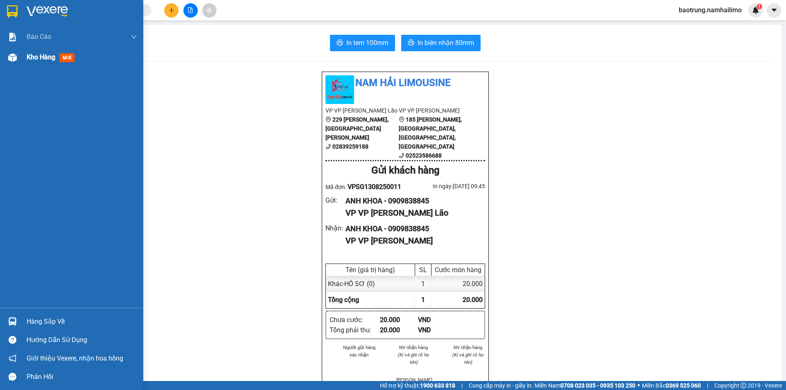
click at [47, 56] on span "Kho hàng" at bounding box center [41, 57] width 29 height 8
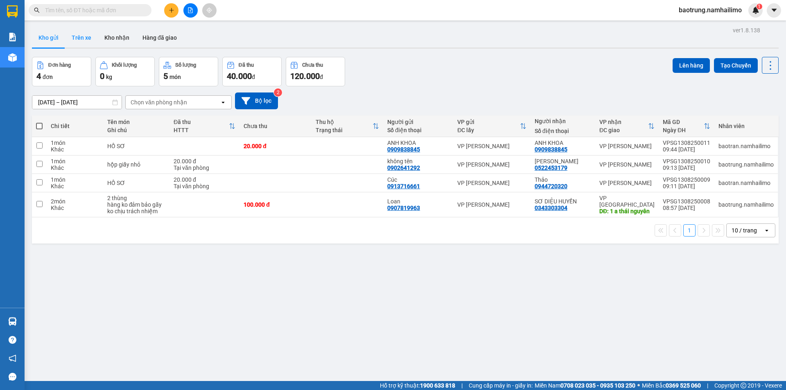
drag, startPoint x: 115, startPoint y: 41, endPoint x: 82, endPoint y: 41, distance: 33.6
click at [115, 41] on button "Kho nhận" at bounding box center [117, 38] width 38 height 20
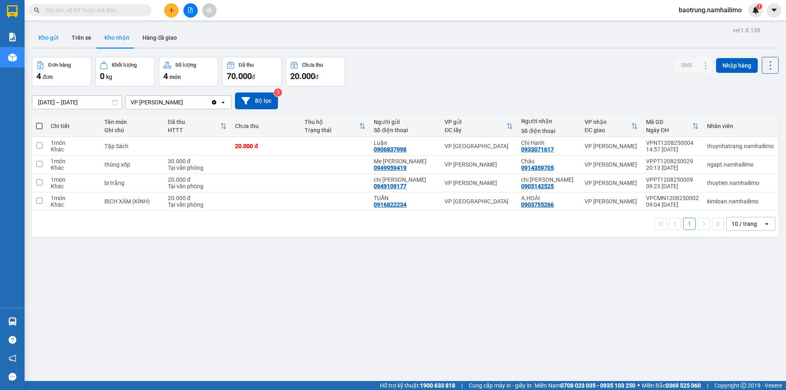
click at [49, 41] on button "Kho gửi" at bounding box center [48, 38] width 33 height 20
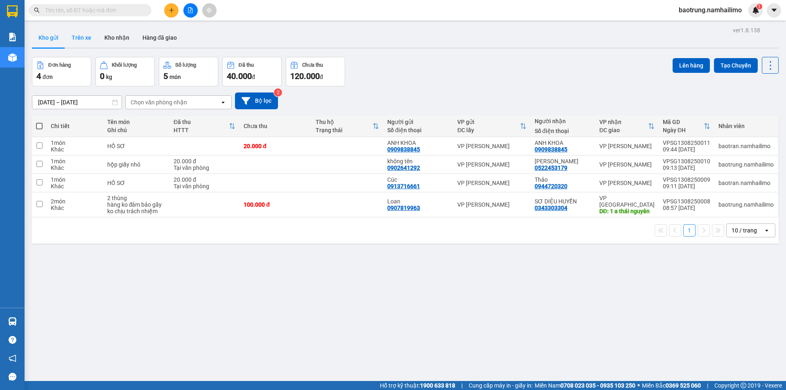
drag, startPoint x: 112, startPoint y: 36, endPoint x: 92, endPoint y: 40, distance: 20.3
click at [112, 36] on button "Kho nhận" at bounding box center [117, 38] width 38 height 20
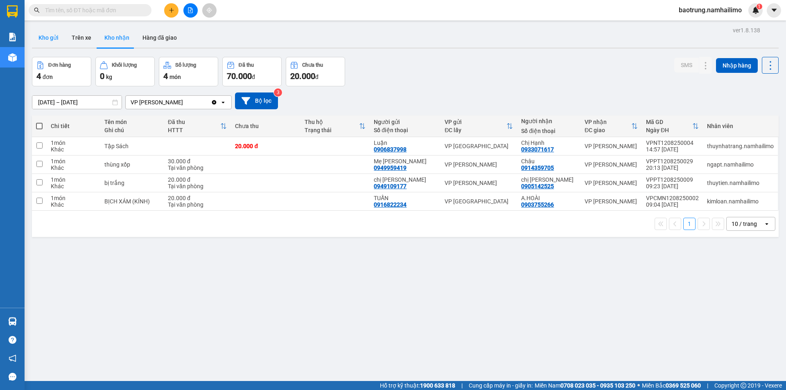
click at [54, 39] on button "Kho gửi" at bounding box center [48, 38] width 33 height 20
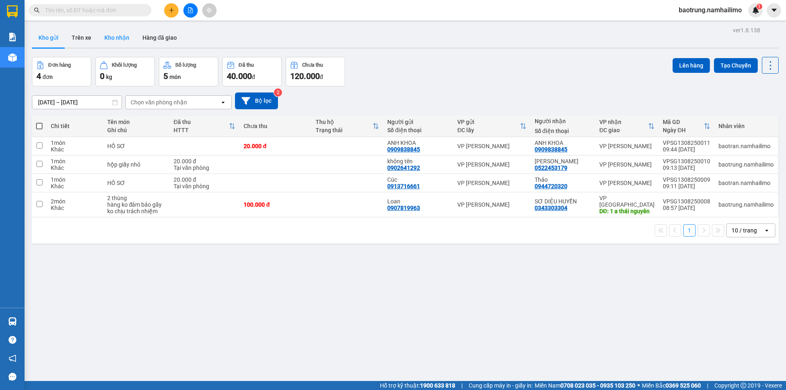
click at [114, 41] on button "Kho nhận" at bounding box center [117, 38] width 38 height 20
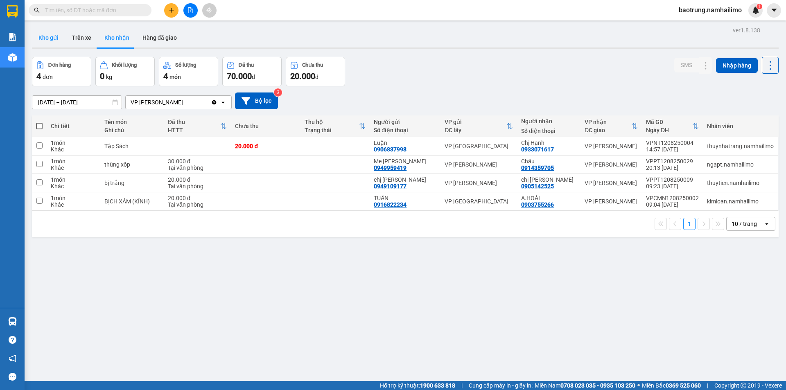
click at [47, 41] on button "Kho gửi" at bounding box center [48, 38] width 33 height 20
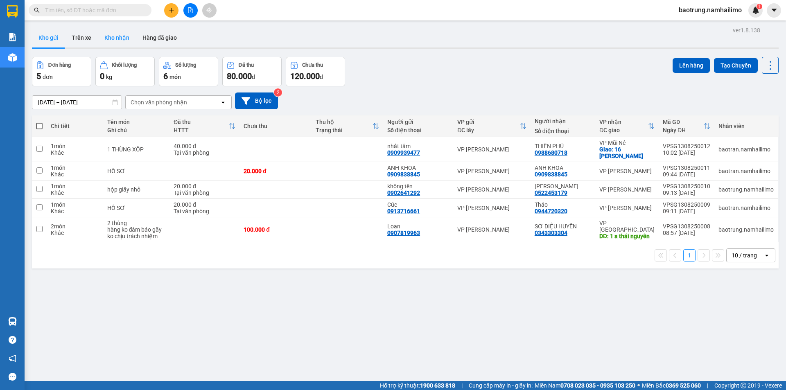
click at [120, 43] on button "Kho nhận" at bounding box center [117, 38] width 38 height 20
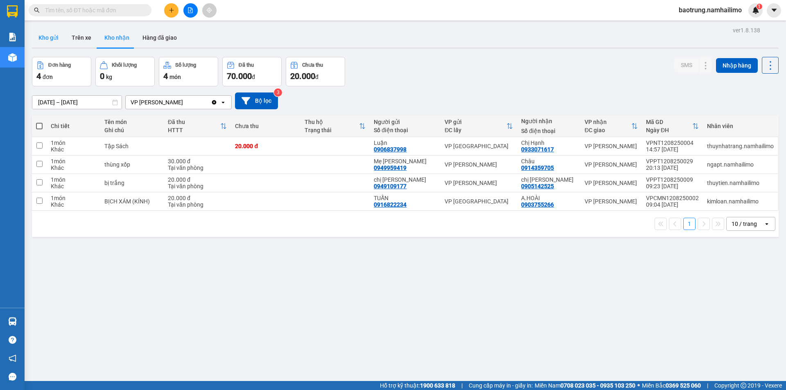
click at [49, 35] on button "Kho gửi" at bounding box center [48, 38] width 33 height 20
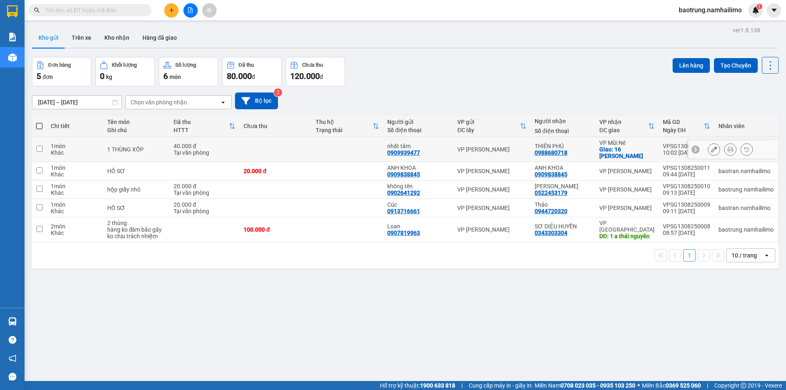
click at [725, 147] on button at bounding box center [730, 149] width 11 height 14
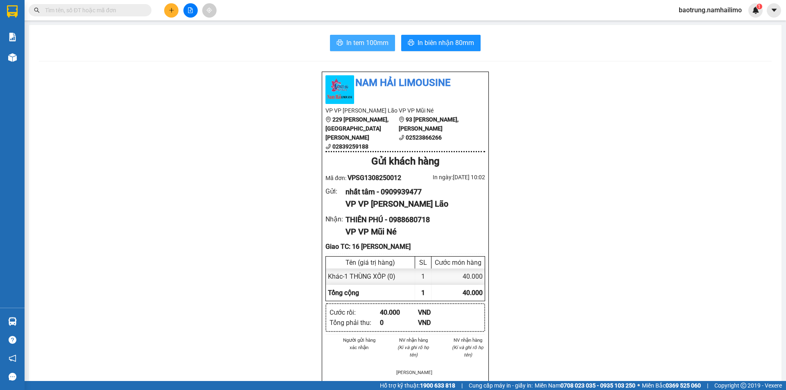
click at [382, 40] on span "In tem 100mm" at bounding box center [367, 43] width 42 height 10
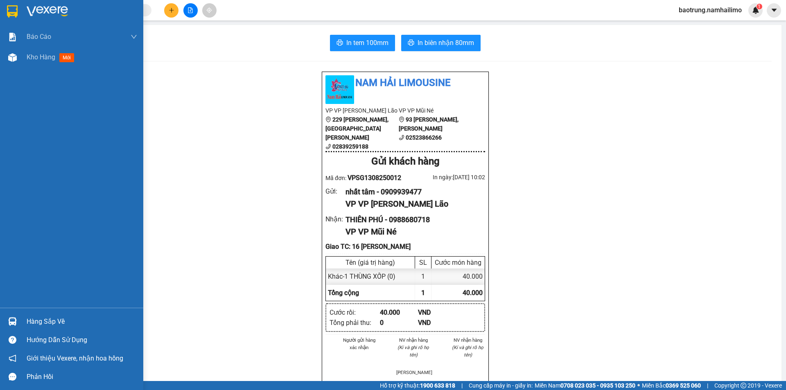
click at [42, 320] on div "Hàng sắp về" at bounding box center [82, 322] width 111 height 12
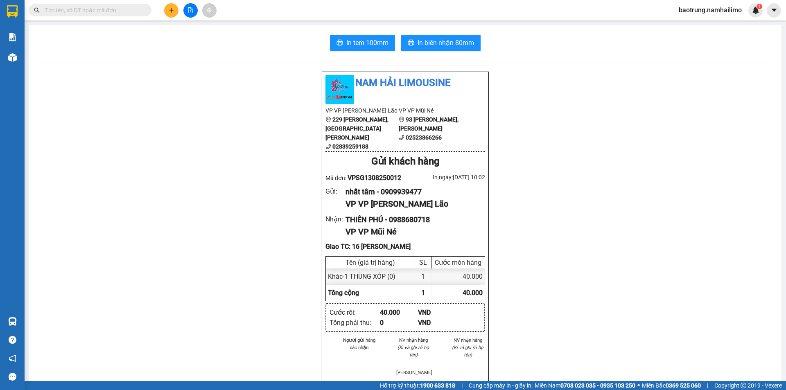
click at [238, 182] on section "Kết quả tìm kiếm ( 0 ) Bộ lọc No Data baotrung.namhailimo 1 Báo cáo Báo cáo dòn…" at bounding box center [393, 195] width 786 height 390
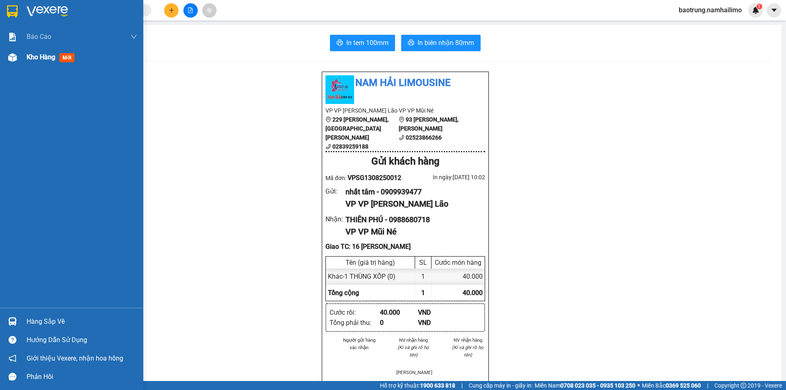
click at [38, 57] on span "Kho hàng" at bounding box center [41, 57] width 29 height 8
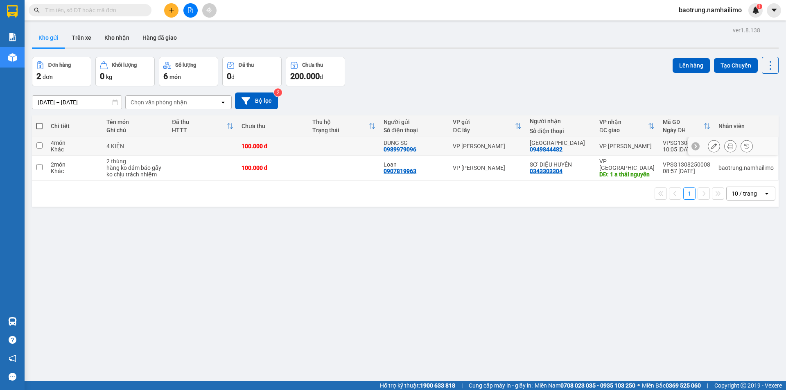
click at [728, 145] on button at bounding box center [730, 146] width 11 height 14
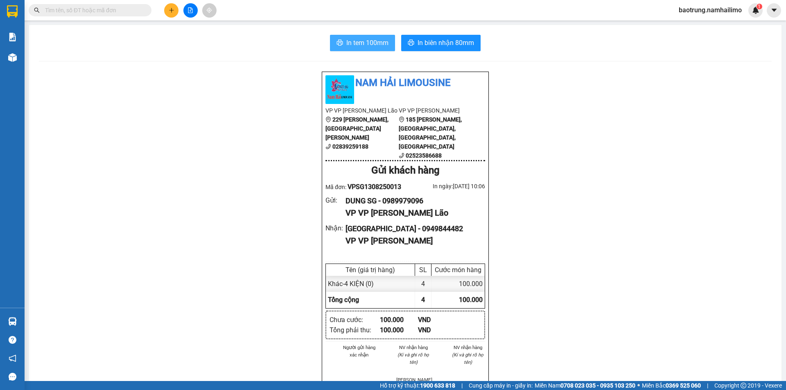
click at [387, 43] on button "In tem 100mm" at bounding box center [362, 43] width 65 height 16
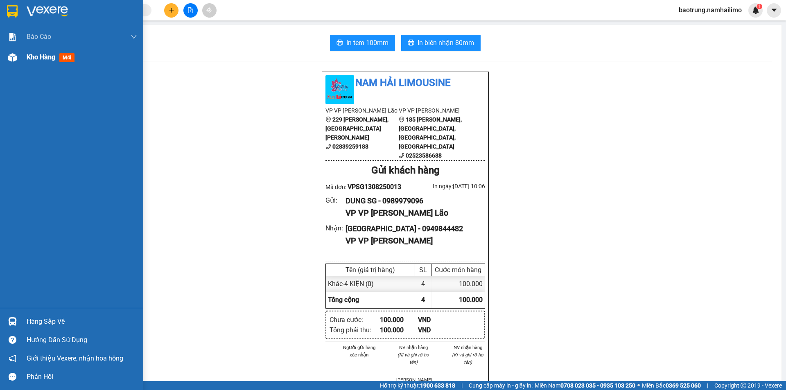
click at [44, 54] on span "Kho hàng" at bounding box center [41, 57] width 29 height 8
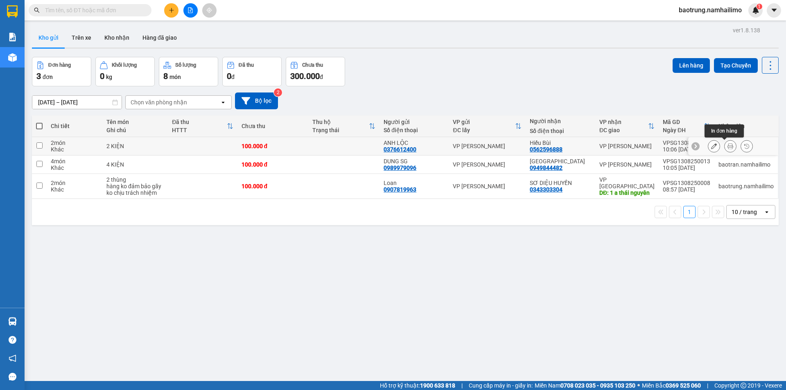
click at [727, 145] on icon at bounding box center [730, 146] width 6 height 6
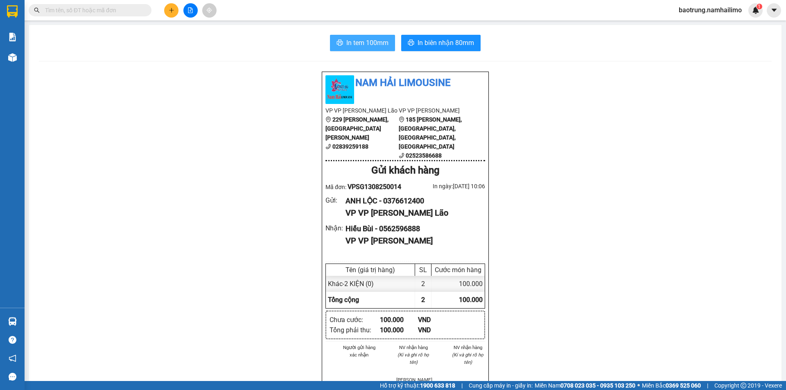
click at [356, 40] on span "In tem 100mm" at bounding box center [367, 43] width 42 height 10
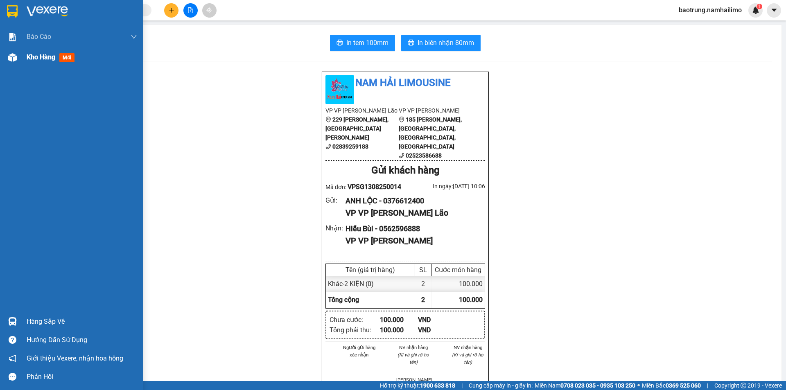
click at [41, 65] on div "Kho hàng mới" at bounding box center [82, 57] width 111 height 20
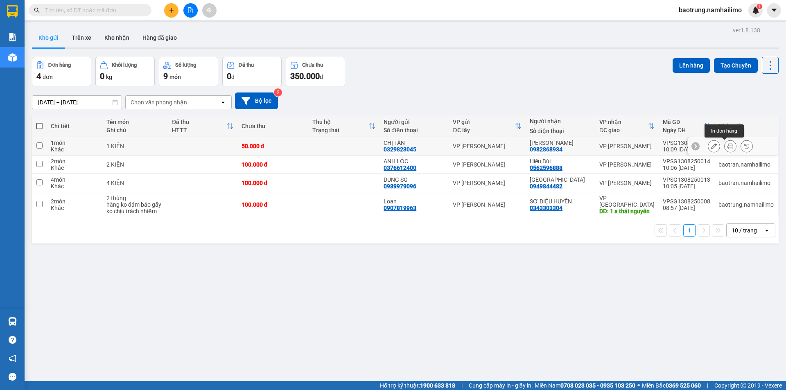
click at [727, 146] on icon at bounding box center [730, 146] width 6 height 6
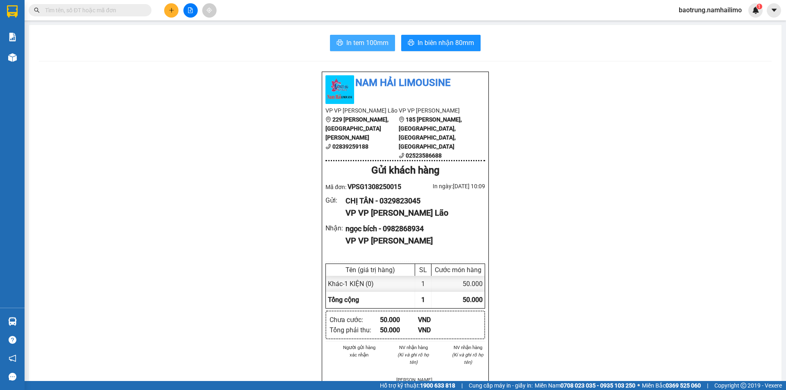
click at [359, 44] on span "In tem 100mm" at bounding box center [367, 43] width 42 height 10
drag, startPoint x: 628, startPoint y: 226, endPoint x: 557, endPoint y: 180, distance: 84.4
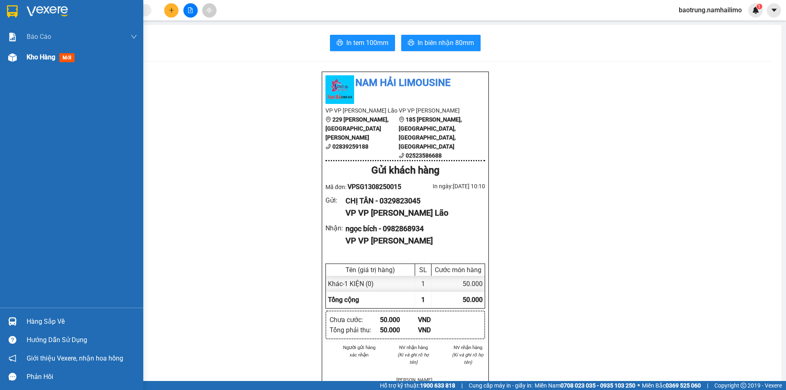
click at [25, 63] on div "Kho hàng mới" at bounding box center [71, 57] width 143 height 20
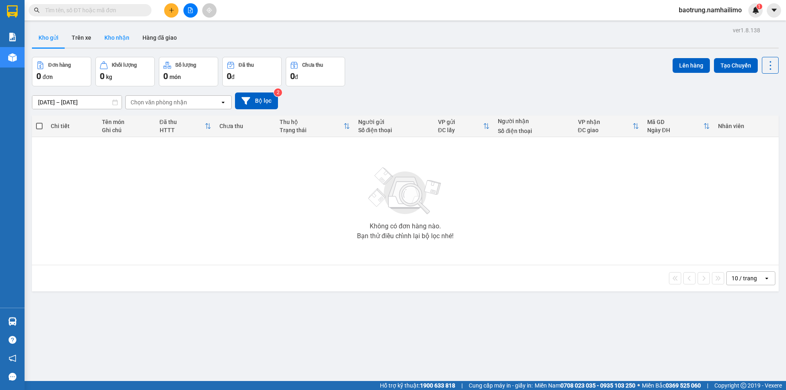
click at [129, 40] on button "Kho nhận" at bounding box center [117, 38] width 38 height 20
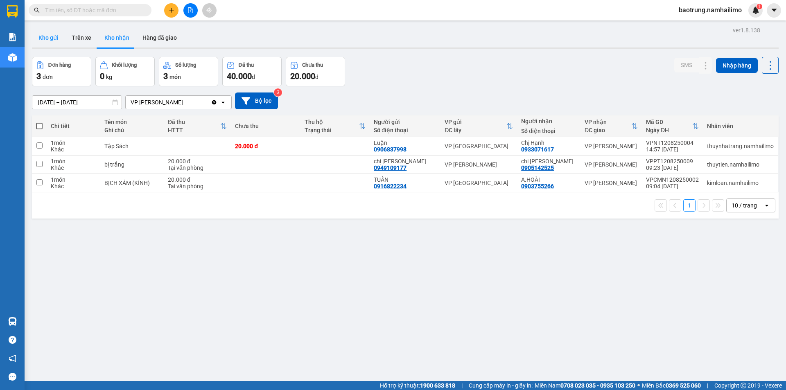
click at [54, 35] on button "Kho gửi" at bounding box center [48, 38] width 33 height 20
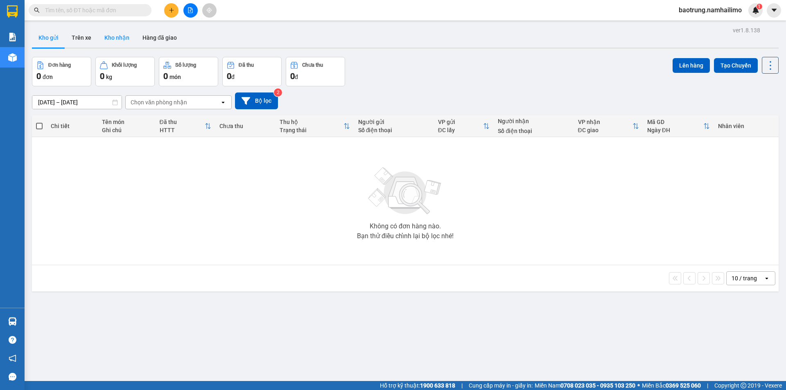
drag, startPoint x: 113, startPoint y: 39, endPoint x: 66, endPoint y: 44, distance: 47.8
click at [113, 39] on button "Kho nhận" at bounding box center [117, 38] width 38 height 20
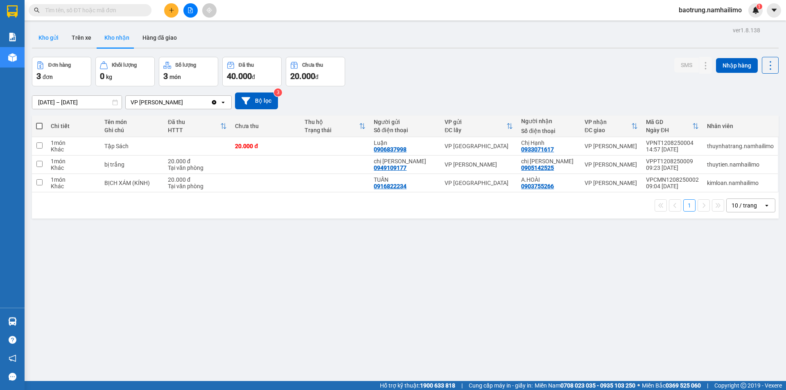
click at [51, 41] on button "Kho gửi" at bounding box center [48, 38] width 33 height 20
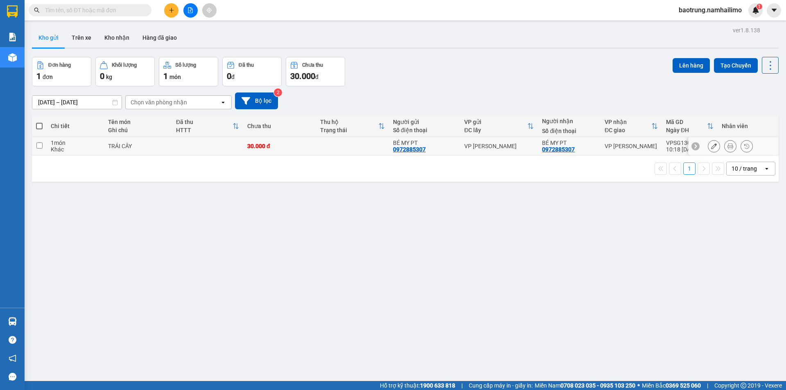
click at [727, 147] on icon at bounding box center [730, 146] width 6 height 6
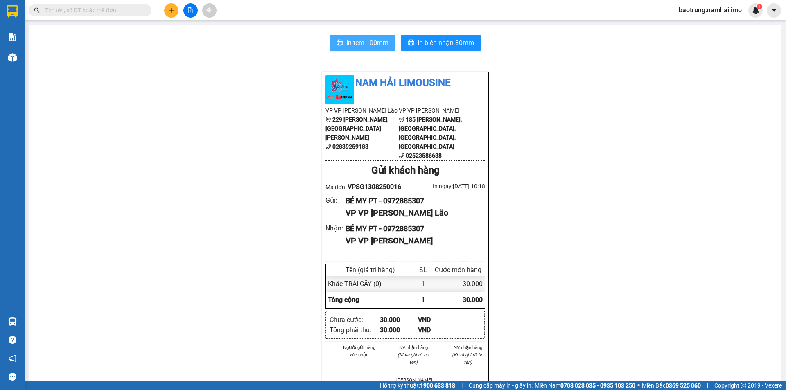
click at [359, 38] on span "In tem 100mm" at bounding box center [367, 43] width 42 height 10
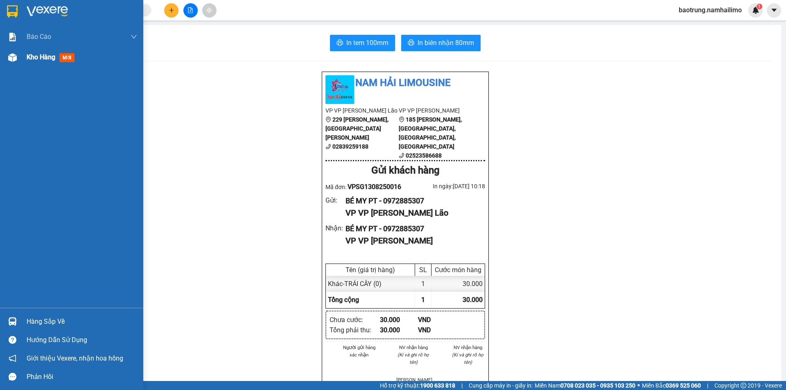
click at [47, 63] on div "Kho hàng mới" at bounding box center [82, 57] width 111 height 20
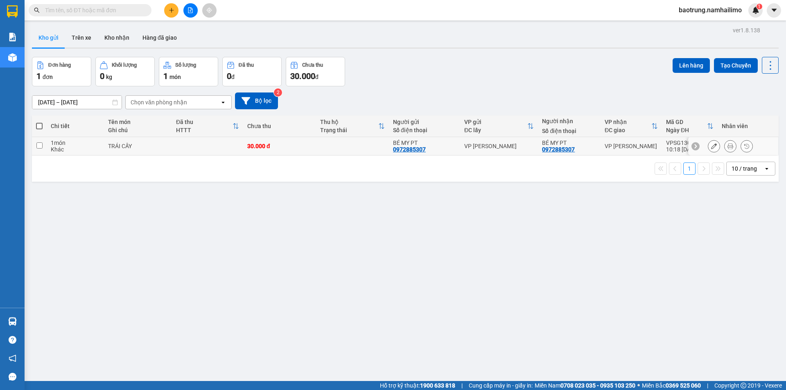
click at [357, 146] on td at bounding box center [352, 146] width 73 height 18
checkbox input "true"
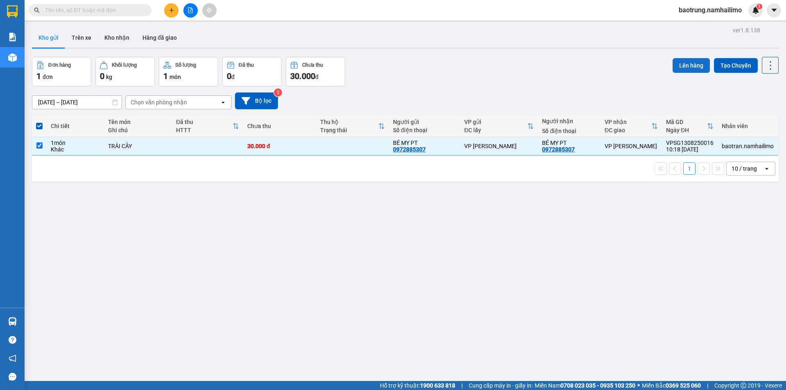
click at [678, 66] on button "Lên hàng" at bounding box center [691, 65] width 37 height 15
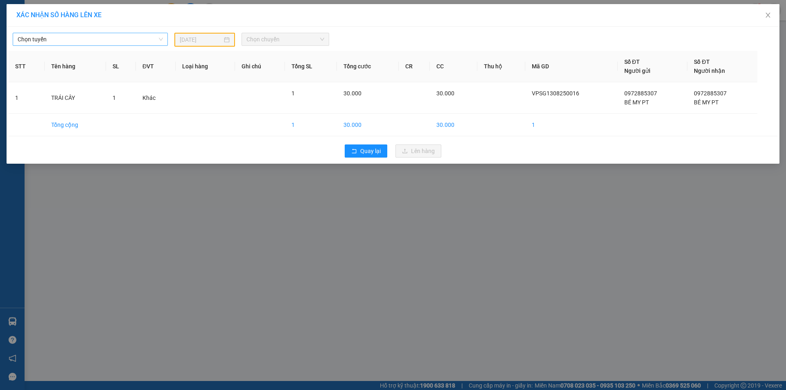
drag, startPoint x: 121, startPoint y: 35, endPoint x: 120, endPoint y: 40, distance: 5.1
click at [121, 34] on span "Chọn tuyến" at bounding box center [90, 39] width 145 height 12
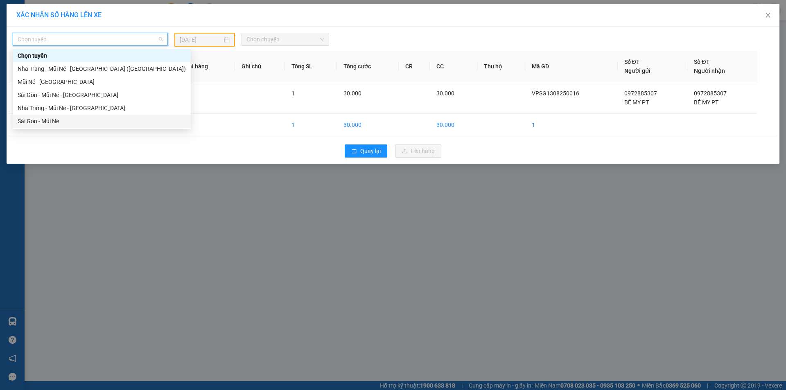
click at [45, 120] on div "Sài Gòn - Mũi Né" at bounding box center [102, 121] width 168 height 9
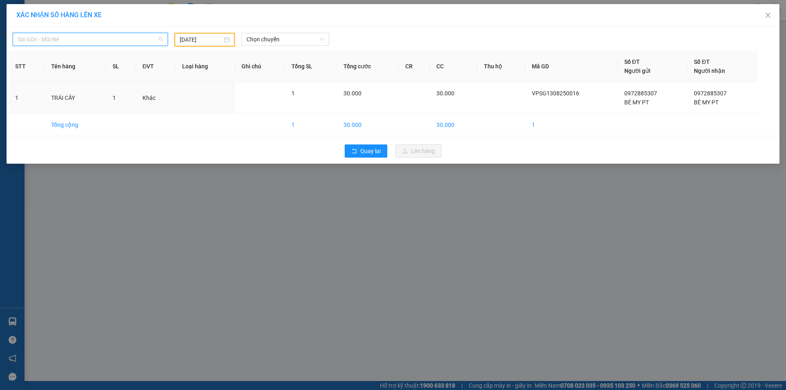
drag, startPoint x: 118, startPoint y: 43, endPoint x: 74, endPoint y: 89, distance: 64.0
click at [115, 46] on div "Sài Gòn - Mũi Né" at bounding box center [90, 40] width 162 height 14
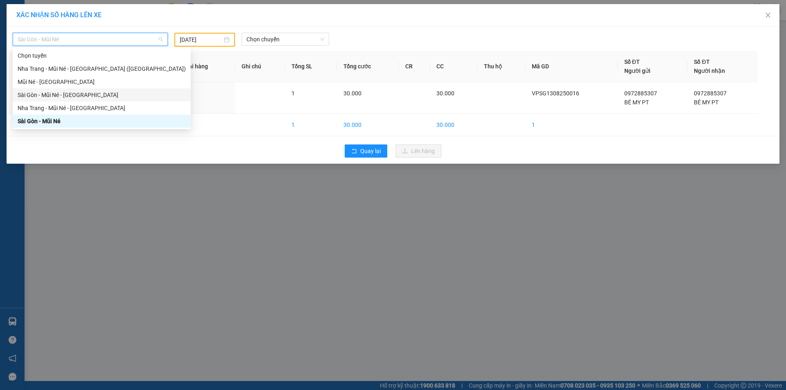
click at [70, 95] on div "Sài Gòn - Mũi Né - [GEOGRAPHIC_DATA]" at bounding box center [102, 94] width 168 height 9
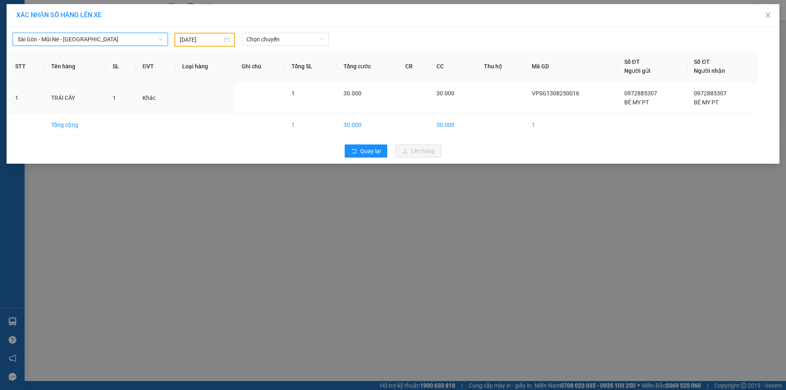
click at [201, 41] on input "[DATE]" at bounding box center [201, 39] width 43 height 9
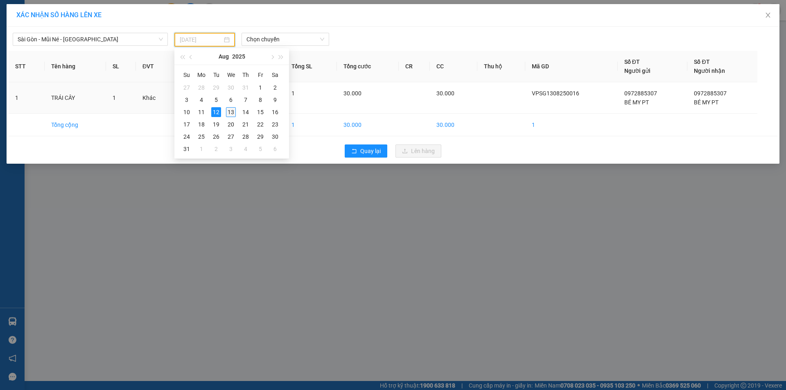
click at [229, 109] on div "13" at bounding box center [231, 112] width 10 height 10
type input "[DATE]"
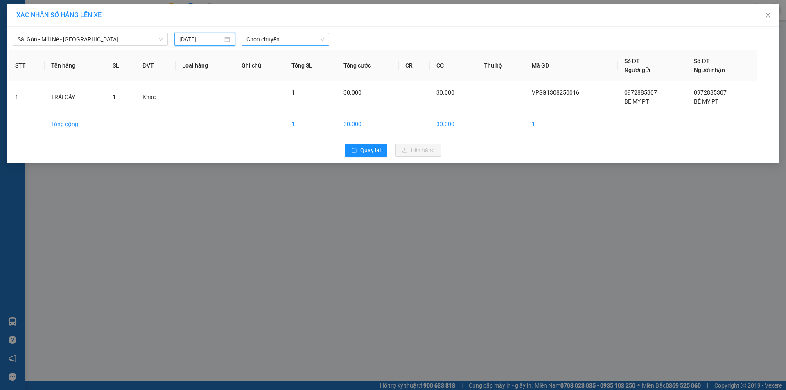
click at [271, 41] on span "Chọn chuyến" at bounding box center [285, 39] width 78 height 12
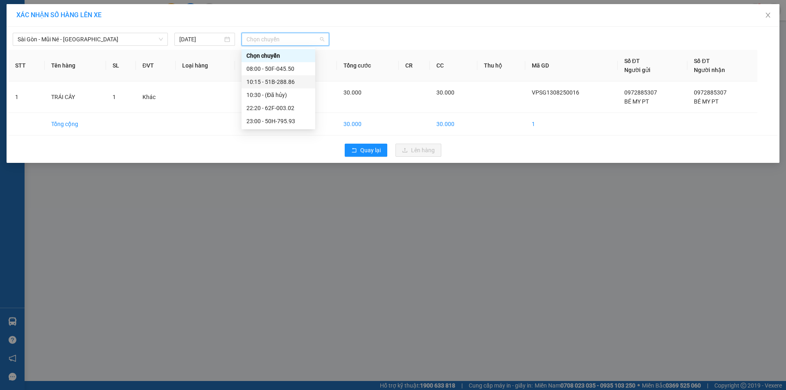
click at [285, 83] on div "10:15 - 51B-288.86" at bounding box center [278, 81] width 64 height 9
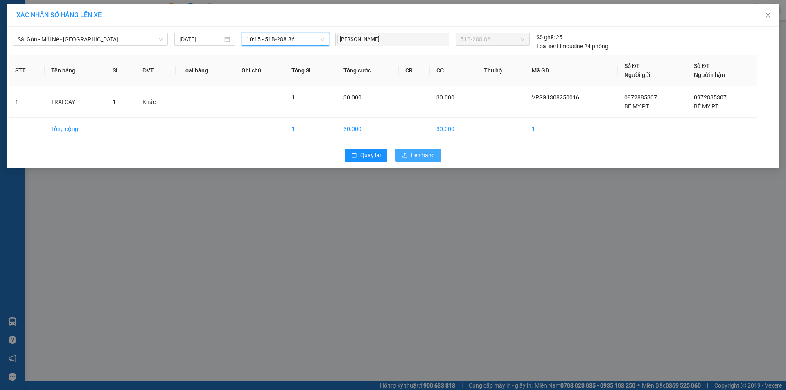
click at [424, 153] on span "Lên hàng" at bounding box center [423, 155] width 24 height 9
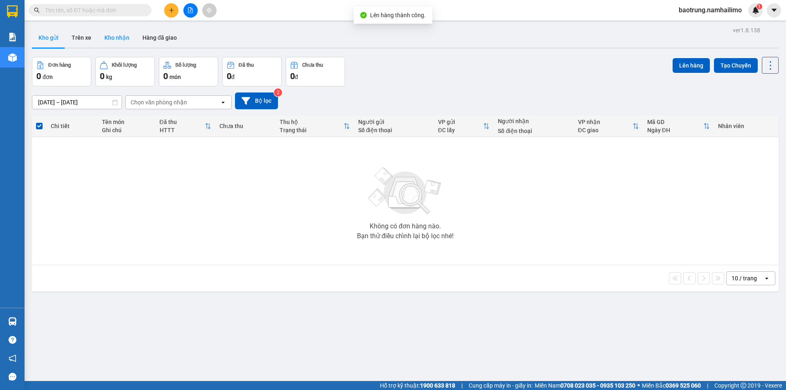
click at [115, 37] on button "Kho nhận" at bounding box center [117, 38] width 38 height 20
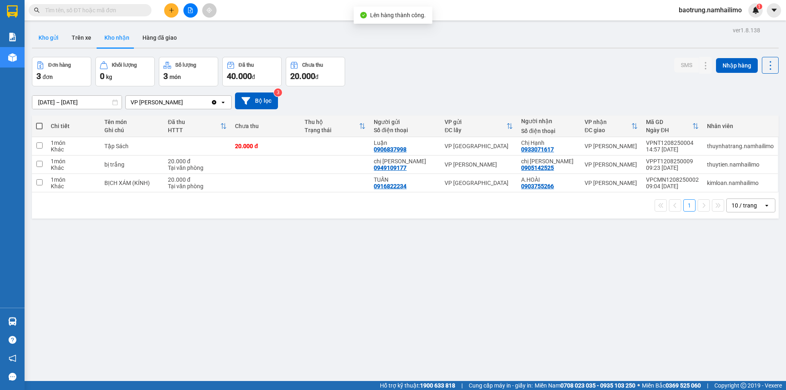
click at [48, 41] on button "Kho gửi" at bounding box center [48, 38] width 33 height 20
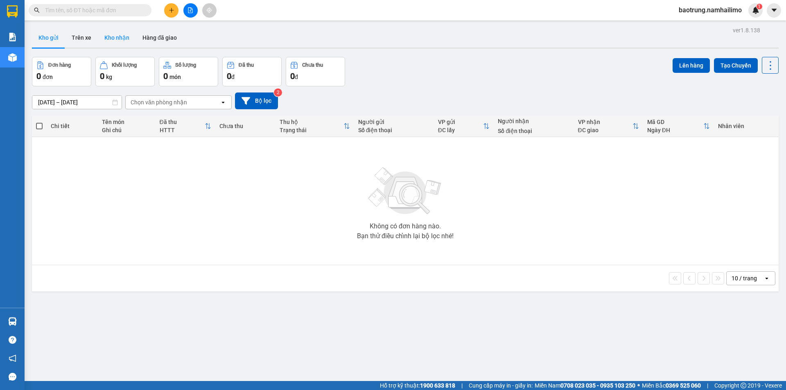
click at [114, 41] on button "Kho nhận" at bounding box center [117, 38] width 38 height 20
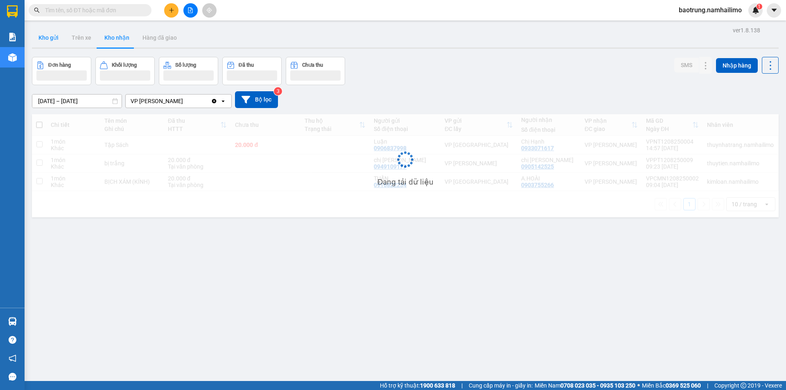
click at [50, 37] on button "Kho gửi" at bounding box center [48, 38] width 33 height 20
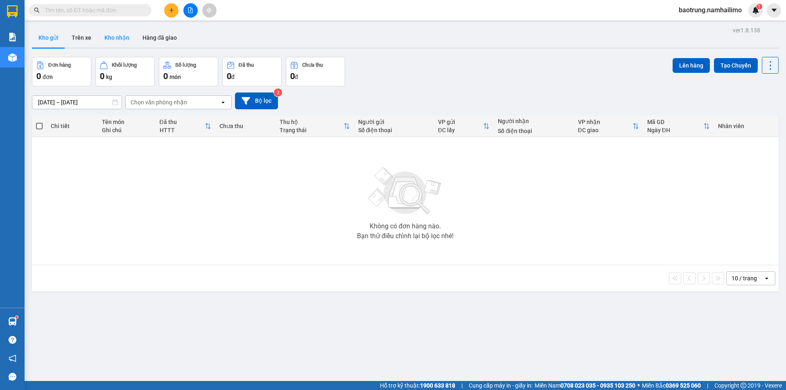
click at [117, 44] on button "Kho nhận" at bounding box center [117, 38] width 38 height 20
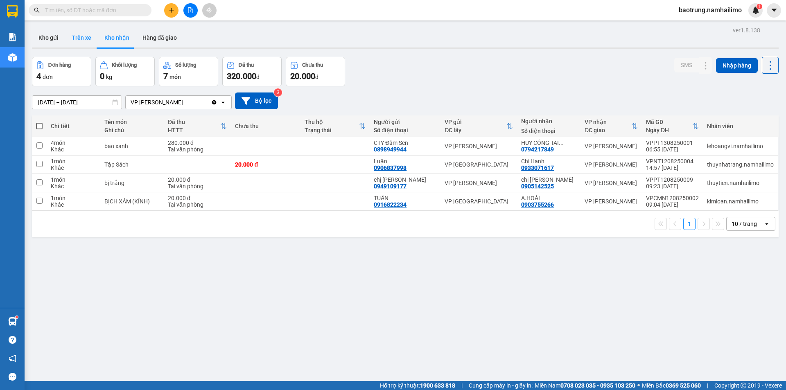
click at [68, 38] on button "Trên xe" at bounding box center [81, 38] width 33 height 20
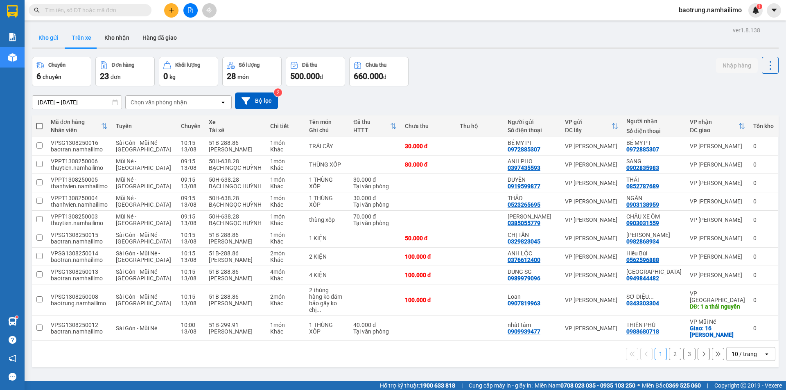
click at [56, 37] on button "Kho gửi" at bounding box center [48, 38] width 33 height 20
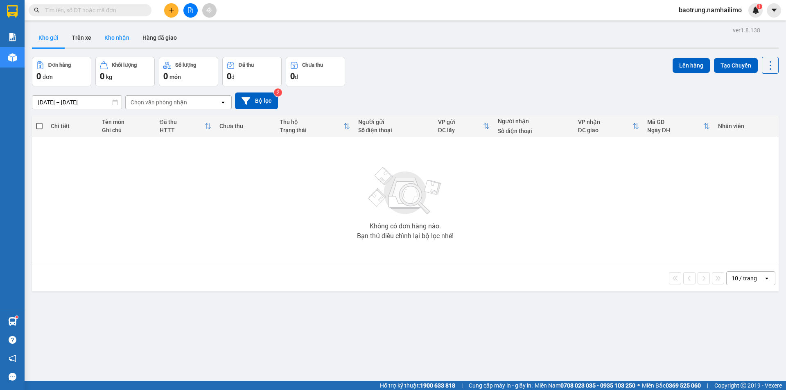
click at [108, 44] on button "Kho nhận" at bounding box center [117, 38] width 38 height 20
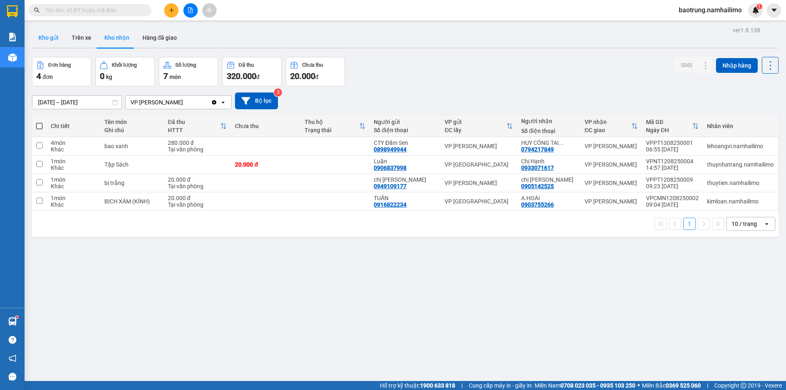
click at [61, 37] on button "Kho gửi" at bounding box center [48, 38] width 33 height 20
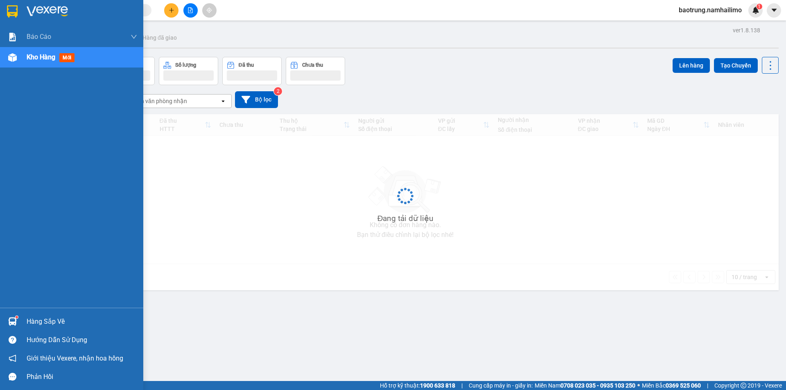
click at [47, 325] on div "Hàng sắp về" at bounding box center [82, 322] width 111 height 12
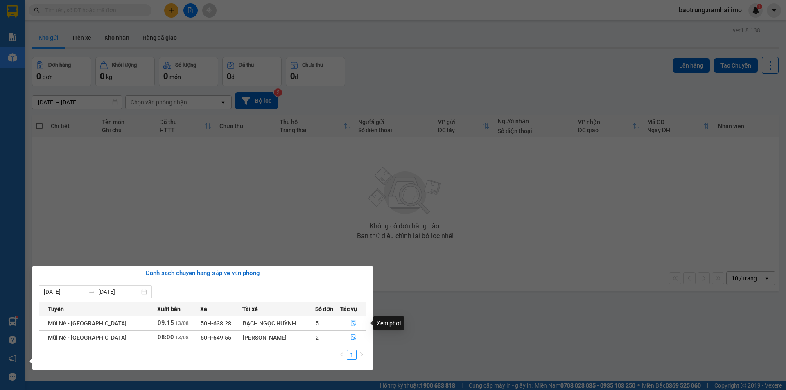
click at [351, 323] on icon "file-done" at bounding box center [353, 324] width 5 height 6
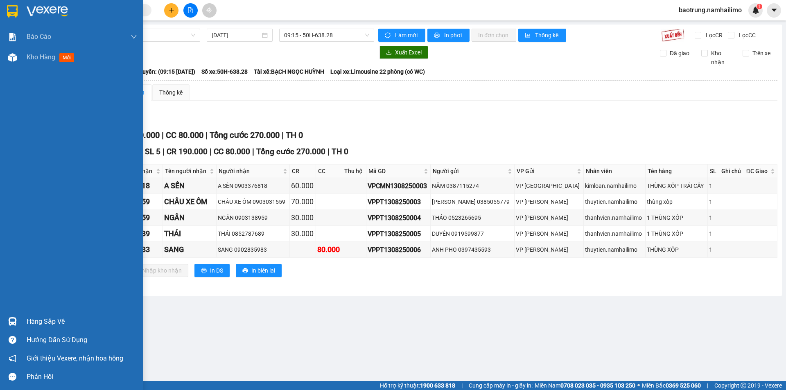
click at [50, 314] on div "Hàng sắp về" at bounding box center [71, 321] width 143 height 18
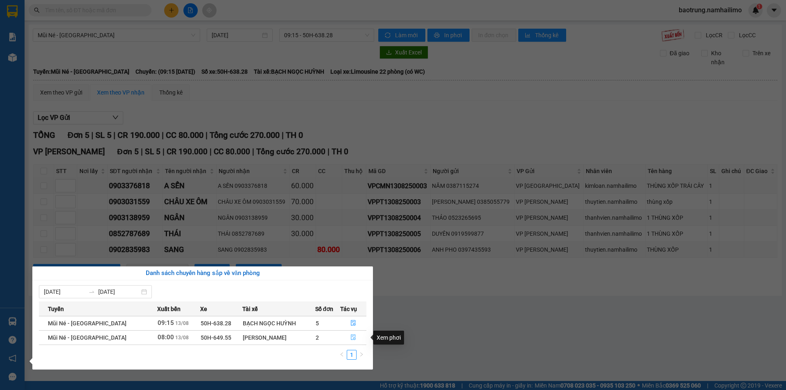
click at [352, 339] on icon "file-done" at bounding box center [353, 338] width 5 height 6
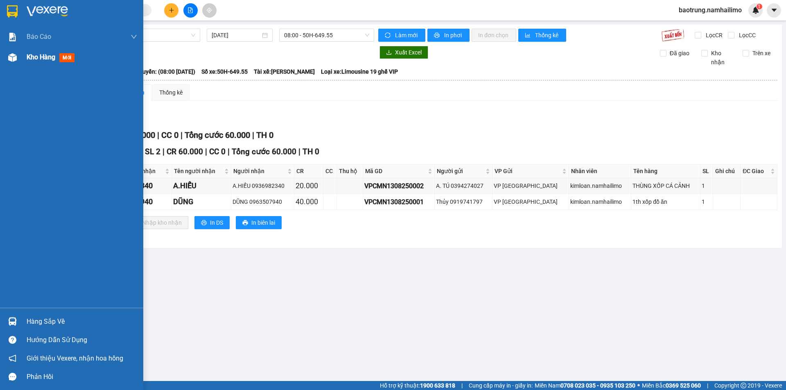
click at [25, 64] on div "Kho hàng mới" at bounding box center [71, 57] width 143 height 20
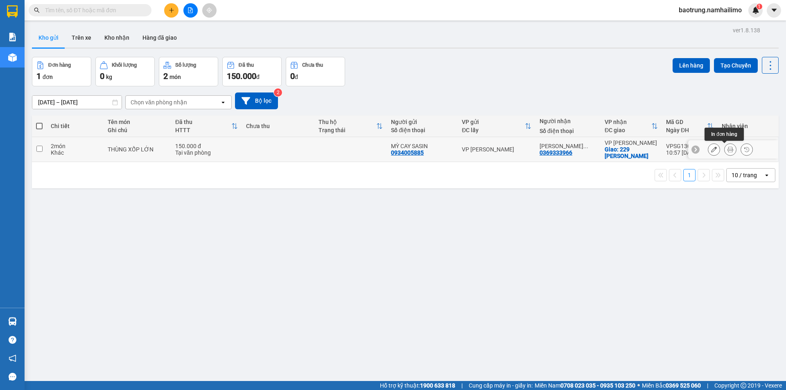
click at [727, 149] on icon at bounding box center [730, 150] width 6 height 6
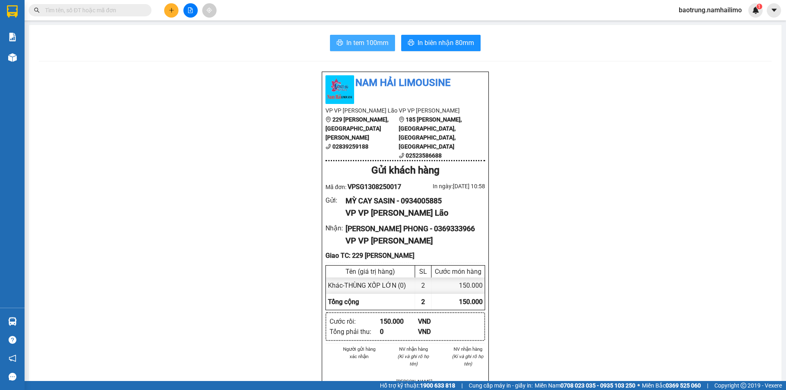
click at [361, 45] on span "In tem 100mm" at bounding box center [367, 43] width 42 height 10
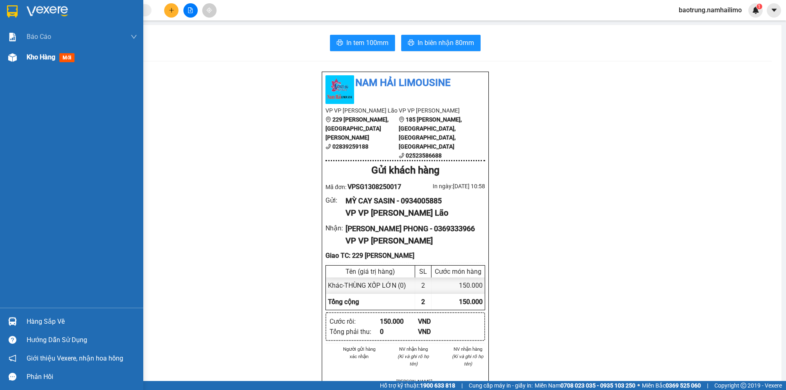
click at [38, 61] on div "Kho hàng mới" at bounding box center [52, 57] width 51 height 10
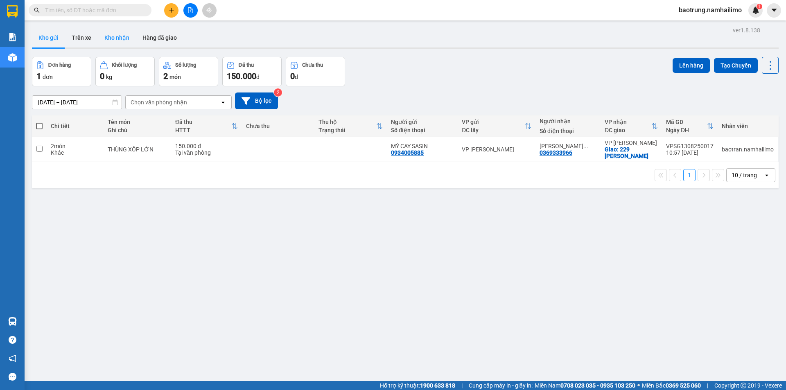
click at [121, 41] on button "Kho nhận" at bounding box center [117, 38] width 38 height 20
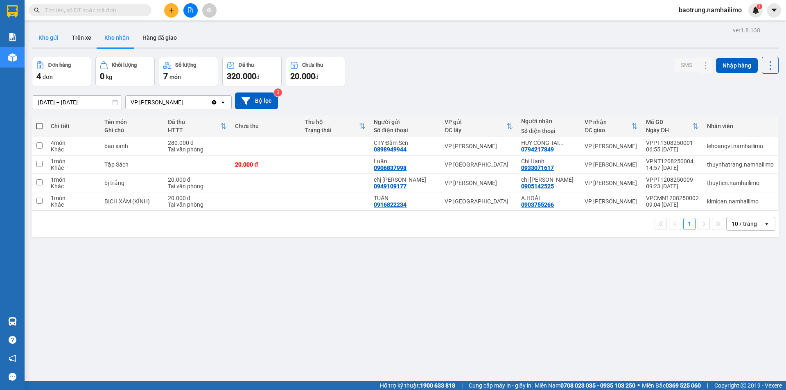
click at [48, 40] on button "Kho gửi" at bounding box center [48, 38] width 33 height 20
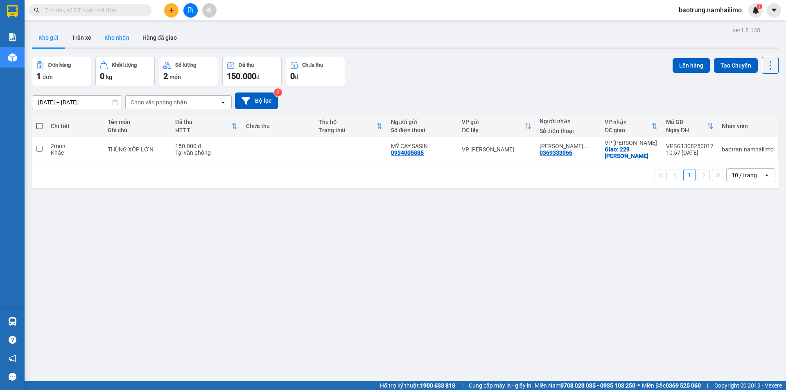
click at [118, 38] on button "Kho nhận" at bounding box center [117, 38] width 38 height 20
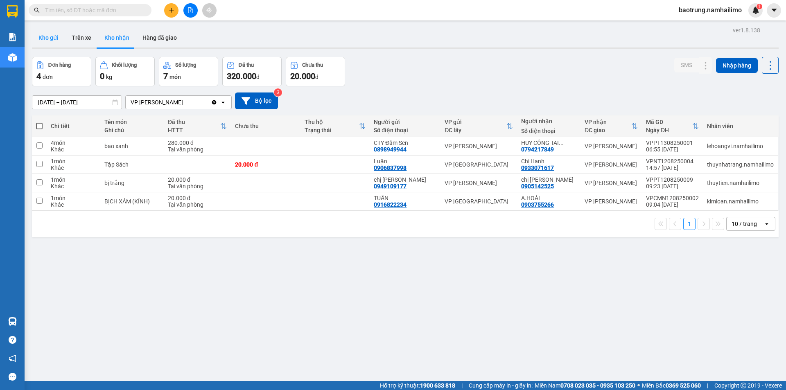
click at [45, 41] on button "Kho gửi" at bounding box center [48, 38] width 33 height 20
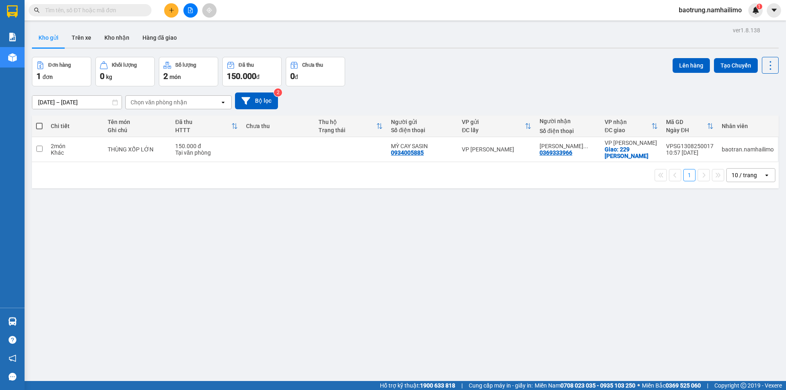
click at [119, 48] on div at bounding box center [405, 47] width 747 height 1
click at [118, 39] on button "Kho nhận" at bounding box center [117, 38] width 38 height 20
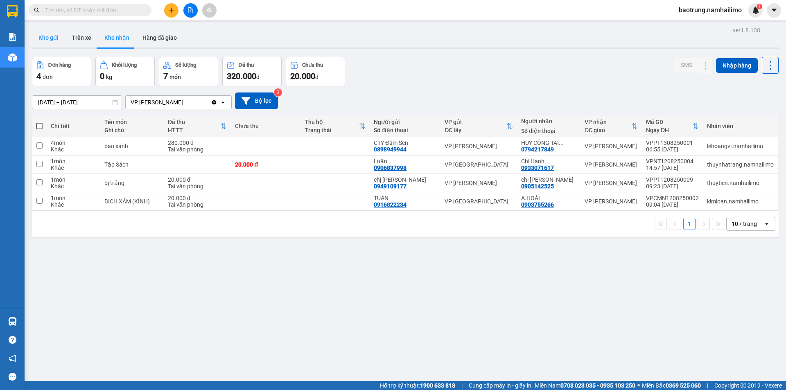
click at [52, 38] on button "Kho gửi" at bounding box center [48, 38] width 33 height 20
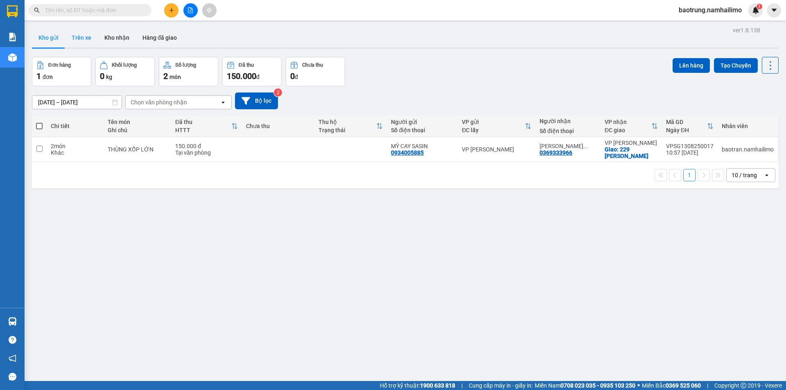
drag, startPoint x: 113, startPoint y: 43, endPoint x: 96, endPoint y: 44, distance: 17.6
click at [112, 43] on button "Kho nhận" at bounding box center [117, 38] width 38 height 20
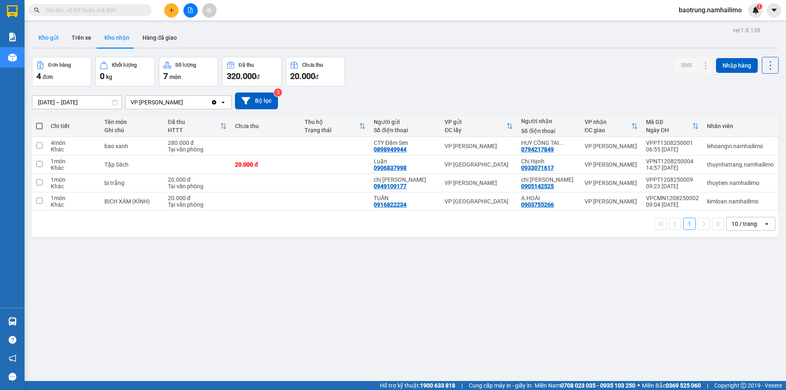
click at [47, 41] on button "Kho gửi" at bounding box center [48, 38] width 33 height 20
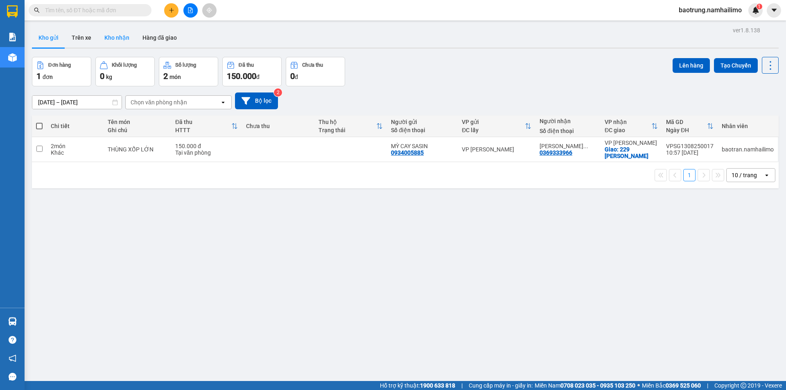
click at [124, 33] on button "Kho nhận" at bounding box center [117, 38] width 38 height 20
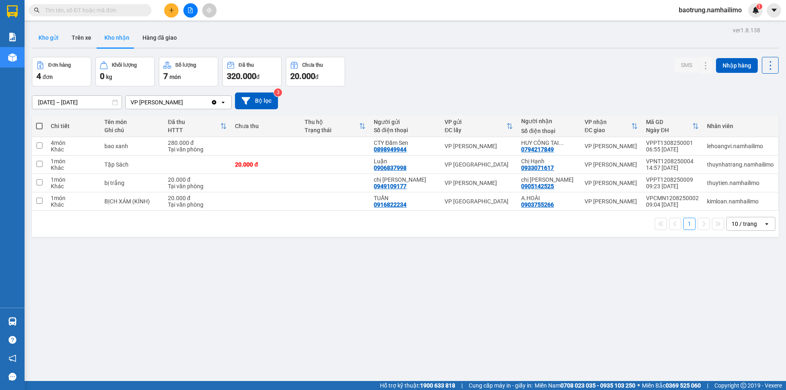
click at [48, 34] on button "Kho gửi" at bounding box center [48, 38] width 33 height 20
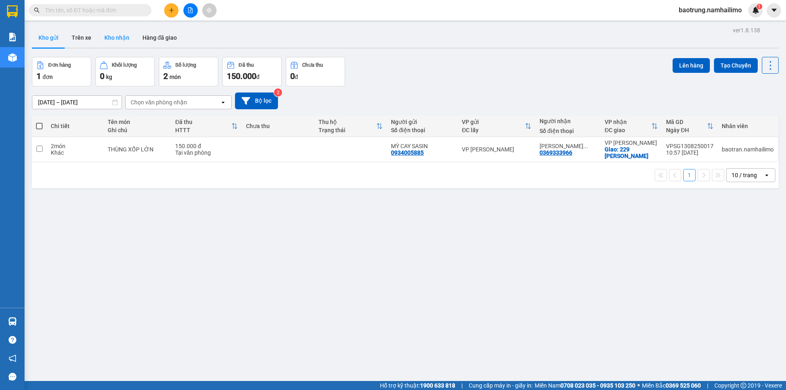
click at [124, 41] on button "Kho nhận" at bounding box center [117, 38] width 38 height 20
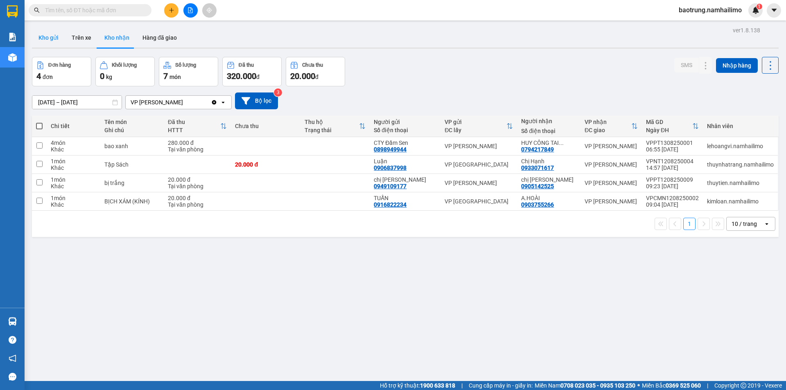
click at [49, 42] on button "Kho gửi" at bounding box center [48, 38] width 33 height 20
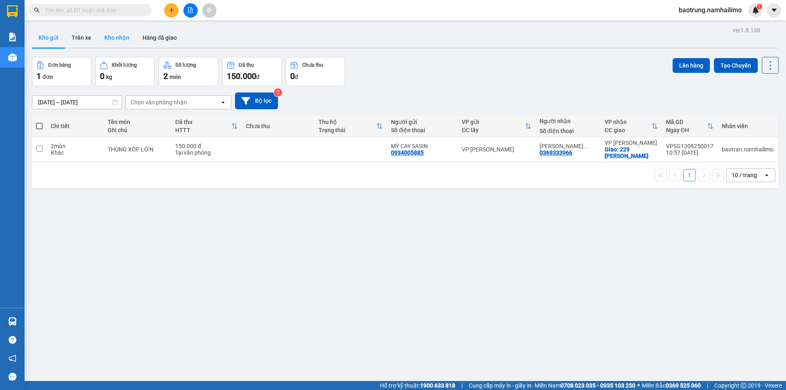
click at [115, 36] on button "Kho nhận" at bounding box center [117, 38] width 38 height 20
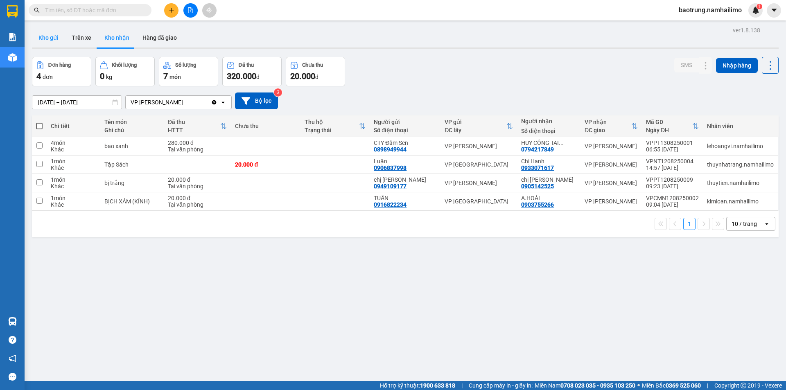
click at [52, 39] on button "Kho gửi" at bounding box center [48, 38] width 33 height 20
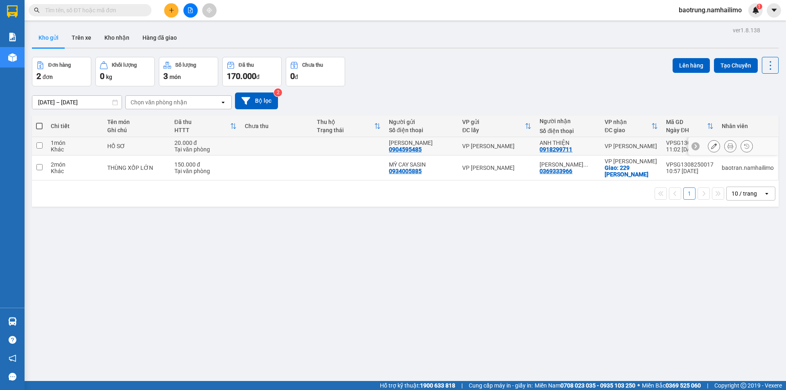
click at [727, 145] on icon at bounding box center [730, 146] width 6 height 6
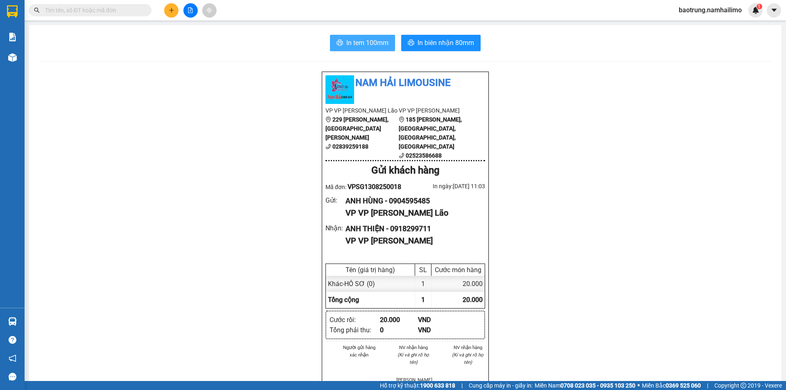
click at [370, 42] on span "In tem 100mm" at bounding box center [367, 43] width 42 height 10
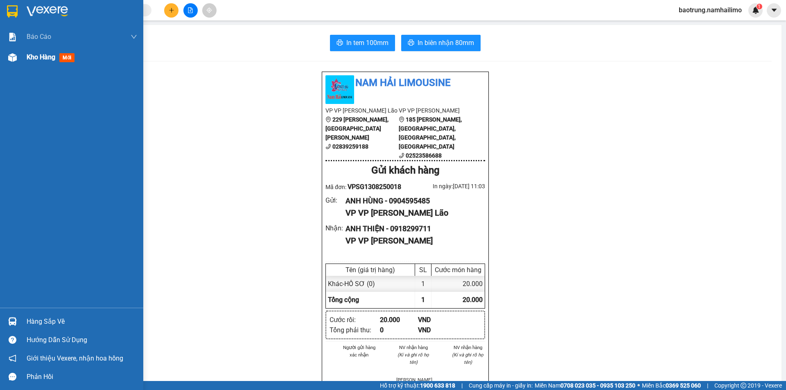
click at [68, 60] on span "mới" at bounding box center [66, 57] width 15 height 9
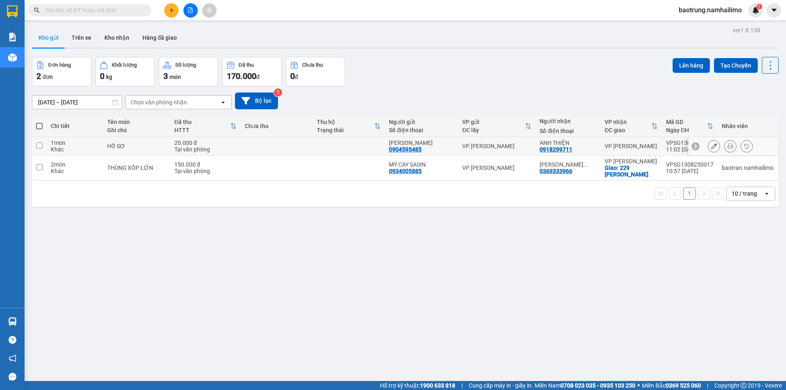
click at [256, 147] on td at bounding box center [277, 146] width 72 height 18
checkbox input "true"
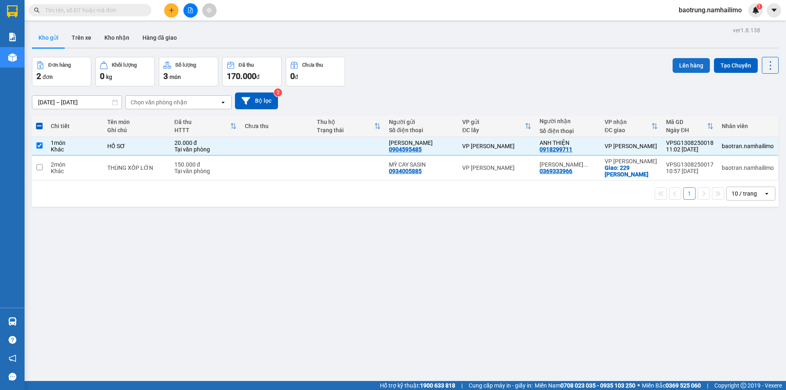
click at [679, 65] on button "Lên hàng" at bounding box center [691, 65] width 37 height 15
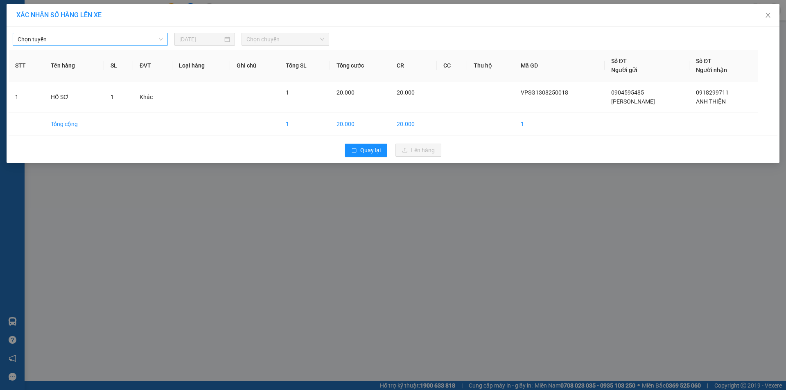
click at [108, 37] on span "Chọn tuyến" at bounding box center [90, 39] width 145 height 12
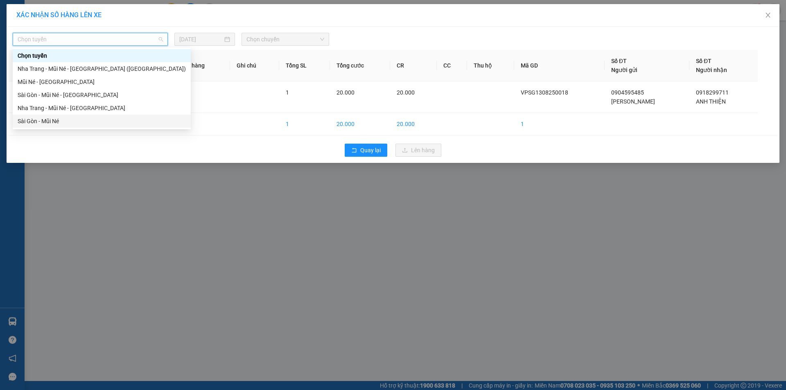
click at [53, 122] on div "Sài Gòn - Mũi Né" at bounding box center [102, 121] width 168 height 9
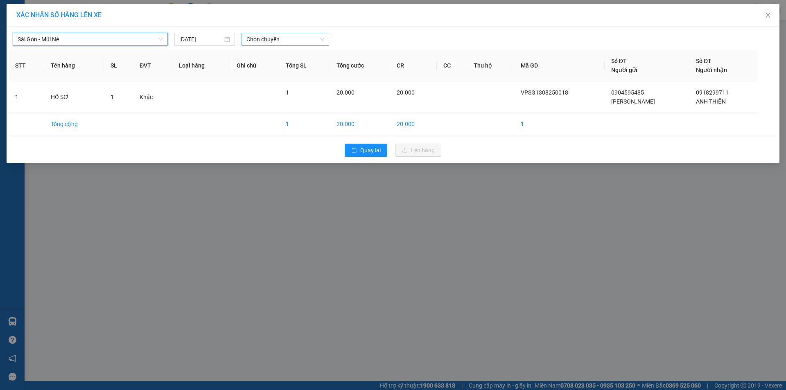
click at [262, 40] on span "Chọn chuyến" at bounding box center [285, 39] width 78 height 12
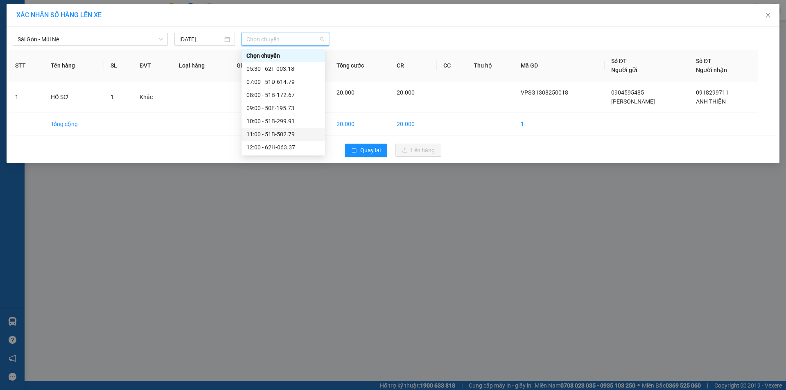
click at [301, 133] on div "11:00 - 51B-502.79" at bounding box center [283, 134] width 74 height 9
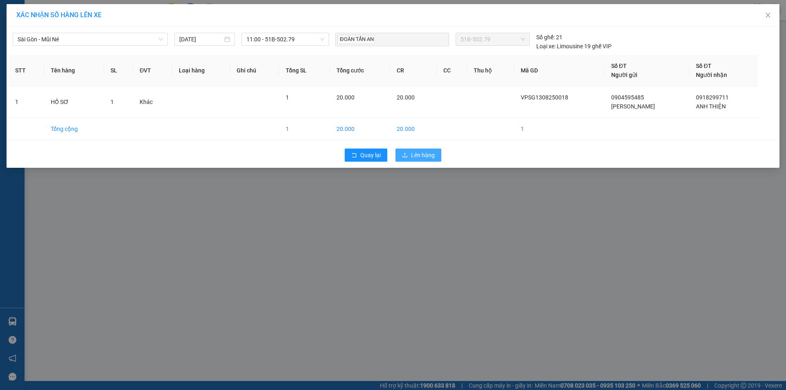
click at [428, 151] on span "Lên hàng" at bounding box center [423, 155] width 24 height 9
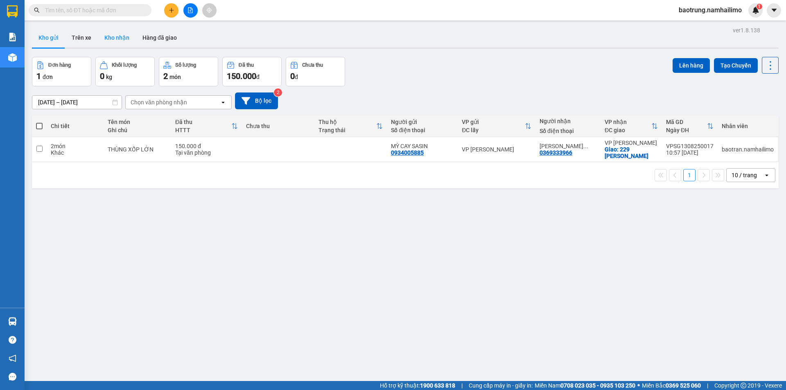
click at [115, 38] on button "Kho nhận" at bounding box center [117, 38] width 38 height 20
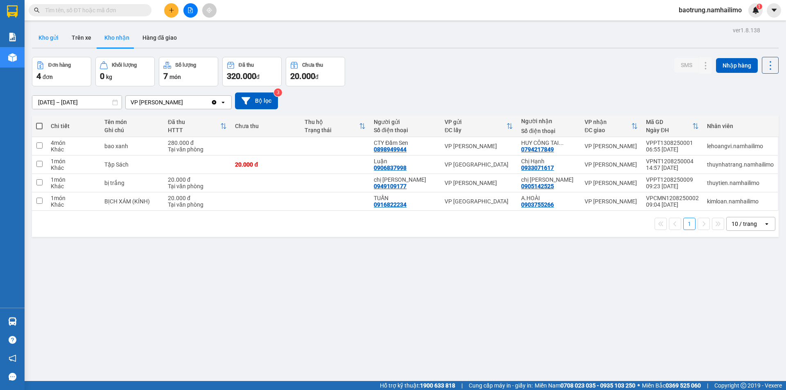
click at [50, 40] on button "Kho gửi" at bounding box center [48, 38] width 33 height 20
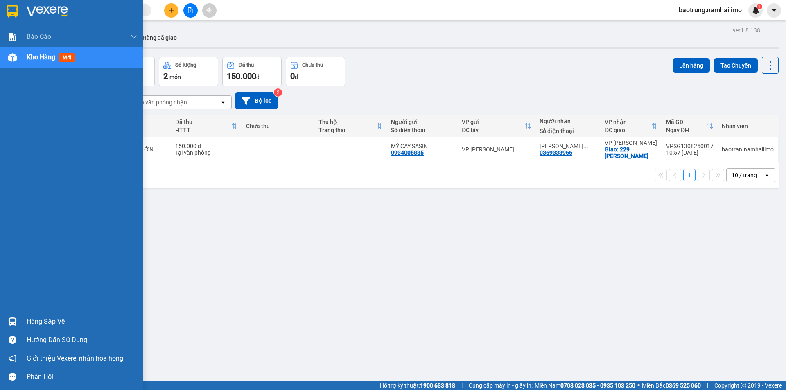
click at [50, 324] on div "Hàng sắp về" at bounding box center [82, 322] width 111 height 12
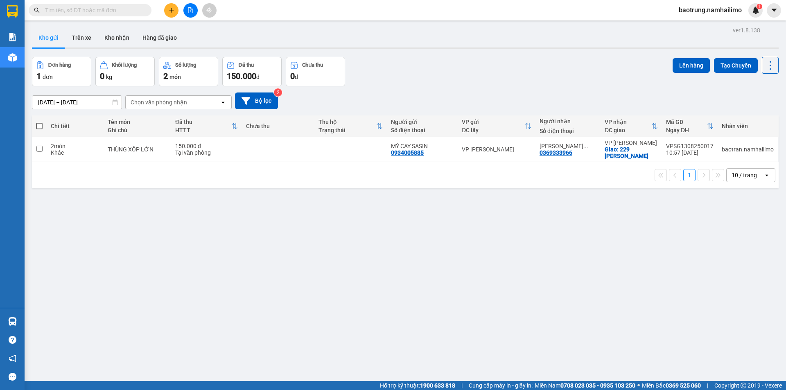
click at [470, 262] on section "Kết quả tìm kiếm ( 0 ) Bộ lọc No Data baotrung.namhailimo 1 Báo cáo Báo cáo dòn…" at bounding box center [393, 195] width 786 height 390
click at [107, 35] on button "Kho nhận" at bounding box center [117, 38] width 38 height 20
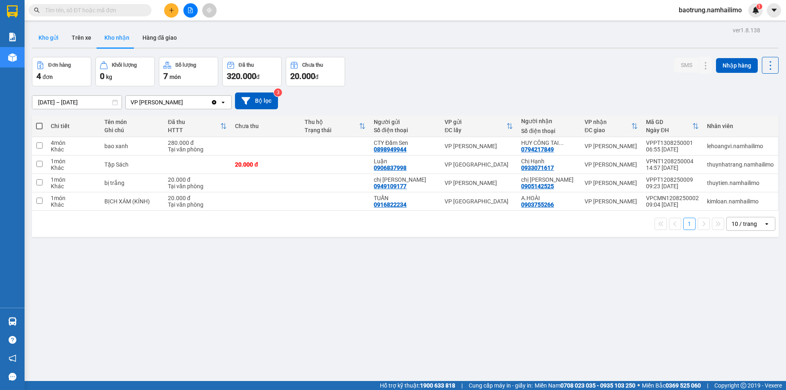
click at [50, 46] on button "Kho gửi" at bounding box center [48, 38] width 33 height 20
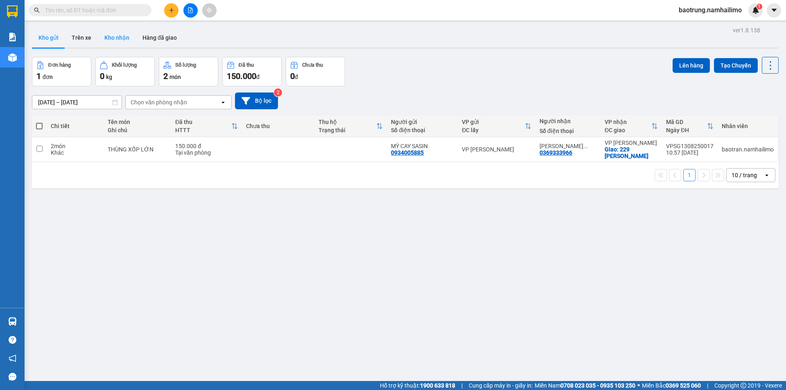
click at [116, 38] on button "Kho nhận" at bounding box center [117, 38] width 38 height 20
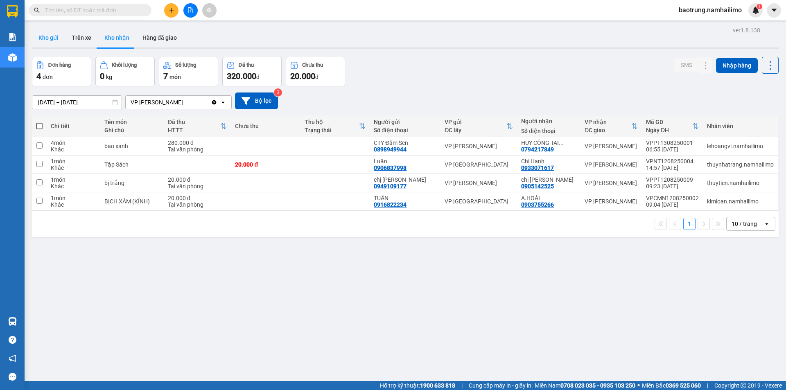
click at [39, 37] on button "Kho gửi" at bounding box center [48, 38] width 33 height 20
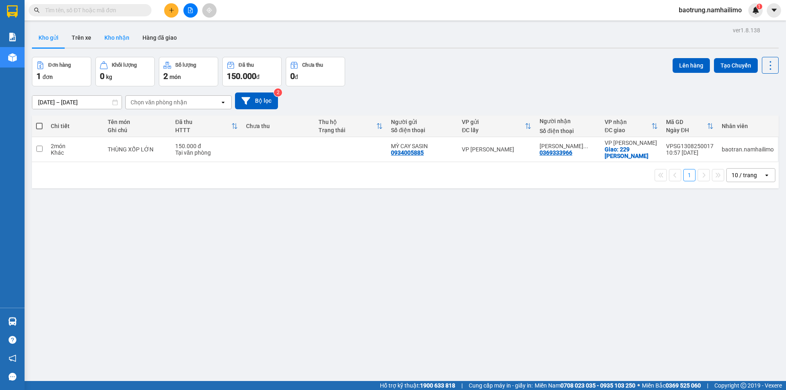
click at [125, 41] on button "Kho nhận" at bounding box center [117, 38] width 38 height 20
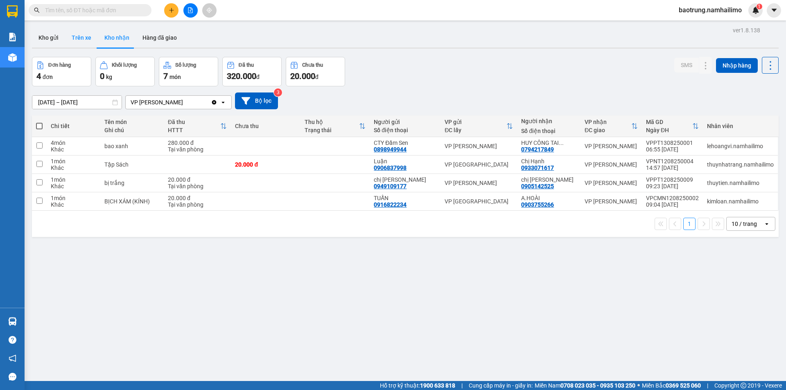
click at [78, 40] on button "Trên xe" at bounding box center [81, 38] width 33 height 20
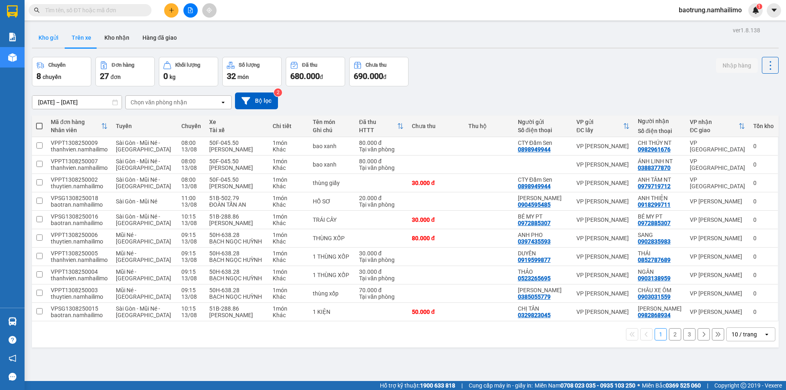
click at [54, 42] on button "Kho gửi" at bounding box center [48, 38] width 33 height 20
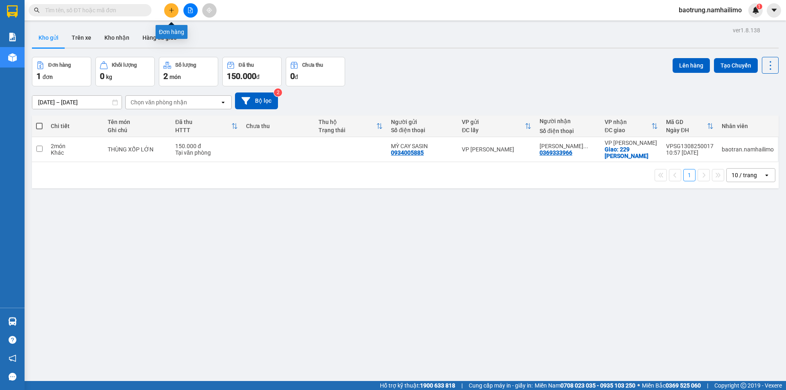
click at [174, 7] on button at bounding box center [171, 10] width 14 height 14
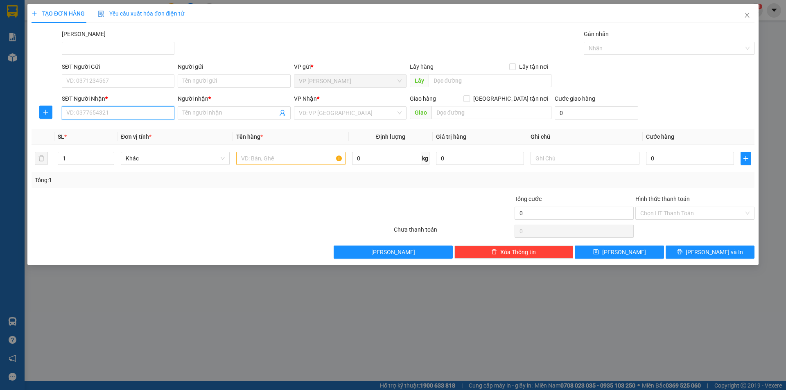
click at [122, 108] on input "SĐT Người Nhận *" at bounding box center [118, 112] width 113 height 13
type input "0386522245"
click at [107, 131] on div "0386522245 - NHÂN" at bounding box center [118, 129] width 103 height 9
type input "NHÂN"
type input "50.000"
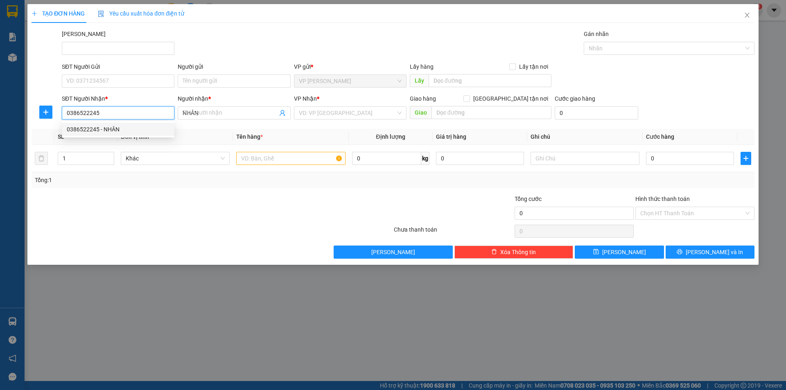
type input "50.000"
type input "0386522245"
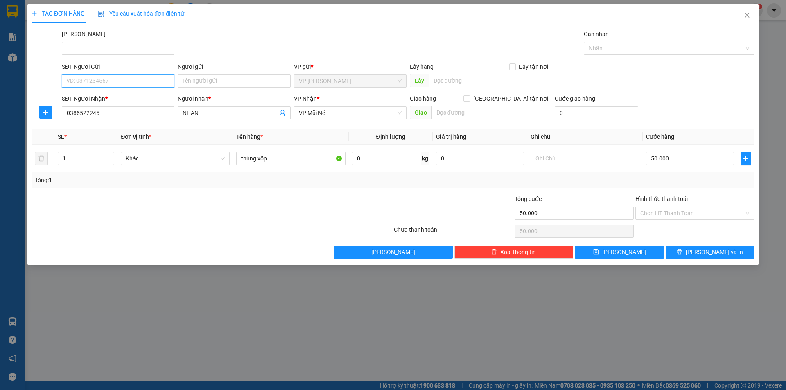
click at [127, 76] on input "SĐT Người Gửi" at bounding box center [118, 81] width 113 height 13
click at [128, 96] on div "0346441443 - Cơm Lam" at bounding box center [118, 97] width 103 height 9
type input "0346441443"
type input "Cơm Lam"
click at [685, 162] on input "50.000" at bounding box center [690, 158] width 88 height 13
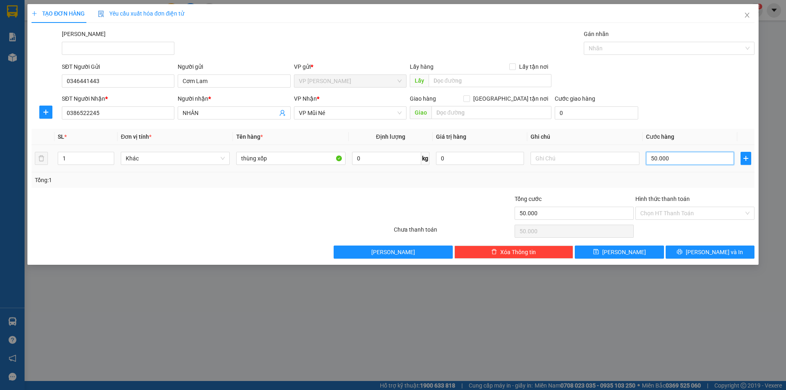
type input "6"
type input "60"
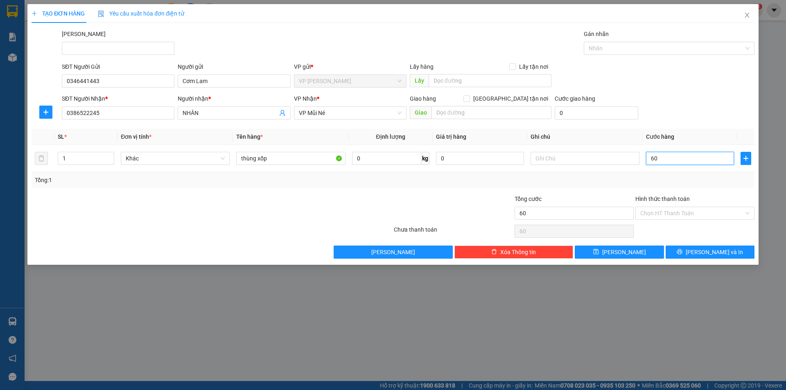
type input "60"
type input "60.000"
click at [664, 74] on div "SĐT Người Gửi 0346441443 Người gửi Cơm Lam VP gửi * VP Phạm Ngũ Lão Lấy hàng Lấ…" at bounding box center [408, 76] width 696 height 29
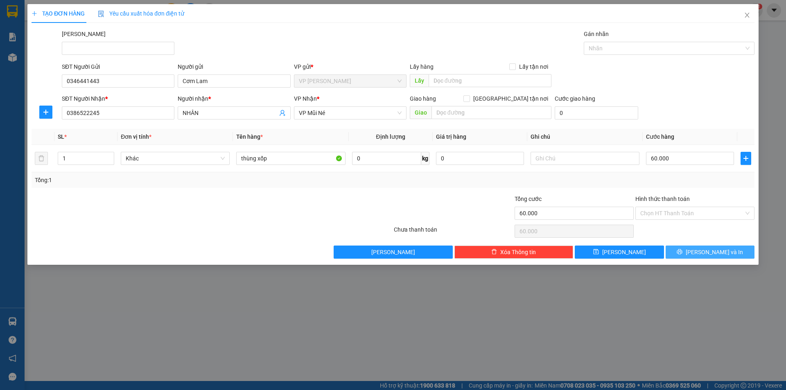
click at [712, 252] on span "[PERSON_NAME] và In" at bounding box center [714, 252] width 57 height 9
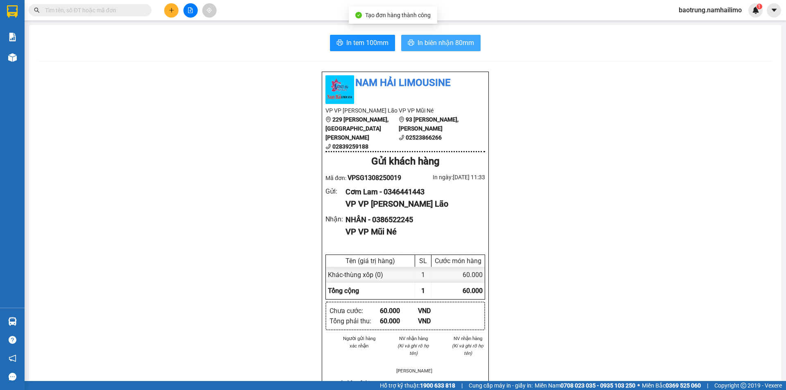
click at [435, 46] on span "In biên nhận 80mm" at bounding box center [446, 43] width 56 height 10
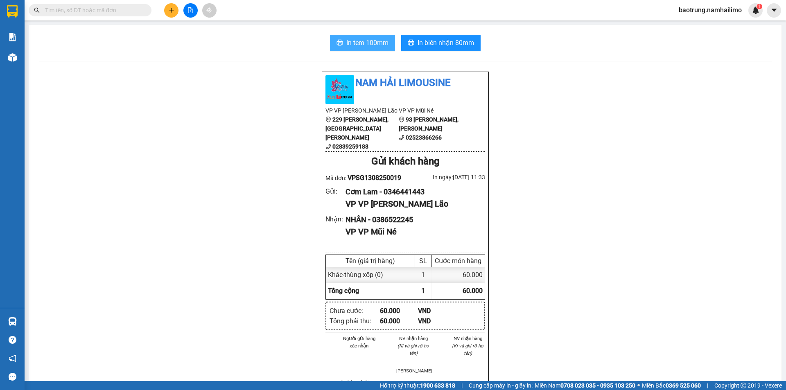
click at [355, 42] on span "In tem 100mm" at bounding box center [367, 43] width 42 height 10
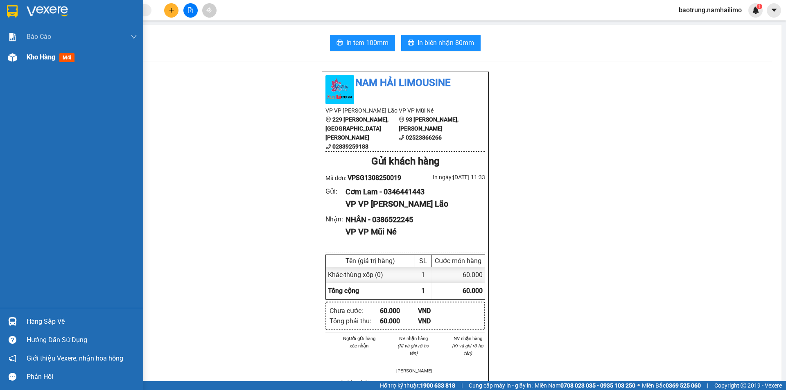
click at [42, 60] on span "Kho hàng" at bounding box center [41, 57] width 29 height 8
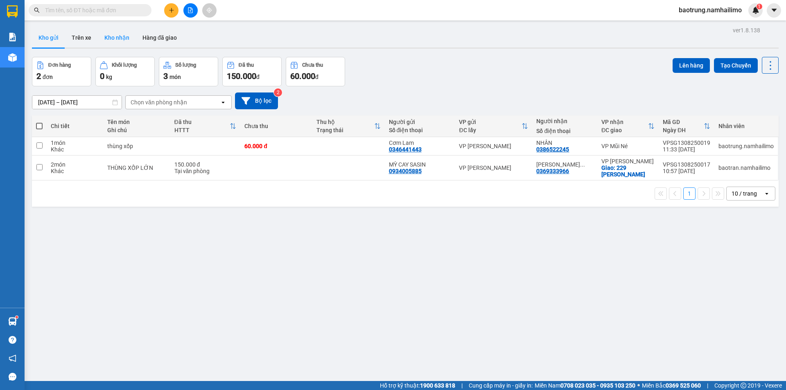
click at [104, 44] on button "Kho nhận" at bounding box center [117, 38] width 38 height 20
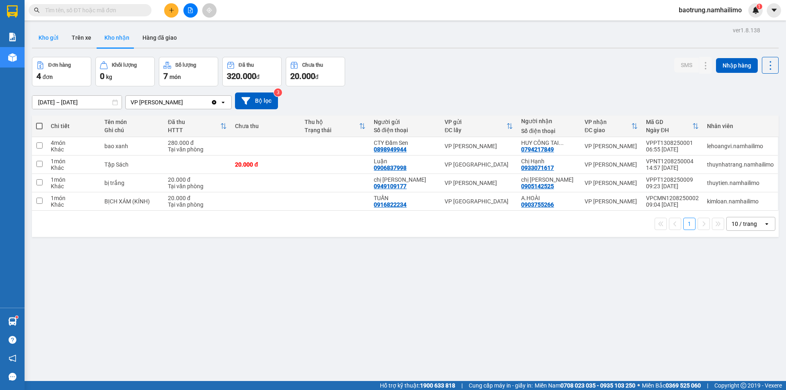
click at [52, 41] on button "Kho gửi" at bounding box center [48, 38] width 33 height 20
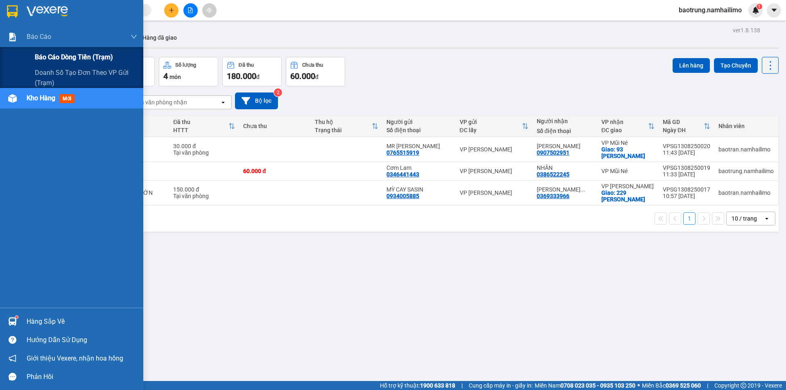
drag, startPoint x: 58, startPoint y: 54, endPoint x: 73, endPoint y: 52, distance: 15.2
click at [59, 54] on span "Báo cáo dòng tiền (trạm)" at bounding box center [74, 57] width 78 height 10
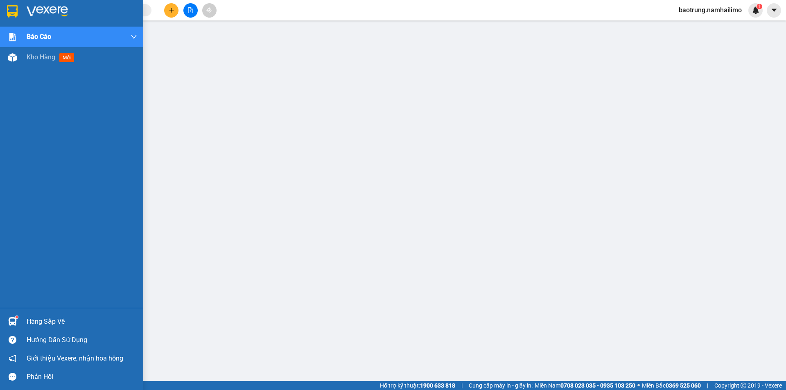
click at [52, 316] on div "Hàng sắp về" at bounding box center [82, 322] width 111 height 12
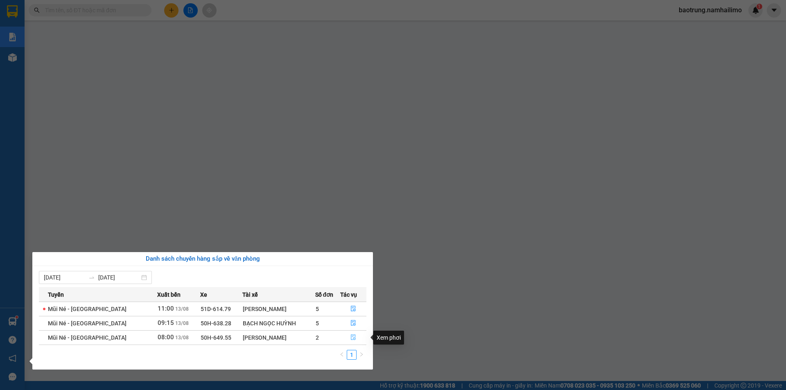
click at [352, 338] on icon "file-done" at bounding box center [353, 338] width 5 height 6
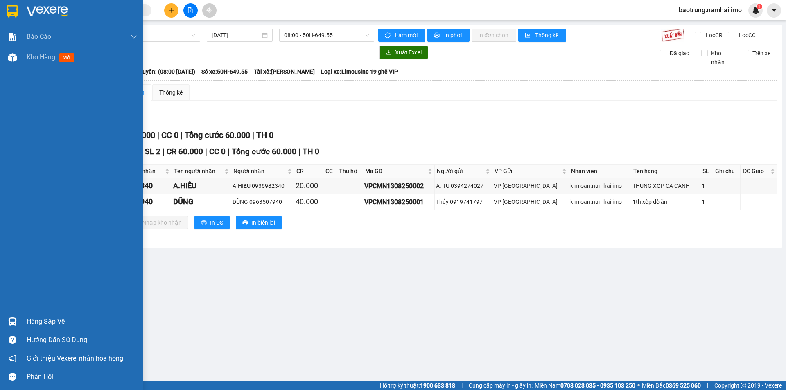
click at [56, 318] on div "Hàng sắp về" at bounding box center [82, 322] width 111 height 12
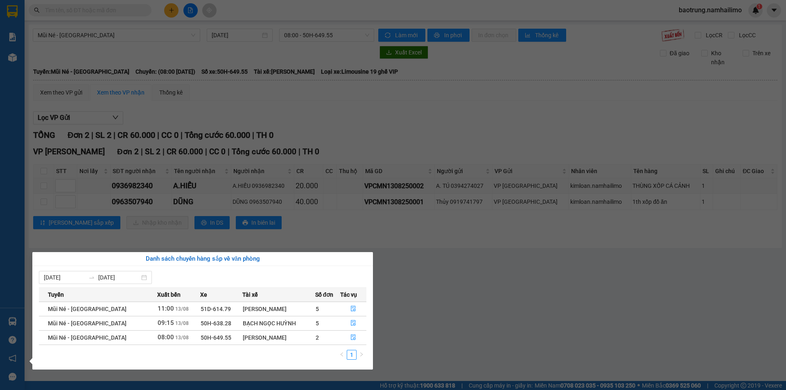
click at [275, 241] on section "Kết quả tìm kiếm ( 0 ) Bộ lọc No Data baotrung.namhailimo 1 Báo cáo Báo cáo dòn…" at bounding box center [393, 195] width 786 height 390
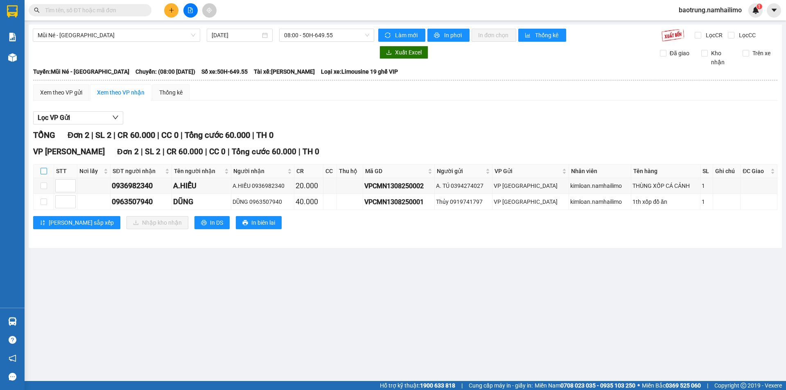
click at [42, 169] on input "checkbox" at bounding box center [44, 171] width 7 height 7
checkbox input "true"
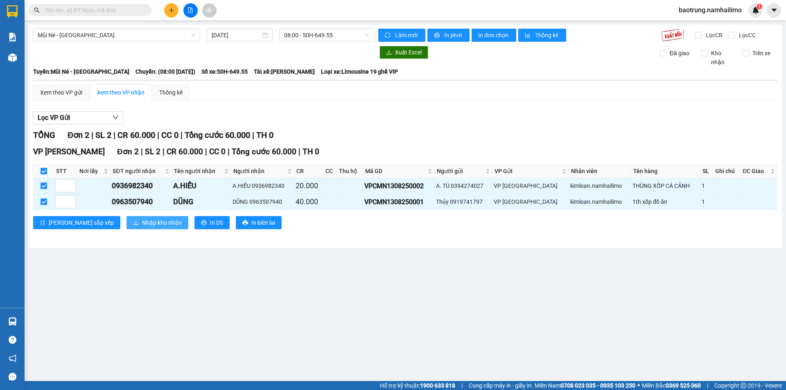
click at [142, 221] on span "Nhập kho nhận" at bounding box center [162, 222] width 40 height 9
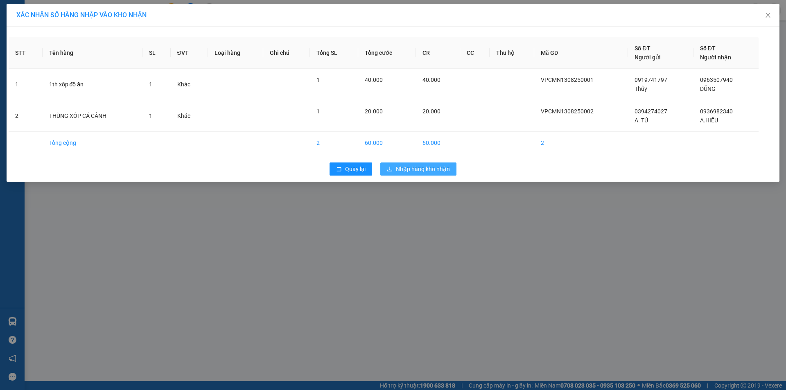
click at [385, 171] on button "Nhập hàng kho nhận" at bounding box center [418, 169] width 76 height 13
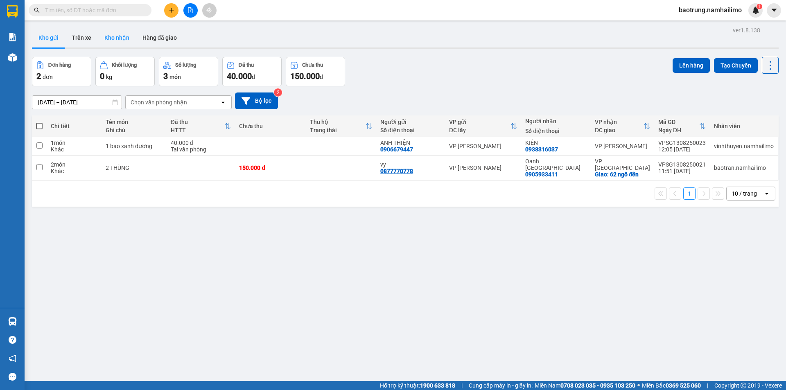
click at [118, 37] on button "Kho nhận" at bounding box center [117, 38] width 38 height 20
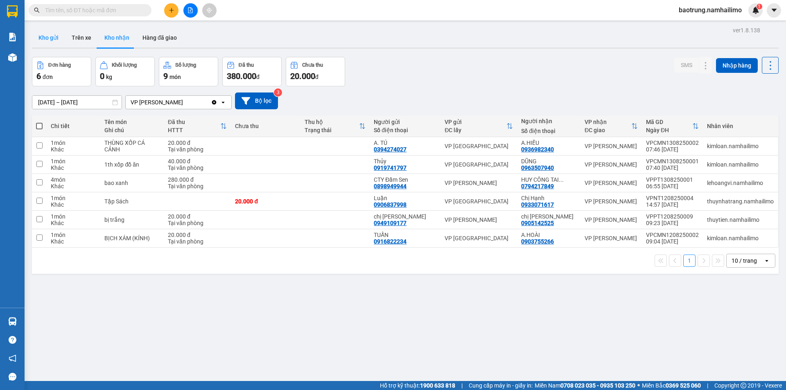
click at [50, 40] on button "Kho gửi" at bounding box center [48, 38] width 33 height 20
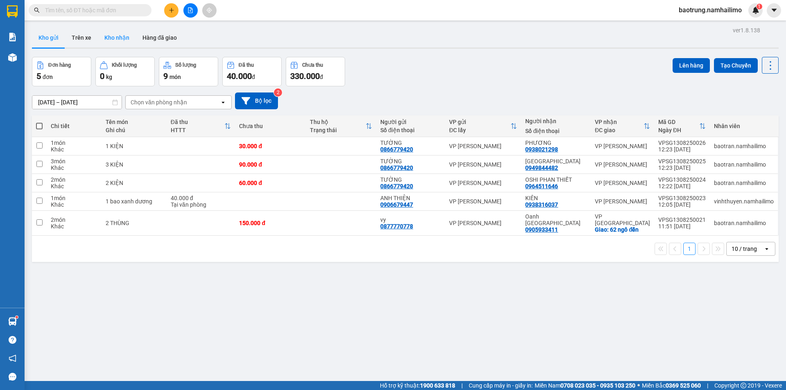
click at [129, 45] on button "Kho nhận" at bounding box center [117, 38] width 38 height 20
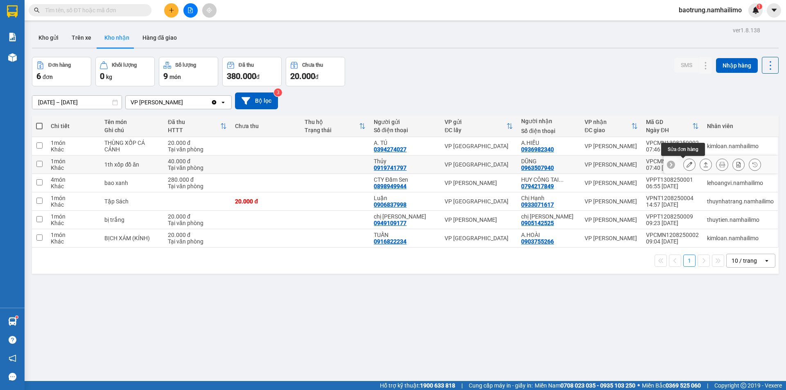
click at [684, 161] on button at bounding box center [689, 165] width 11 height 14
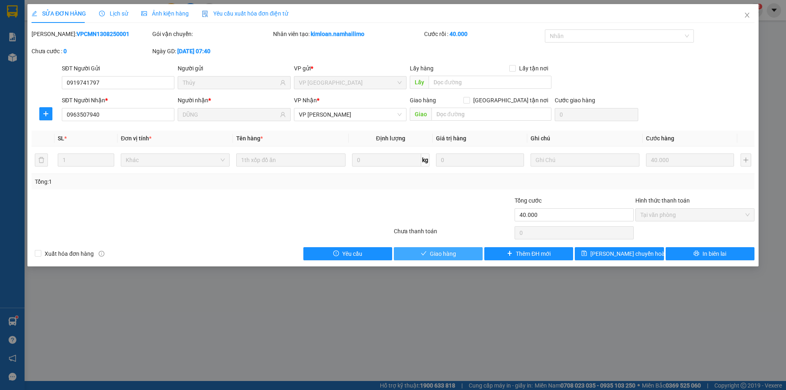
click at [445, 256] on span "Giao hàng" at bounding box center [443, 253] width 26 height 9
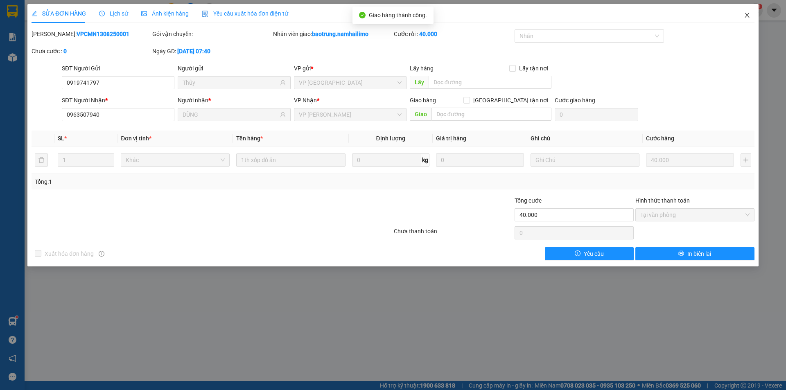
click at [747, 14] on icon "close" at bounding box center [747, 15] width 7 height 7
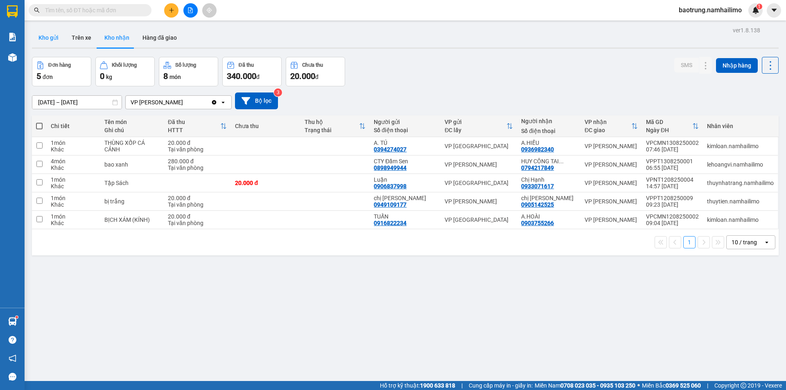
click at [44, 36] on button "Kho gửi" at bounding box center [48, 38] width 33 height 20
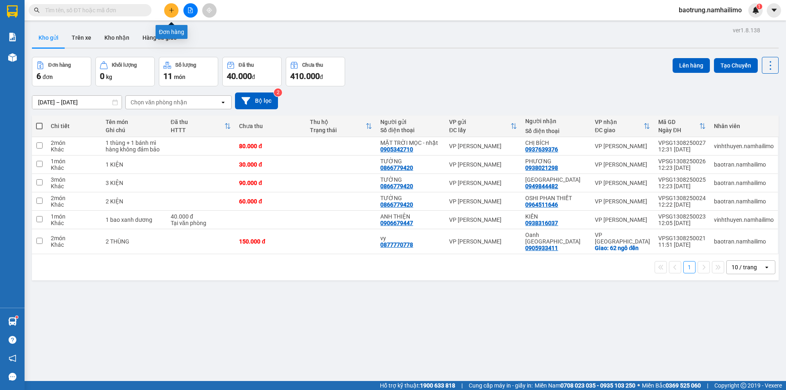
click at [171, 7] on icon "plus" at bounding box center [172, 10] width 6 height 6
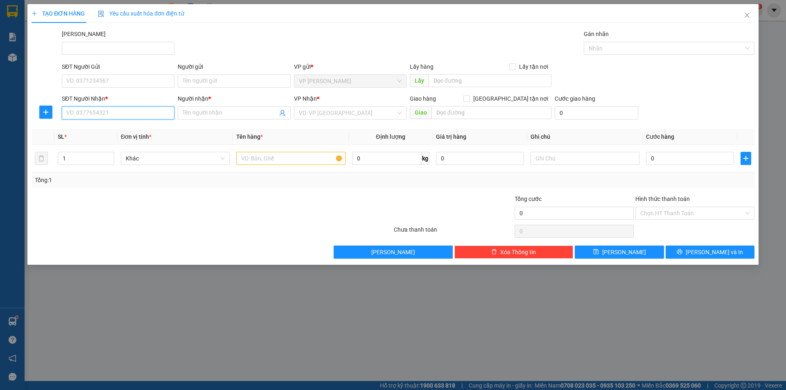
click at [115, 118] on input "SĐT Người Nhận *" at bounding box center [118, 112] width 113 height 13
type input "0919741797"
click at [107, 124] on div "0919741797 - Thủy" at bounding box center [118, 129] width 113 height 13
type input "Thủy"
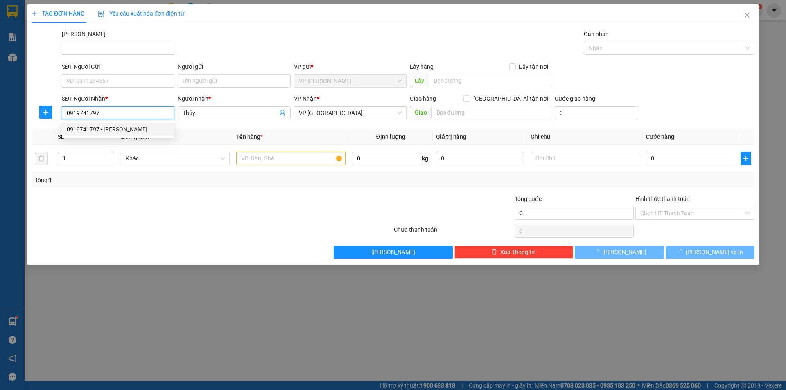
type input "30.000"
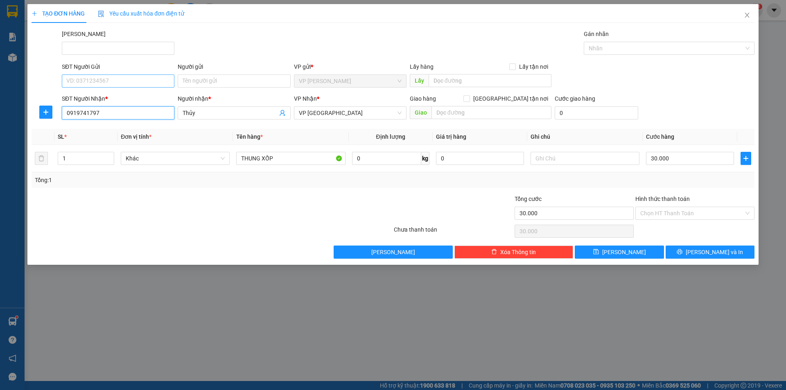
type input "0919741797"
click at [103, 80] on input "SĐT Người Gửi" at bounding box center [118, 81] width 113 height 13
type input "0963507940"
click at [198, 82] on input "Người gửi" at bounding box center [234, 81] width 113 height 13
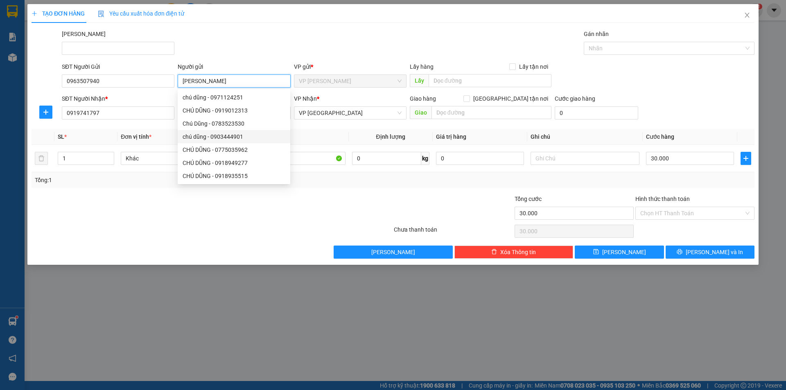
type input "Chú Dũng"
click at [352, 194] on div at bounding box center [332, 194] width 121 height 0
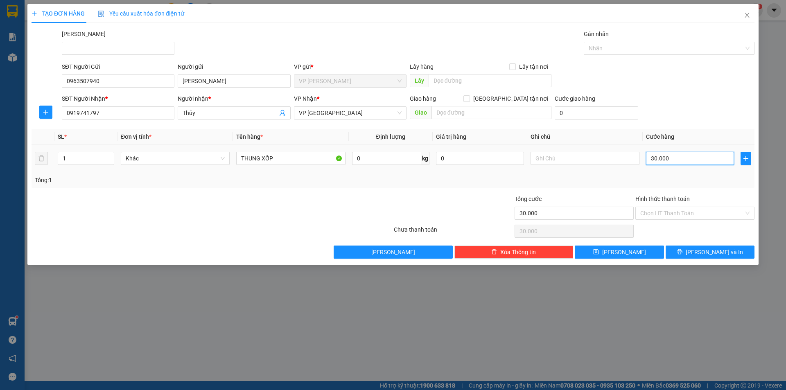
click at [694, 158] on input "30.000" at bounding box center [690, 158] width 88 height 13
type input "2"
type input "20"
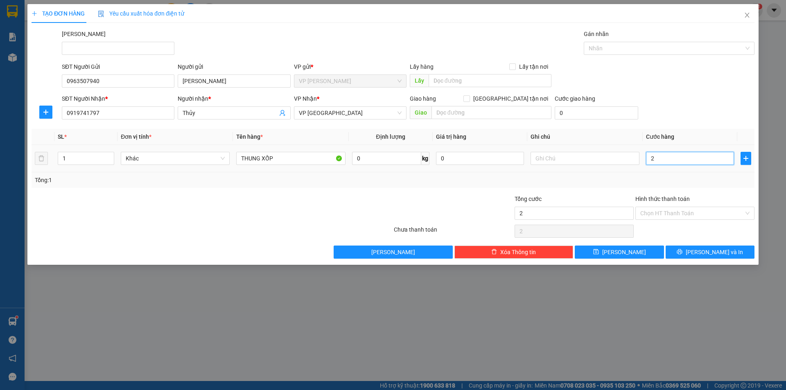
type input "20"
type input "20.000"
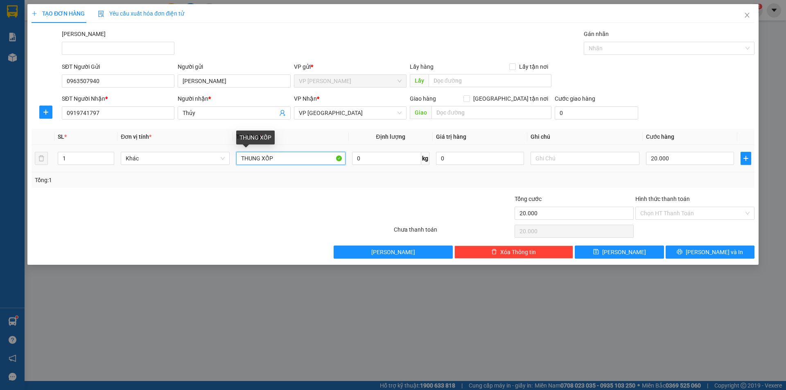
click at [296, 163] on input "THUNG XỐP" at bounding box center [290, 158] width 109 height 13
click at [296, 160] on input "THUNG XỐP" at bounding box center [290, 158] width 109 height 13
click at [298, 159] on input "THUNG XỐP" at bounding box center [290, 158] width 109 height 13
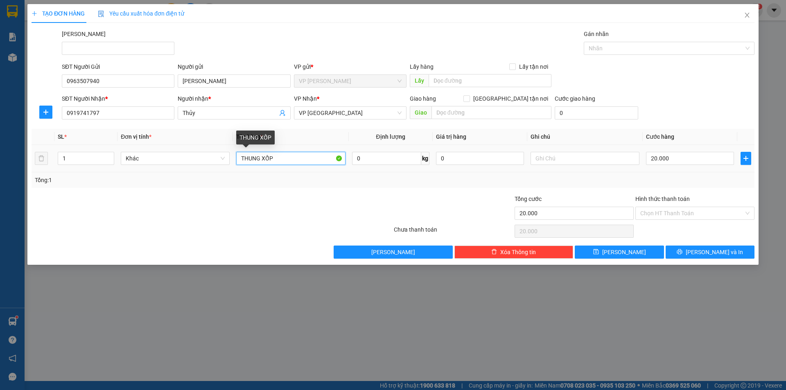
click at [298, 159] on input "THUNG XỐP" at bounding box center [290, 158] width 109 height 13
type input "kiện"
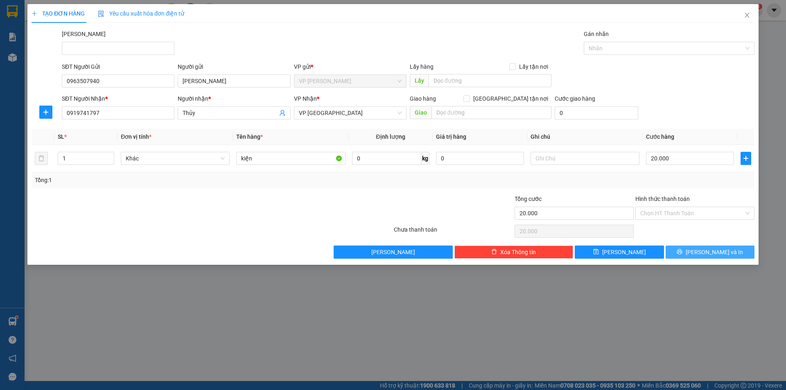
click at [712, 248] on span "[PERSON_NAME] và In" at bounding box center [714, 252] width 57 height 9
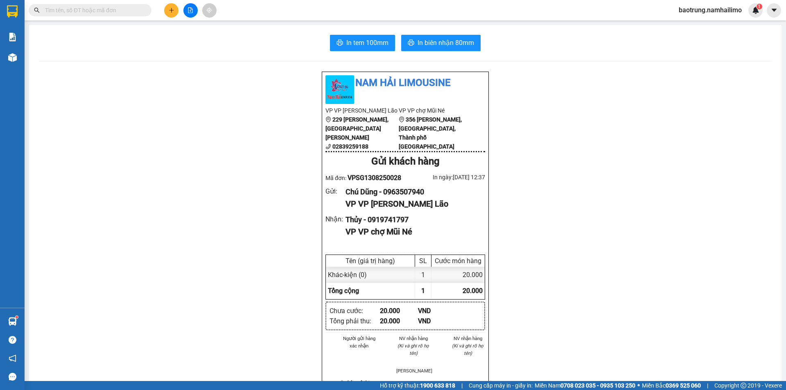
click at [683, 10] on span "baotrung.namhailimo" at bounding box center [710, 10] width 76 height 10
click at [690, 24] on span "Đăng xuất" at bounding box center [713, 25] width 59 height 9
